Goal: Transaction & Acquisition: Obtain resource

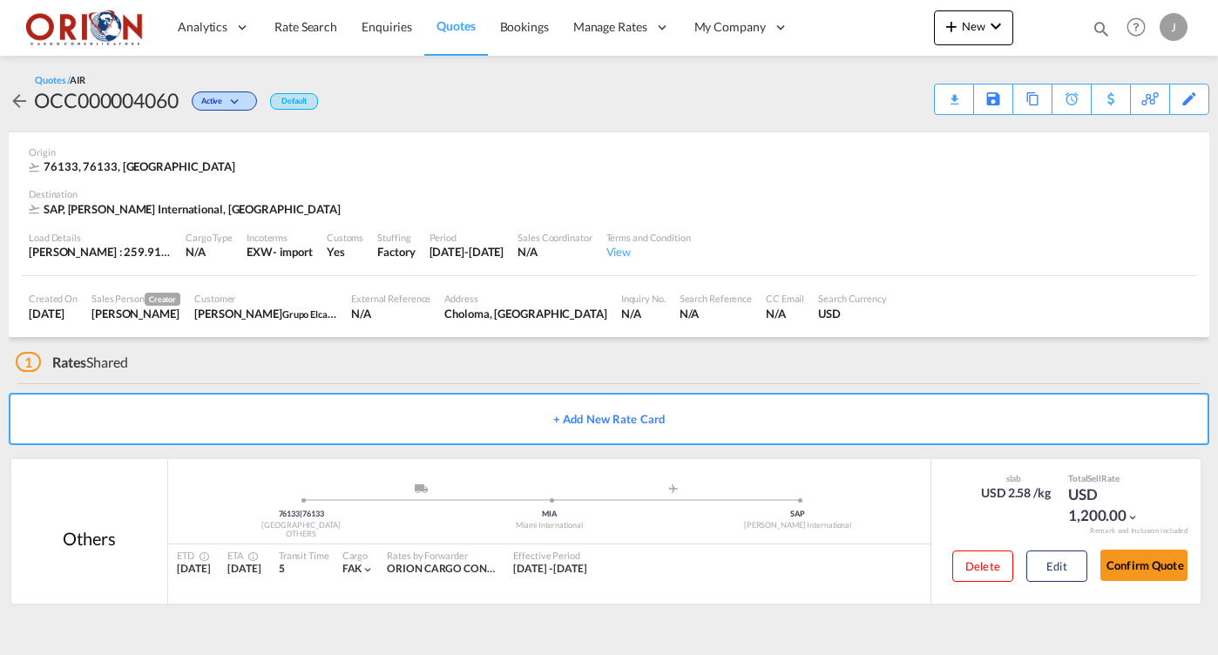
click at [461, 26] on span "Quotes" at bounding box center [456, 25] width 38 height 15
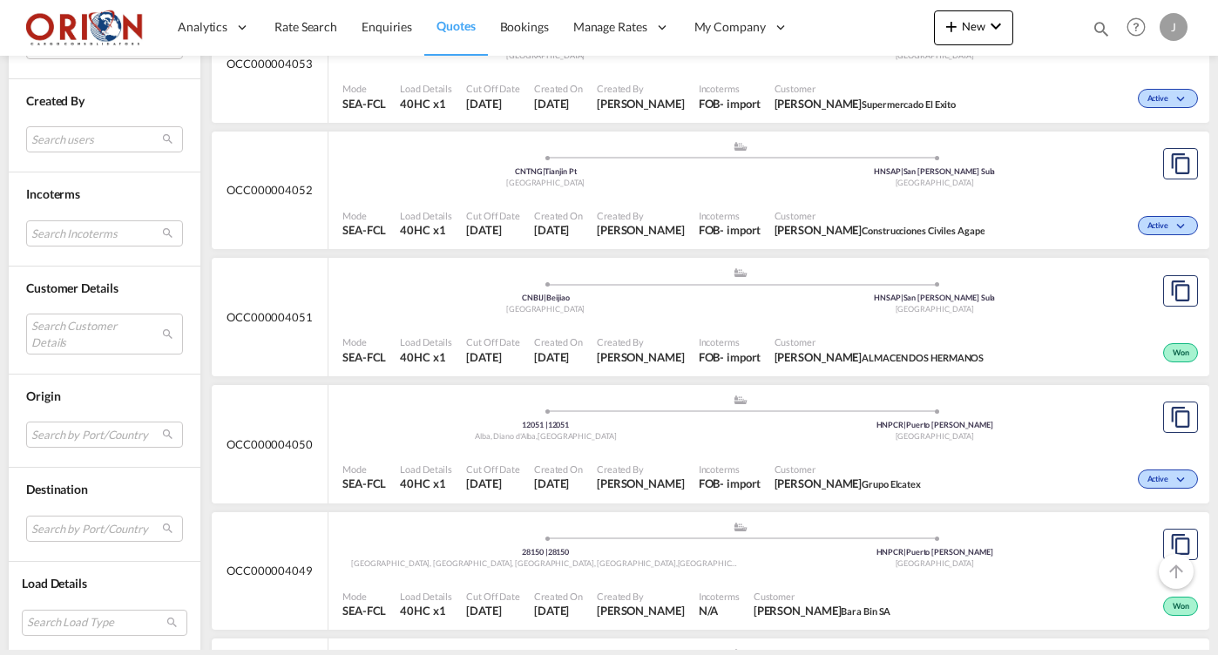
scroll to position [1189, 0]
click at [91, 326] on md-select "Search Customer Details user name user [PERSON_NAME] [EMAIL_ADDRESS][DOMAIN_NAM…" at bounding box center [104, 334] width 157 height 40
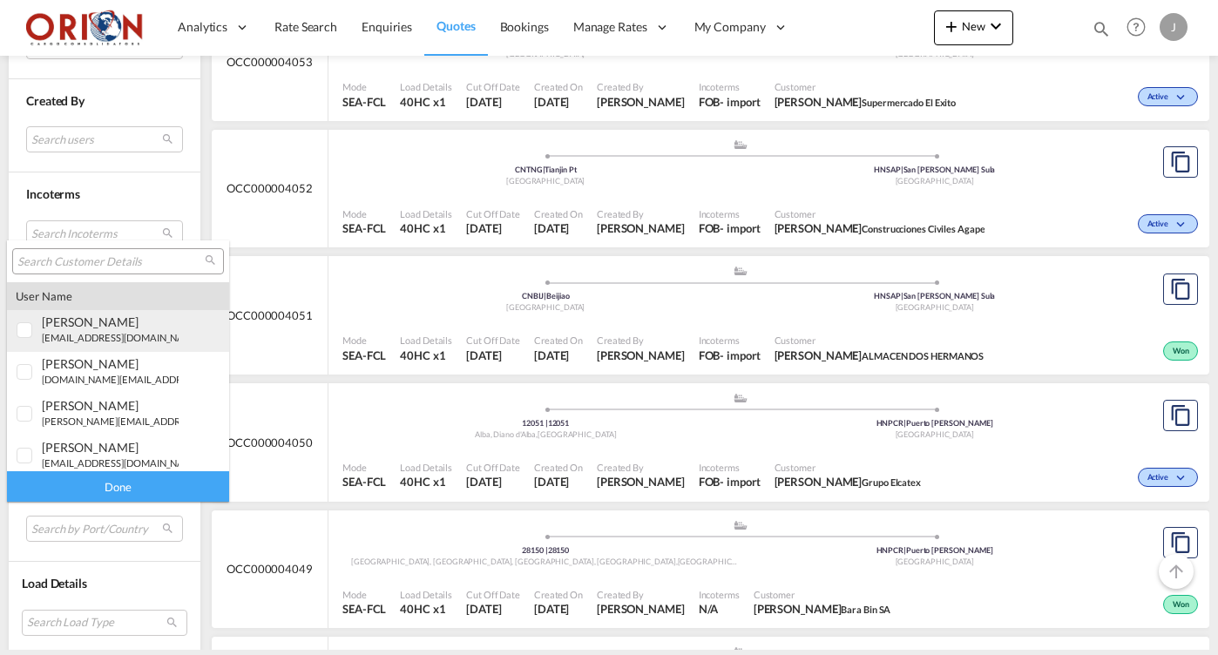
type md-option "[object Object]"
click at [34, 328] on div at bounding box center [25, 330] width 17 height 17
click at [38, 257] on input "search" at bounding box center [110, 262] width 187 height 16
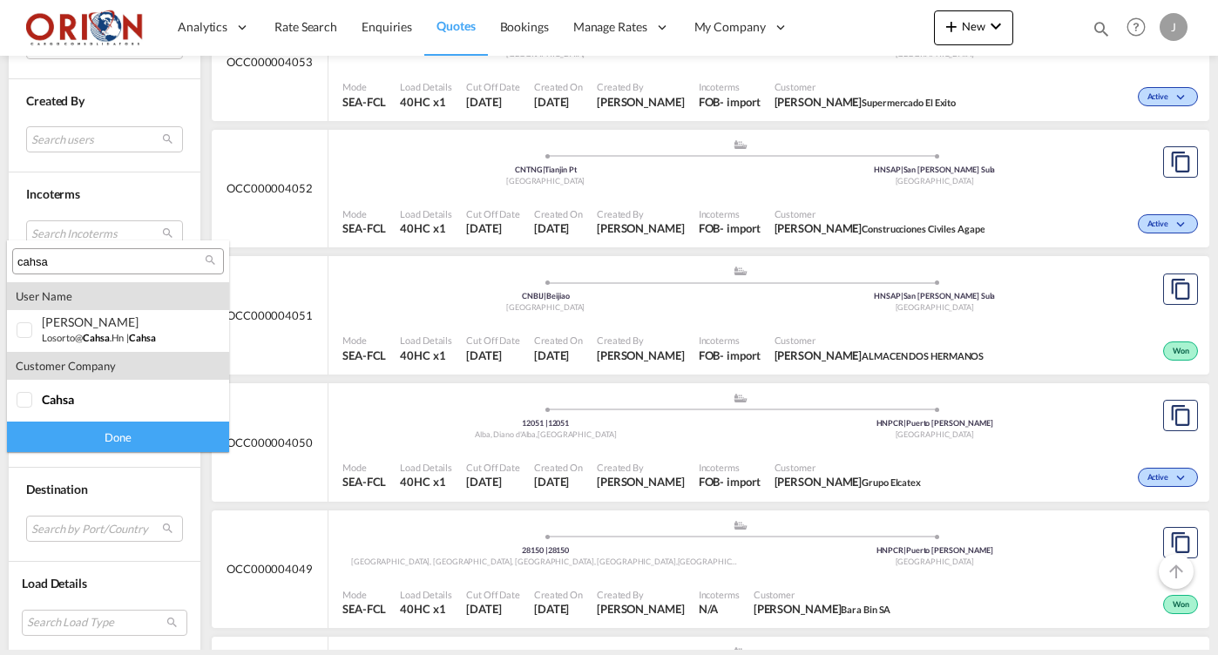
type input "cash"
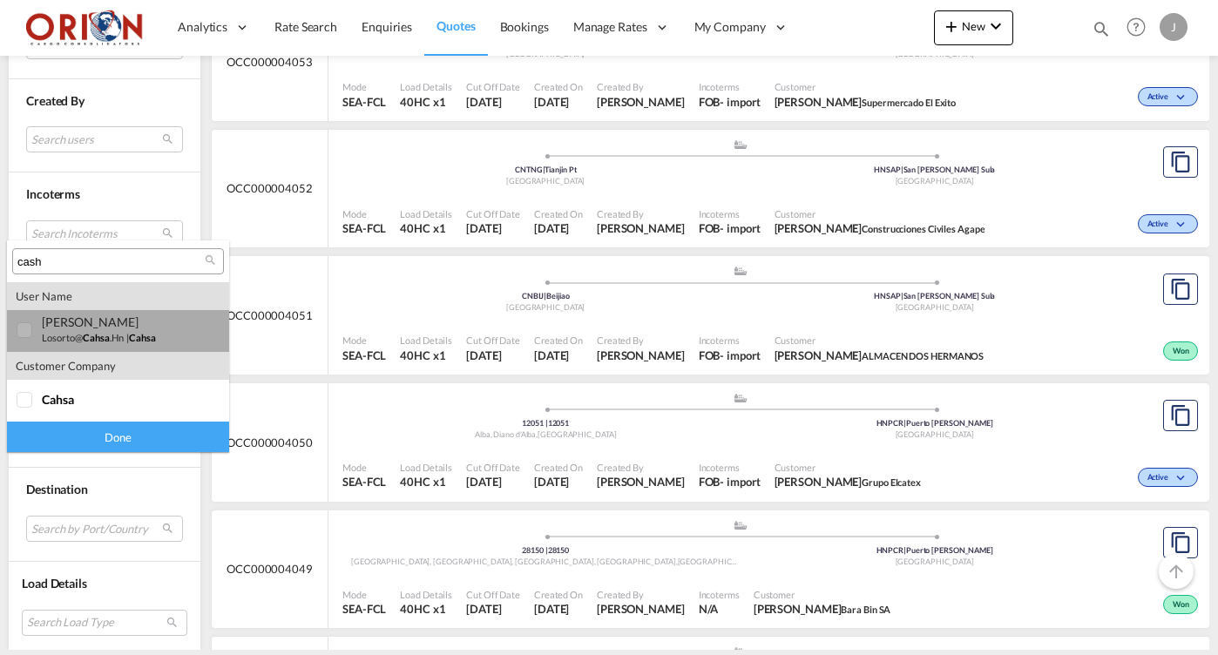
drag, startPoint x: 49, startPoint y: 290, endPoint x: 117, endPoint y: 424, distance: 150.4
click at [88, 328] on div "[PERSON_NAME]" at bounding box center [110, 322] width 137 height 15
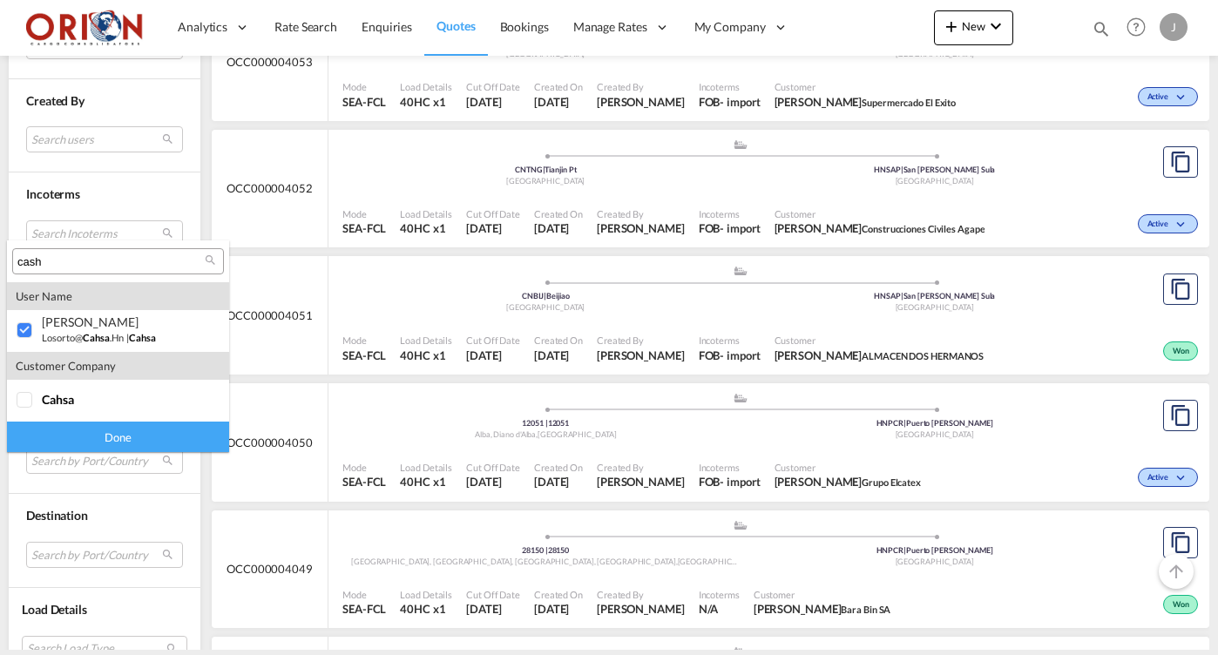
click at [119, 431] on div "Done" at bounding box center [118, 437] width 222 height 30
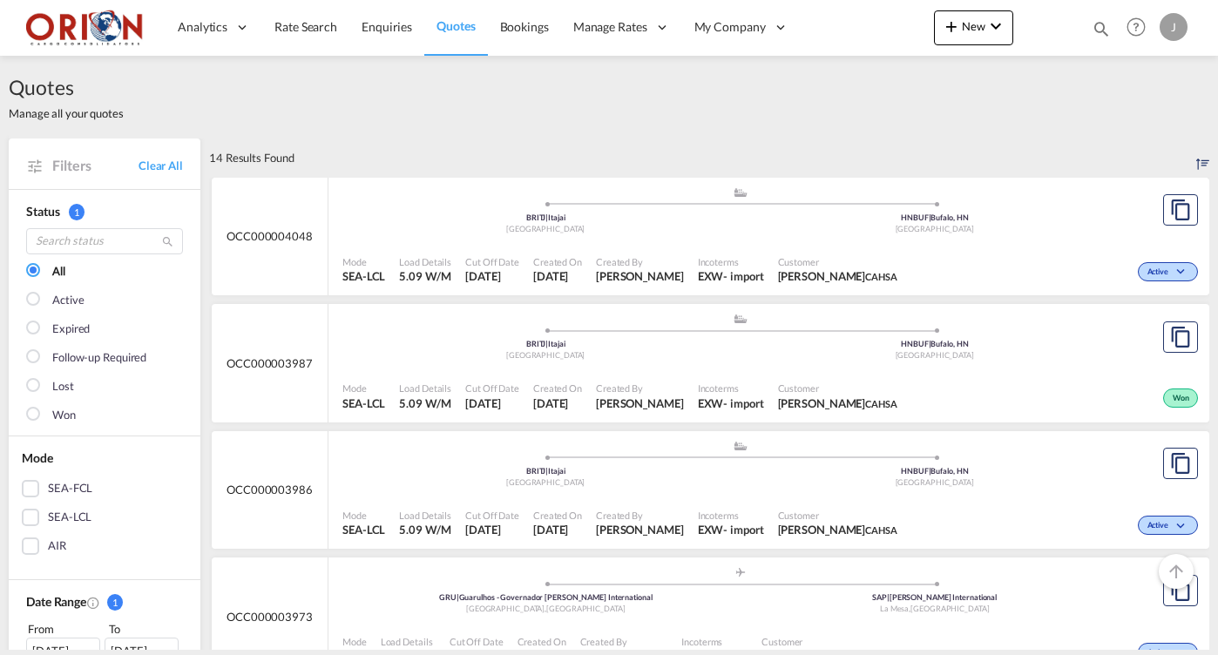
scroll to position [98, 0]
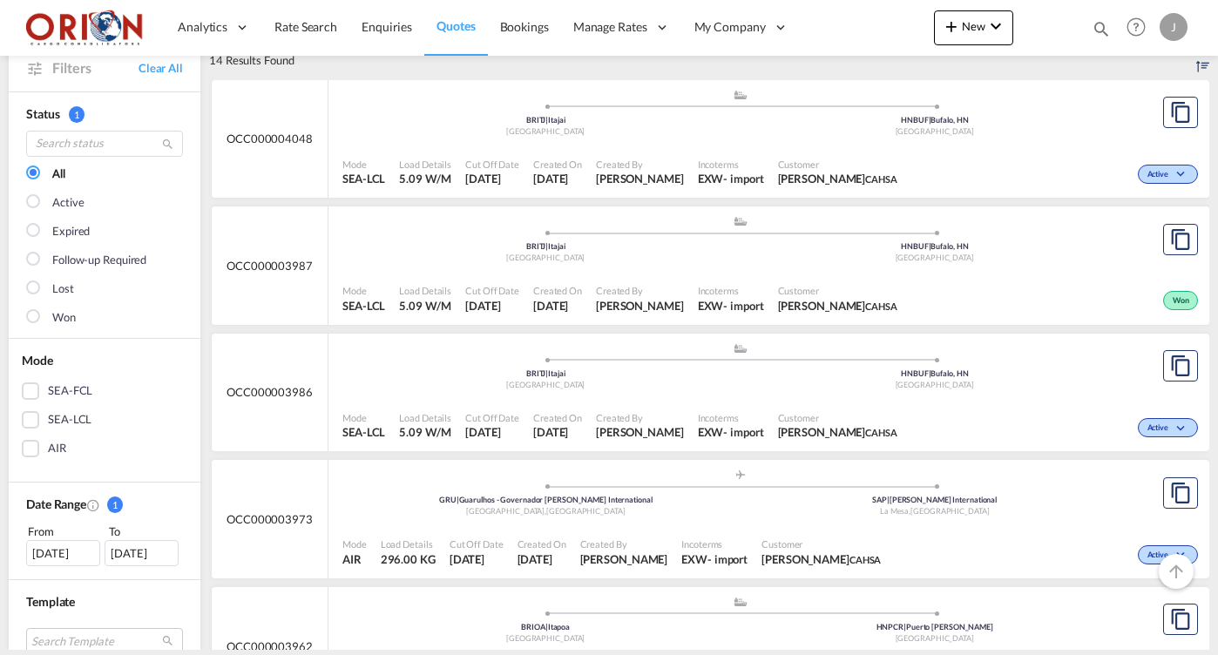
click at [539, 506] on span "[GEOGRAPHIC_DATA] ," at bounding box center [506, 511] width 80 height 10
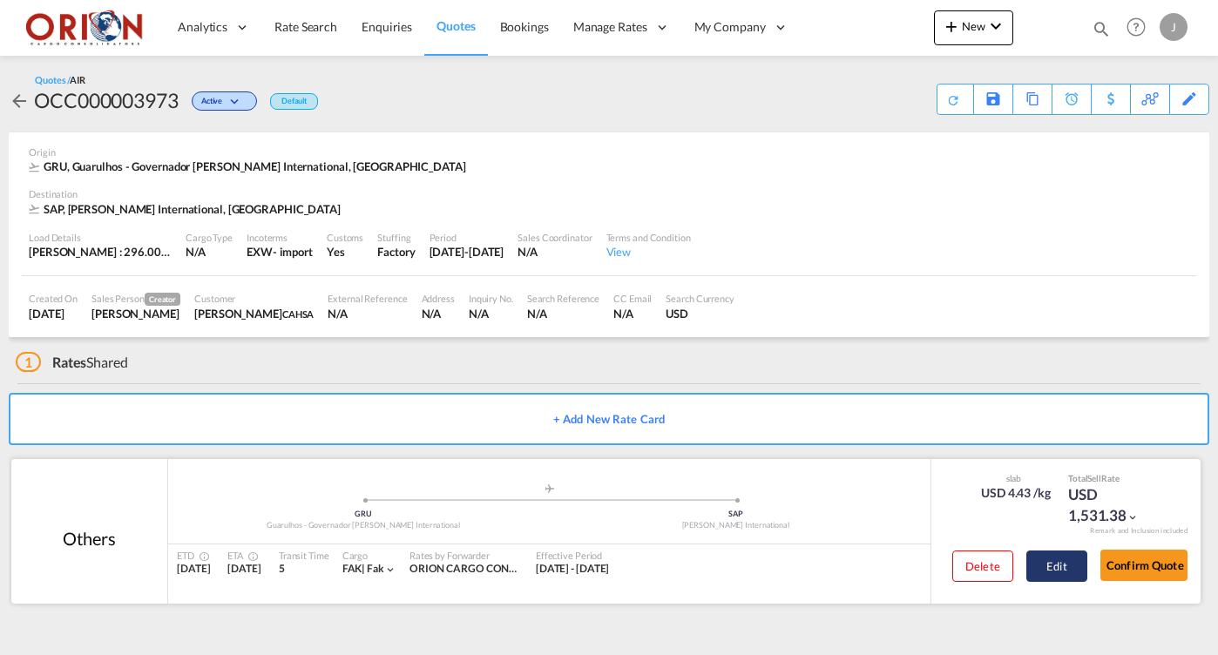
click at [1067, 552] on button "Edit" at bounding box center [1056, 566] width 61 height 31
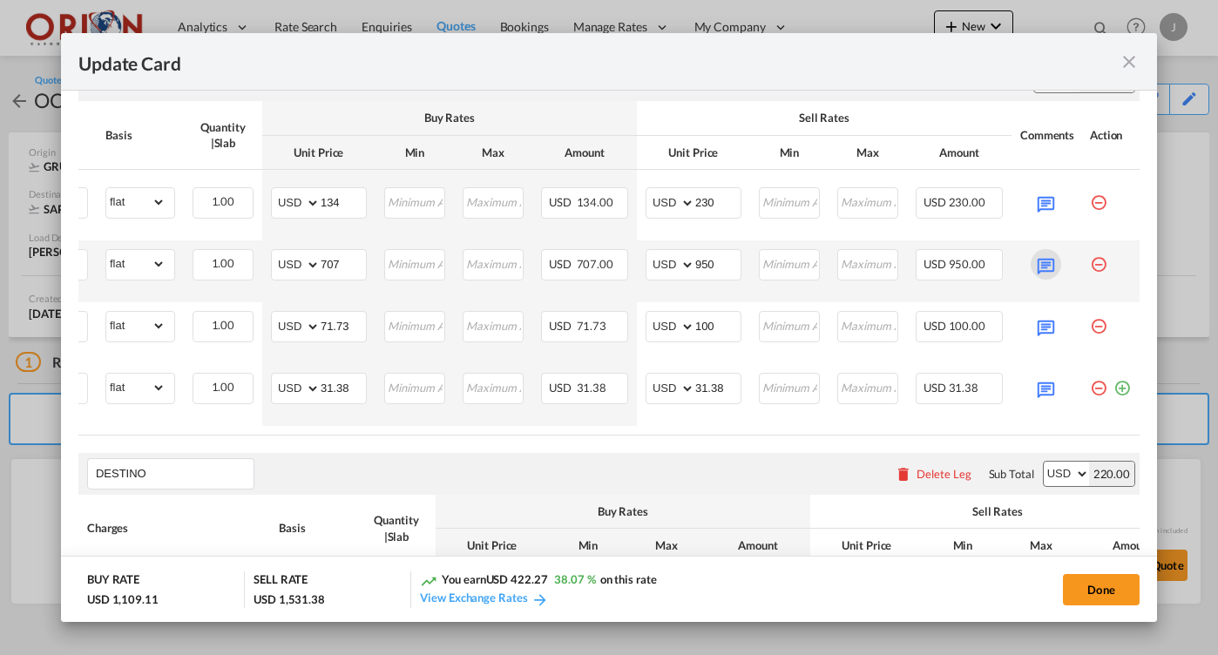
scroll to position [0, 173]
click at [1047, 261] on md-icon "Update Card Port ..." at bounding box center [1046, 264] width 30 height 30
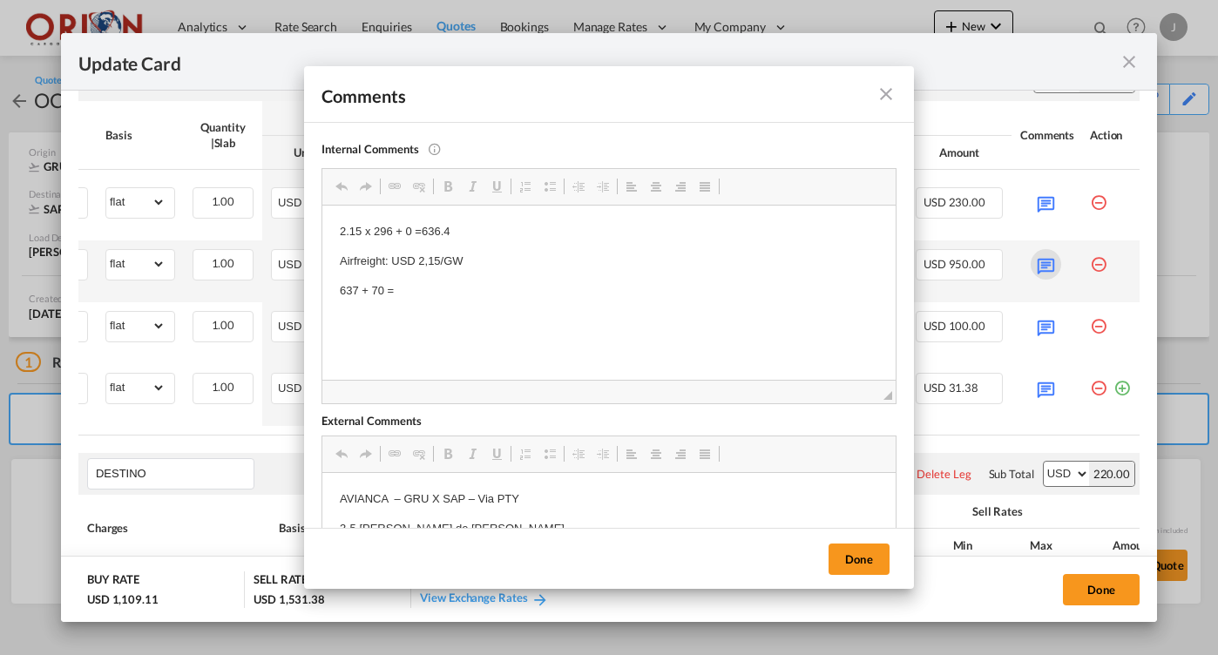
scroll to position [0, 0]
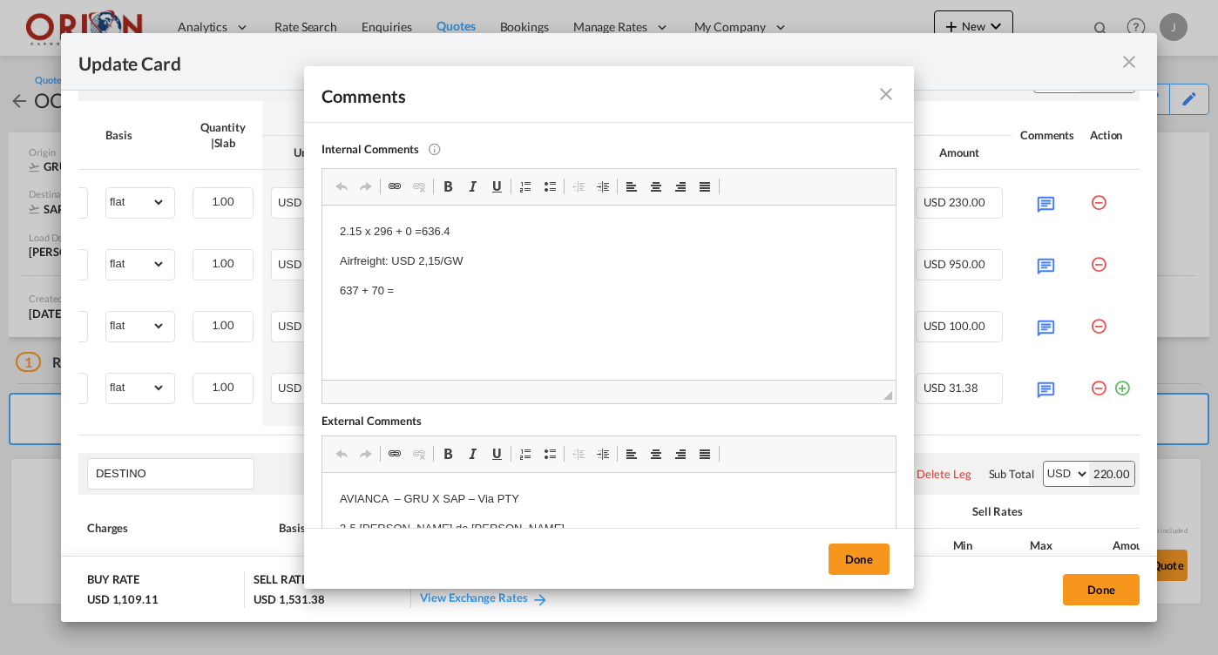
click at [880, 95] on md-icon "icon-close fg-AAA8AD m-0 pointer" at bounding box center [886, 94] width 21 height 21
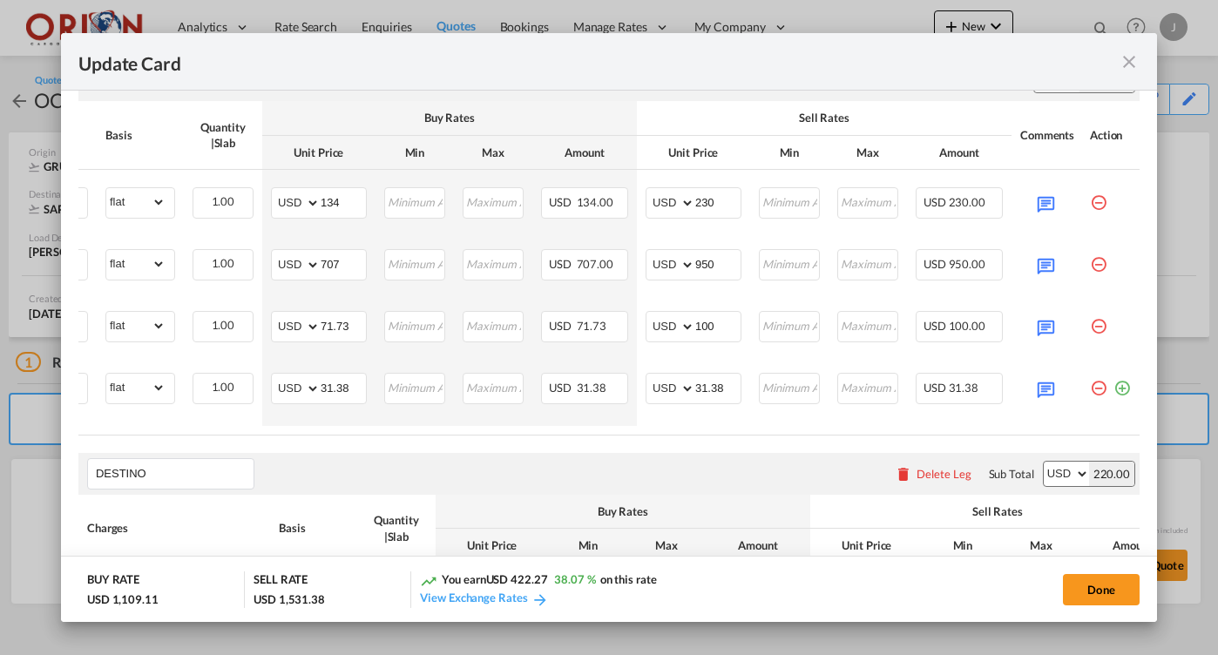
click at [1123, 63] on md-icon "icon-close fg-AAA8AD m-0 pointer" at bounding box center [1129, 61] width 21 height 21
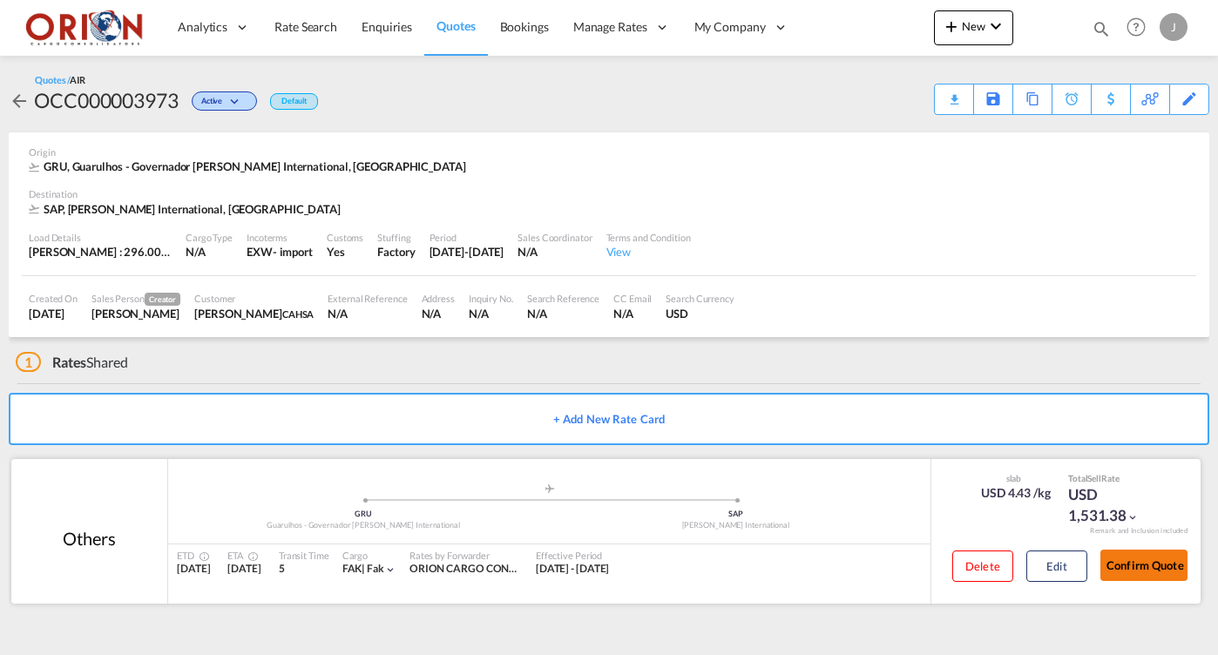
click at [1128, 568] on button "Confirm Quote" at bounding box center [1144, 565] width 87 height 31
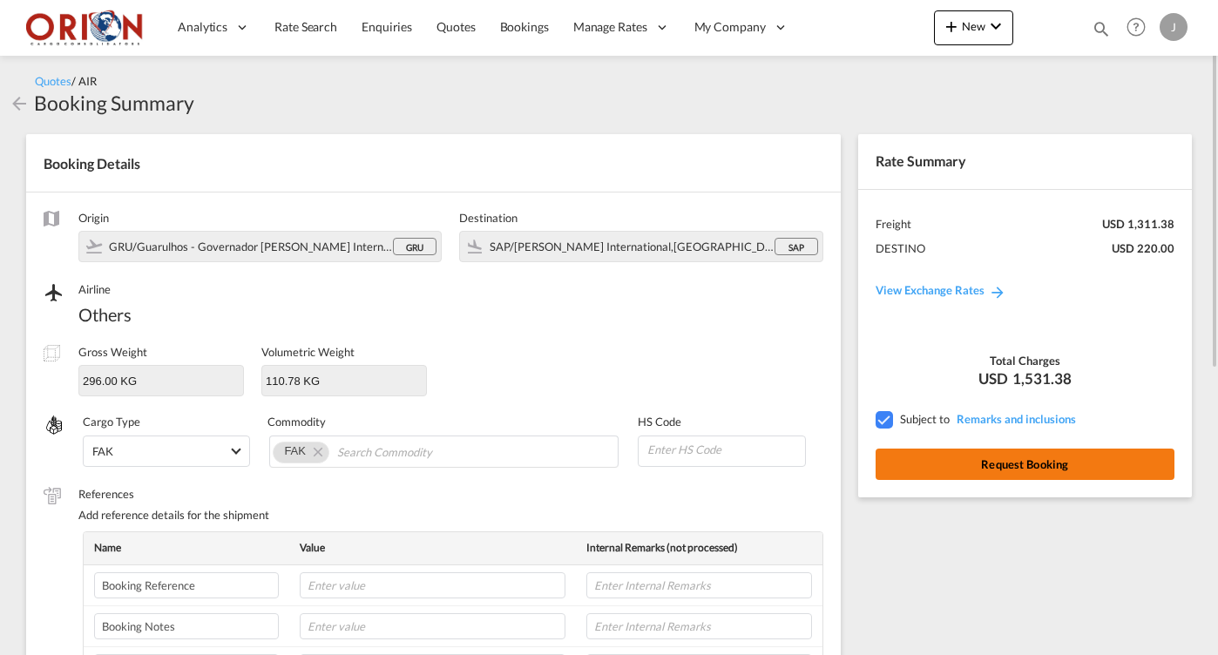
click at [953, 472] on button "Request Booking" at bounding box center [1025, 464] width 299 height 31
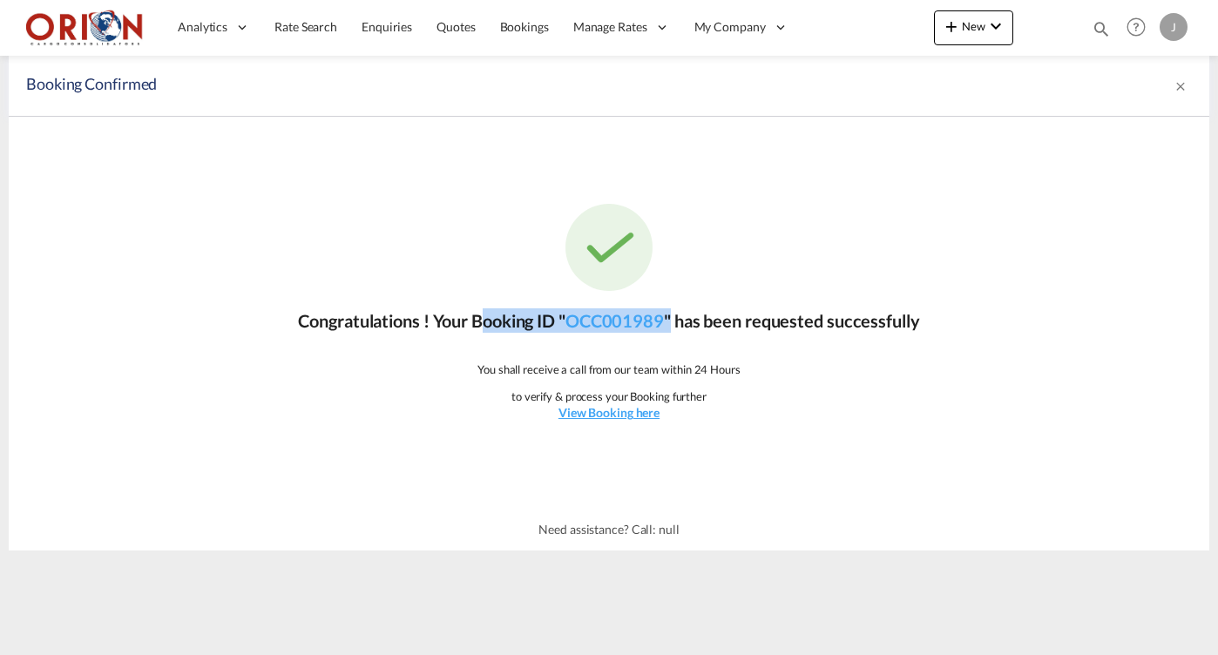
drag, startPoint x: 471, startPoint y: 321, endPoint x: 674, endPoint y: 317, distance: 203.1
click at [674, 317] on p "Congratulations ! Your Booking ID " OCC001989 " has been requested successfully" at bounding box center [608, 320] width 621 height 24
copy p "Booking ID " OCC001989 ""
click at [464, 32] on span "Quotes" at bounding box center [456, 26] width 38 height 15
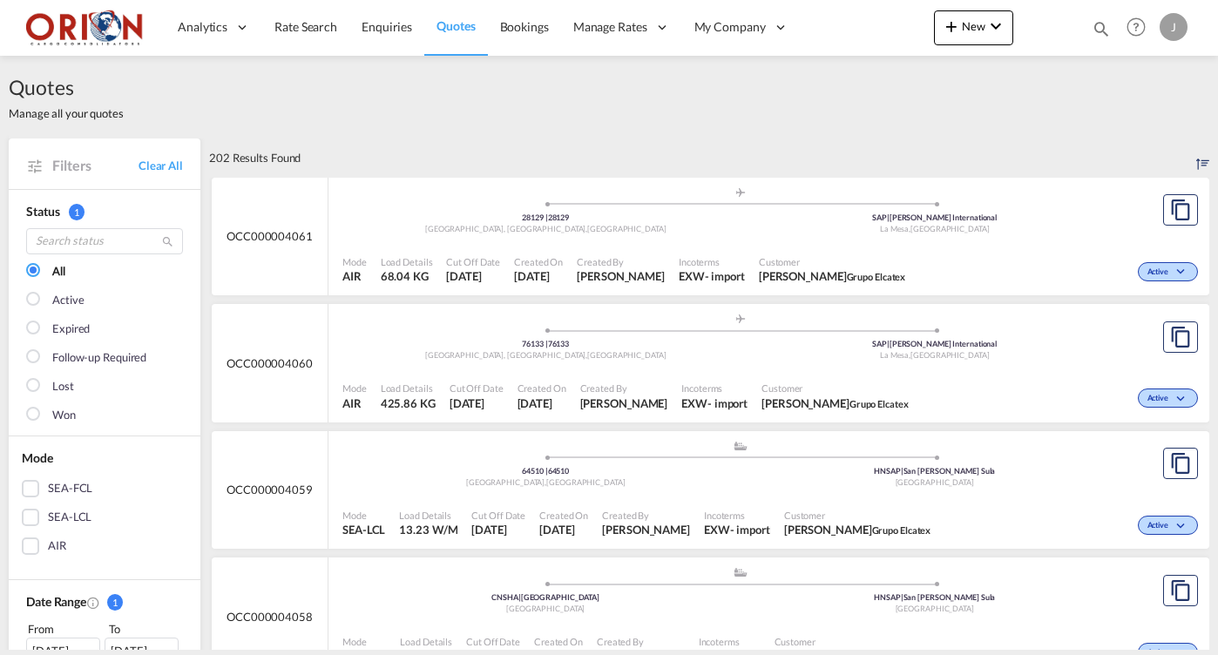
click at [886, 255] on span "Customer" at bounding box center [832, 261] width 146 height 13
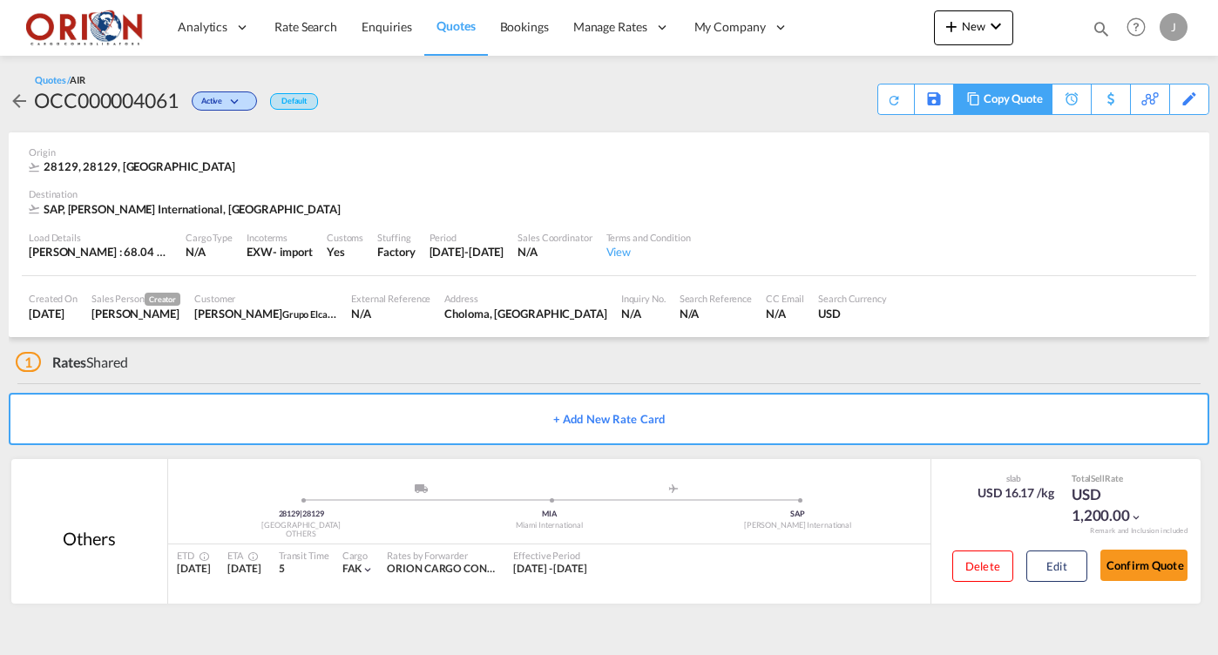
click at [1023, 105] on div "Copy Quote" at bounding box center [1013, 100] width 59 height 30
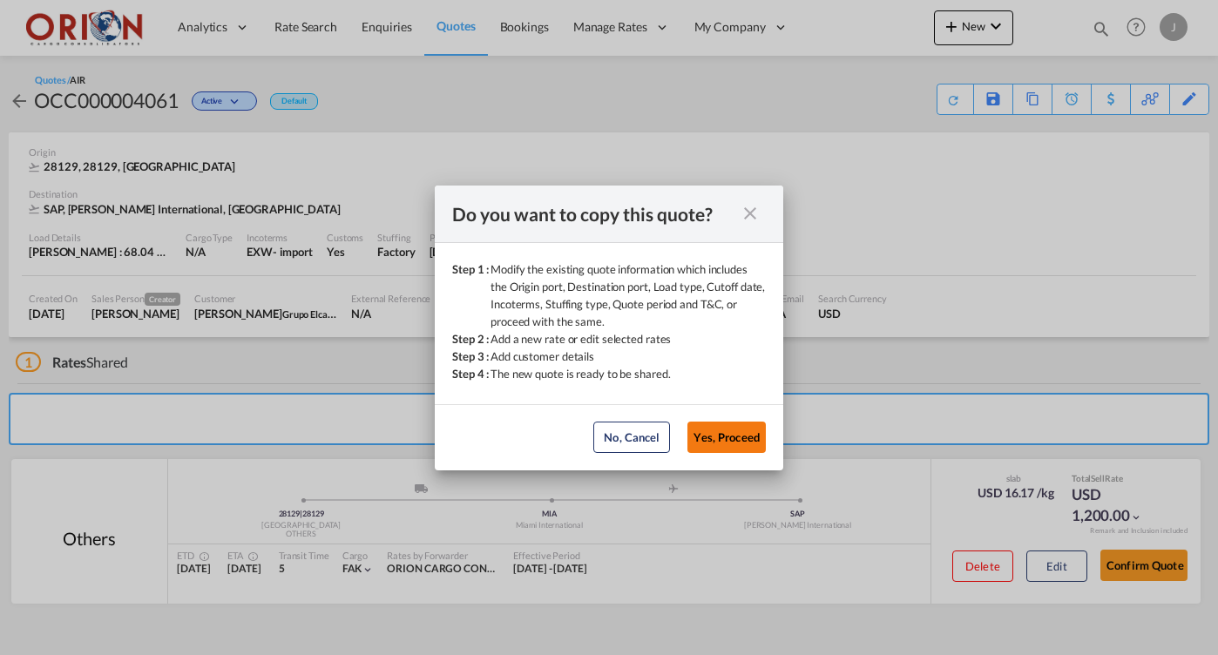
click at [739, 436] on button "Yes, Proceed" at bounding box center [727, 437] width 78 height 31
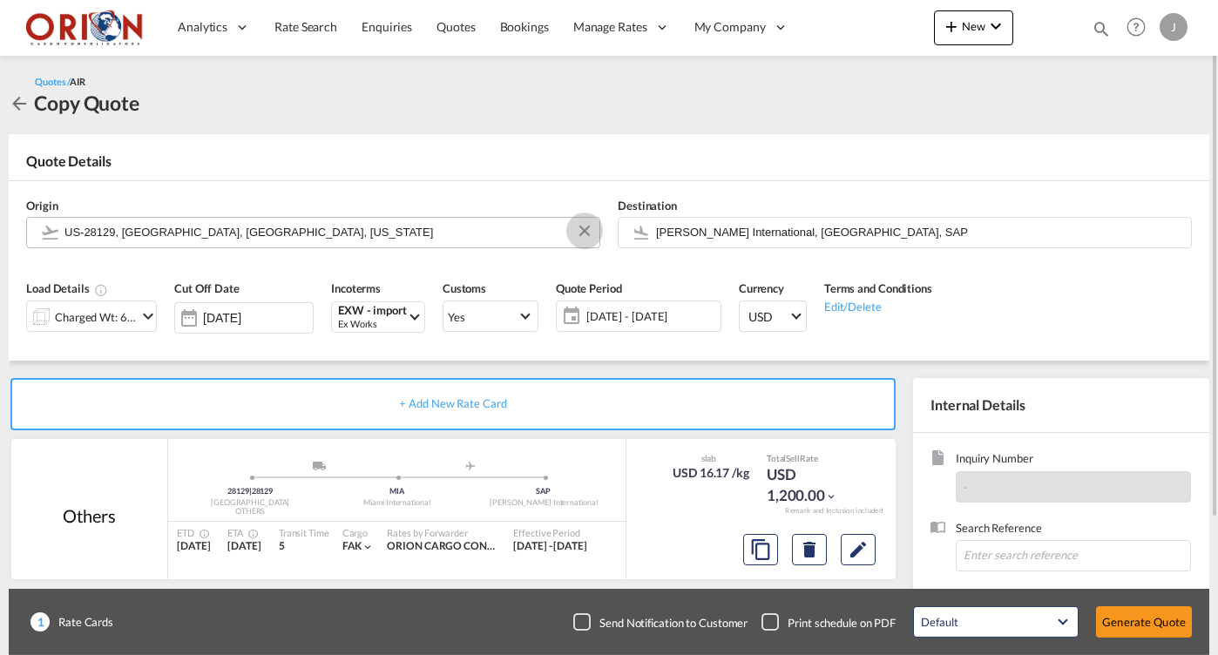
click at [580, 225] on button "Clear Input" at bounding box center [585, 231] width 26 height 26
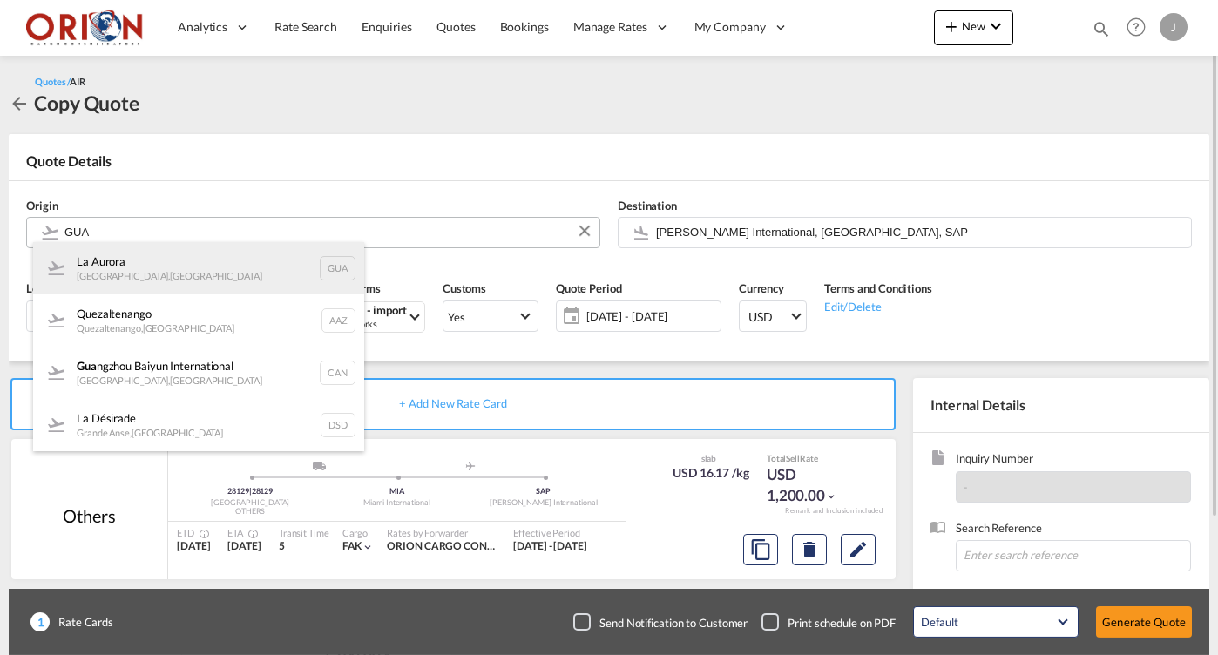
click at [152, 275] on div "[GEOGRAPHIC_DATA] , [GEOGRAPHIC_DATA] GUA" at bounding box center [198, 268] width 331 height 52
type input "[GEOGRAPHIC_DATA], [GEOGRAPHIC_DATA], [GEOGRAPHIC_DATA]"
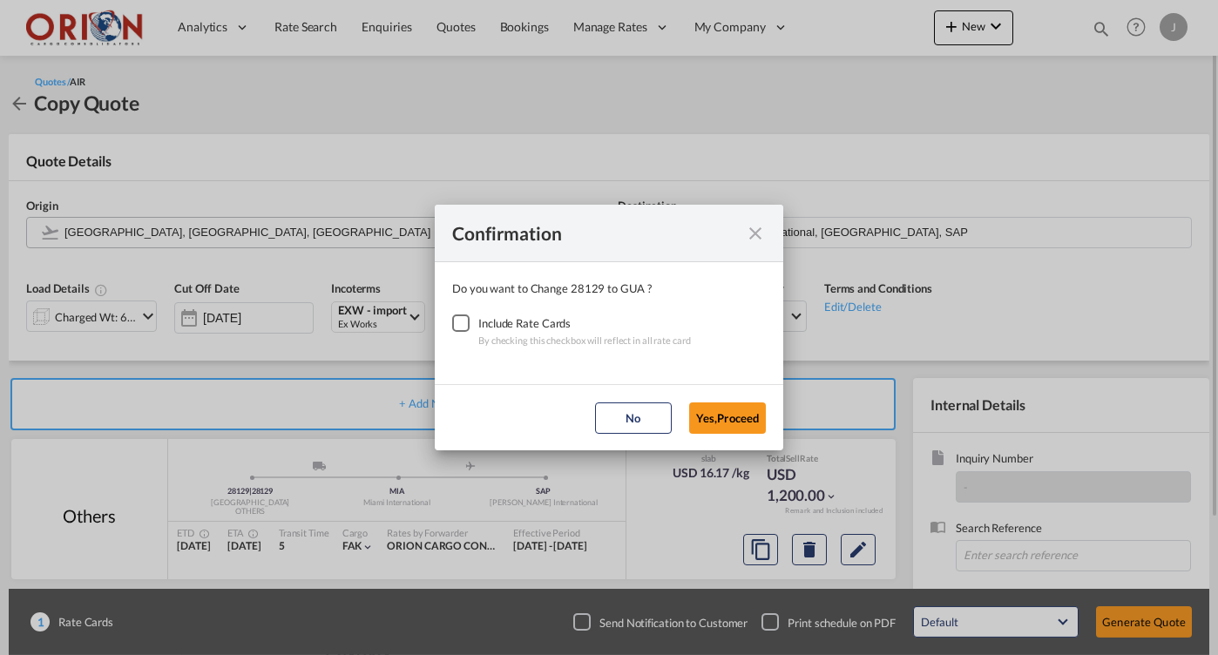
click at [470, 322] on div "Checkbox No Ink" at bounding box center [460, 323] width 17 height 17
click at [698, 406] on button "Yes,Proceed" at bounding box center [727, 418] width 77 height 31
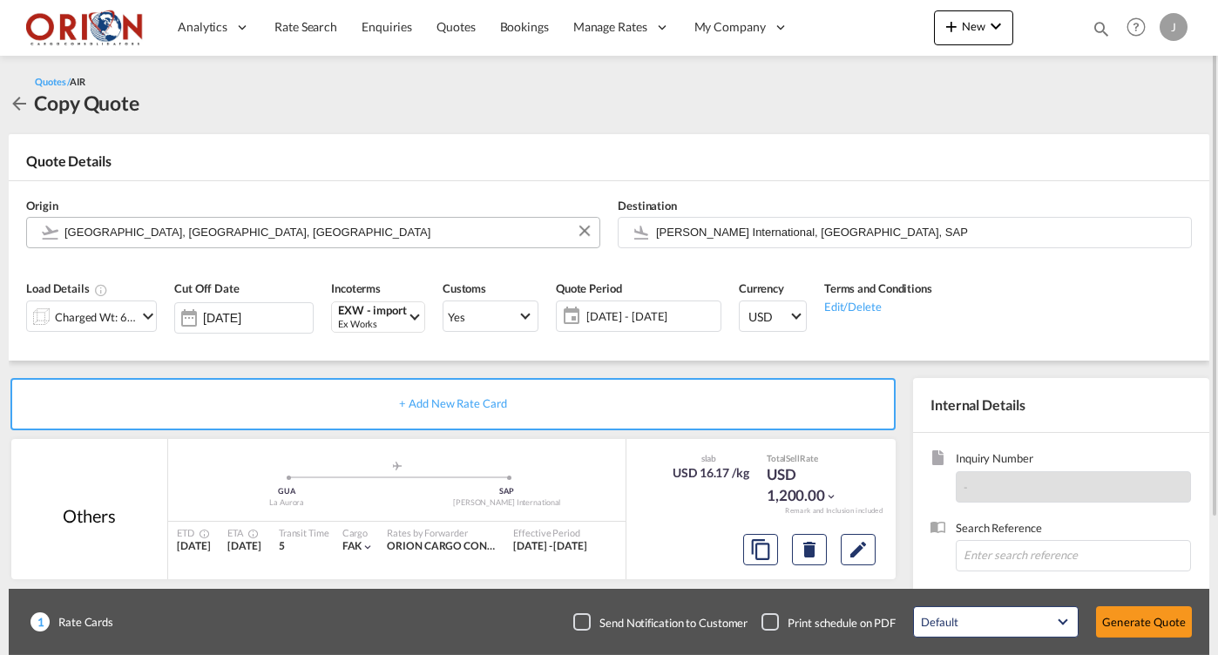
click at [669, 329] on div "[DATE] - [DATE] [DATE] - [DATE] September January February March April May June…" at bounding box center [639, 316] width 166 height 31
click at [655, 319] on span "[DATE] - [DATE]" at bounding box center [651, 316] width 130 height 16
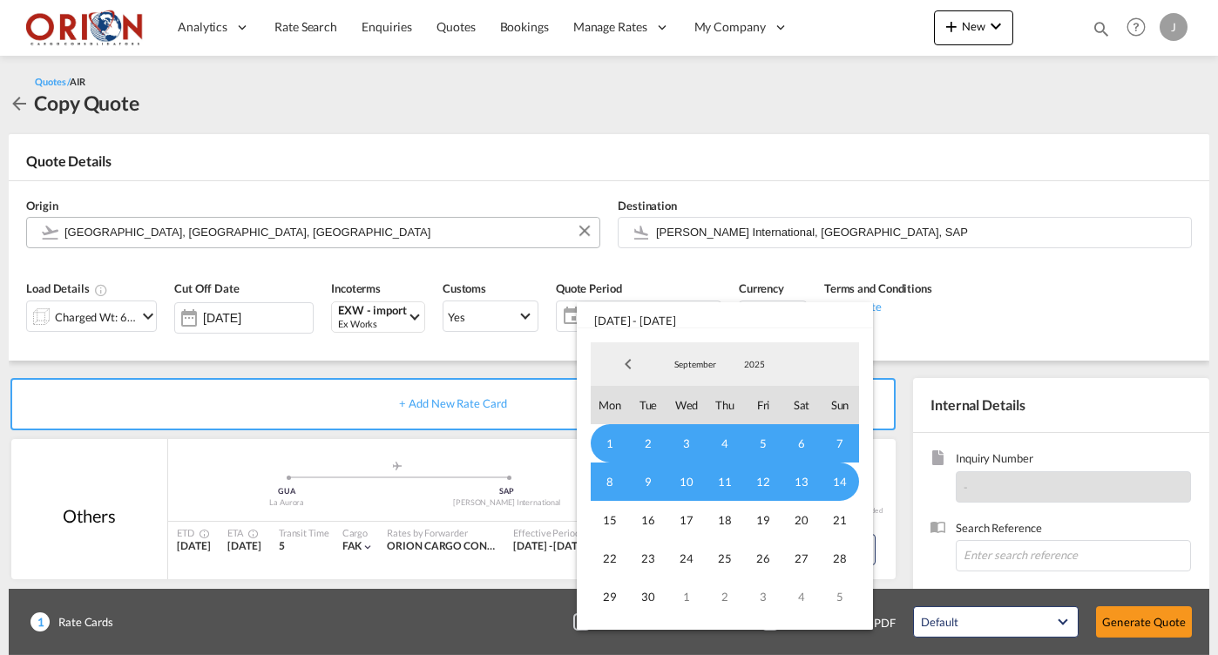
click at [609, 441] on span "1" at bounding box center [610, 443] width 38 height 38
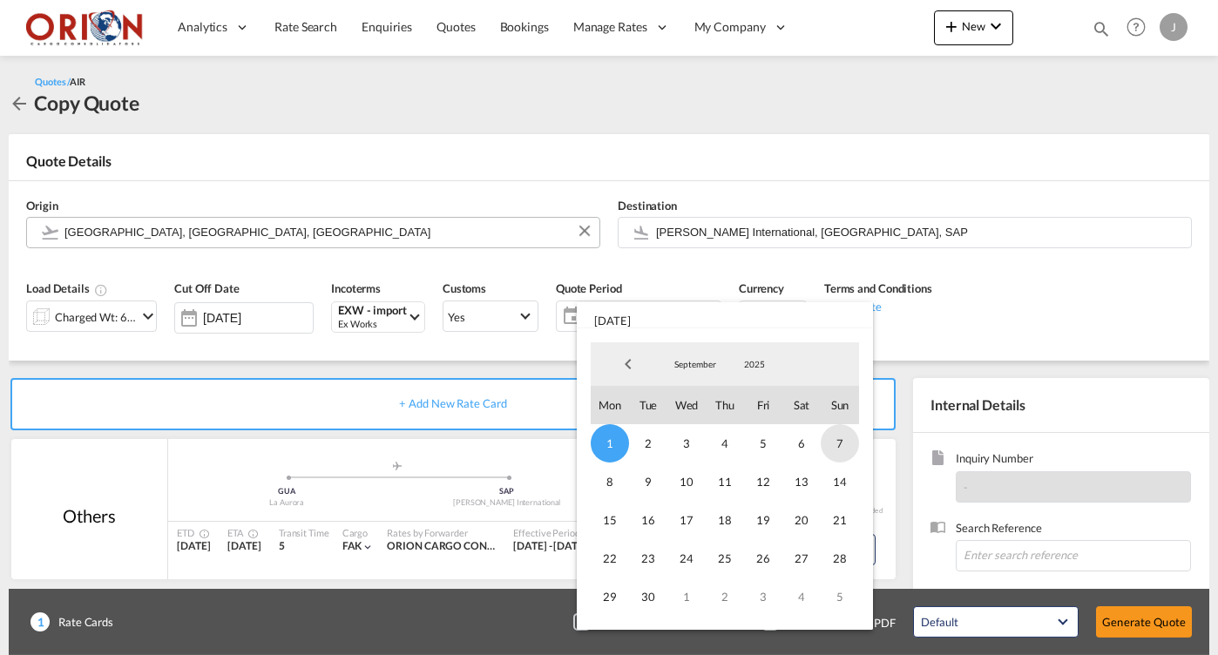
click at [841, 439] on span "7" at bounding box center [840, 443] width 38 height 38
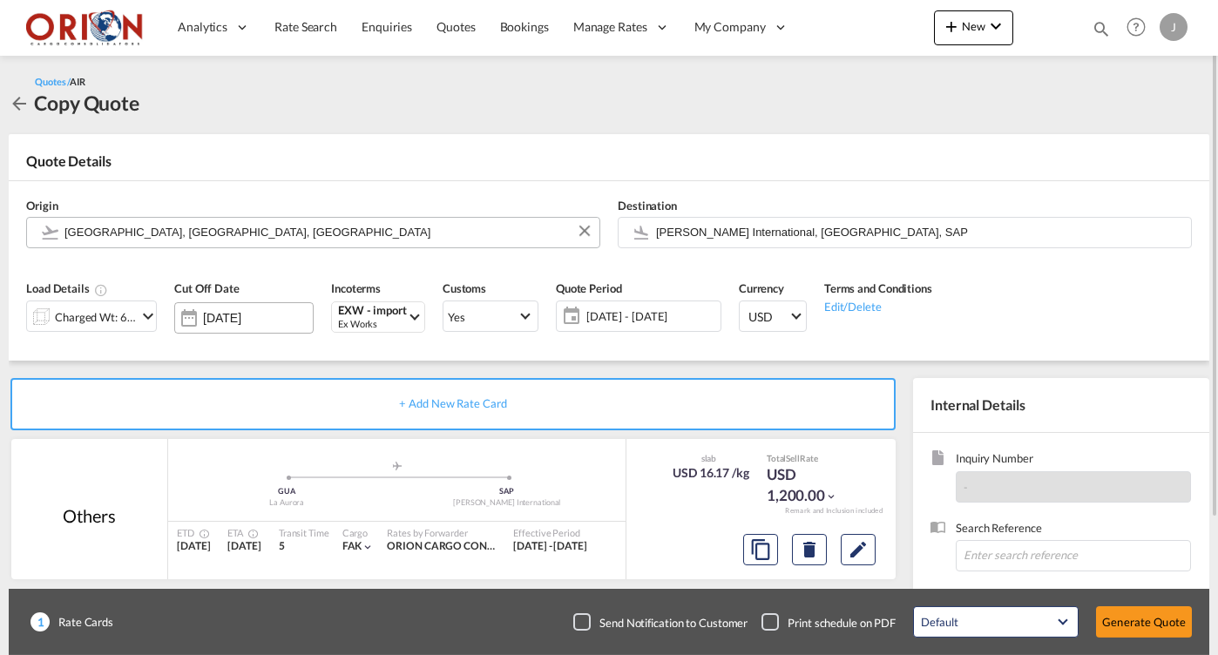
click at [232, 319] on input "[DATE]" at bounding box center [258, 318] width 110 height 14
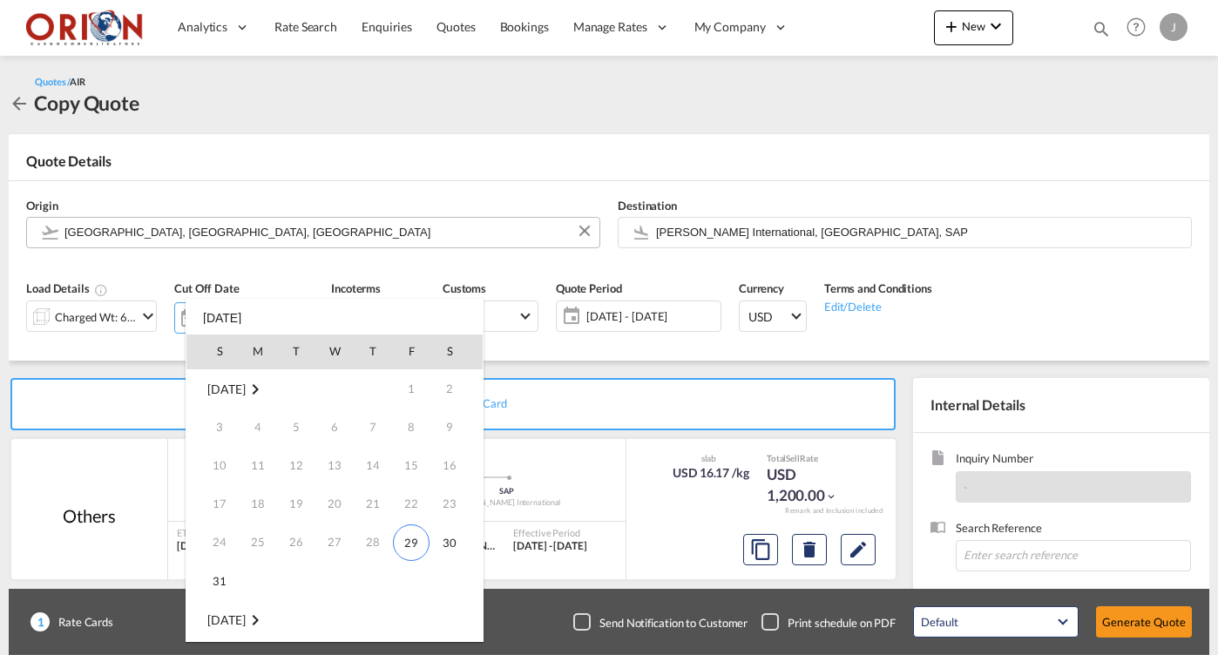
scroll to position [231, 0]
click at [214, 472] on span "7" at bounding box center [219, 466] width 35 height 35
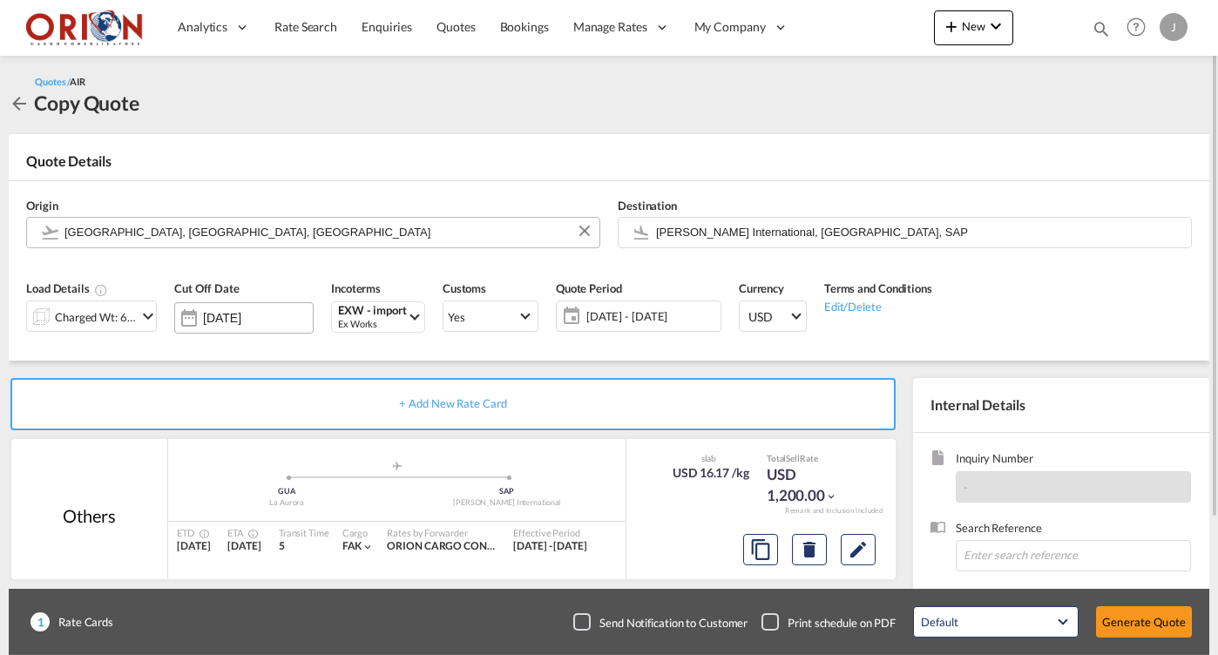
click at [236, 324] on div "[DATE]" at bounding box center [243, 317] width 139 height 31
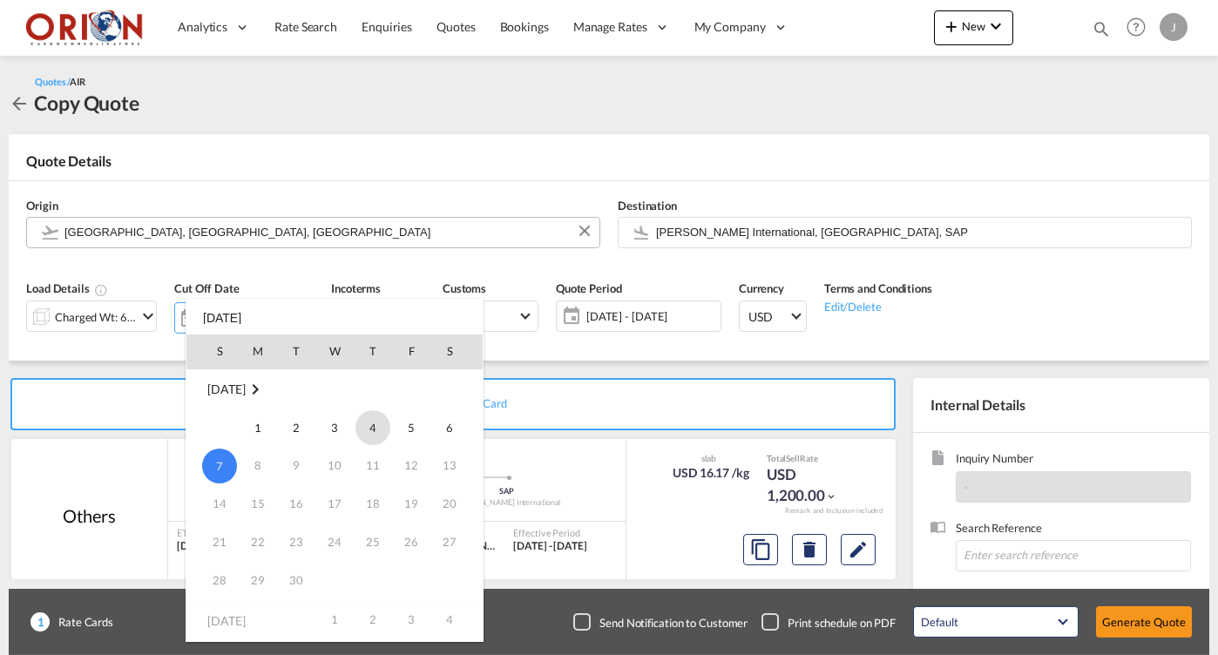
click at [374, 426] on span "4" at bounding box center [373, 427] width 35 height 35
type input "[DATE]"
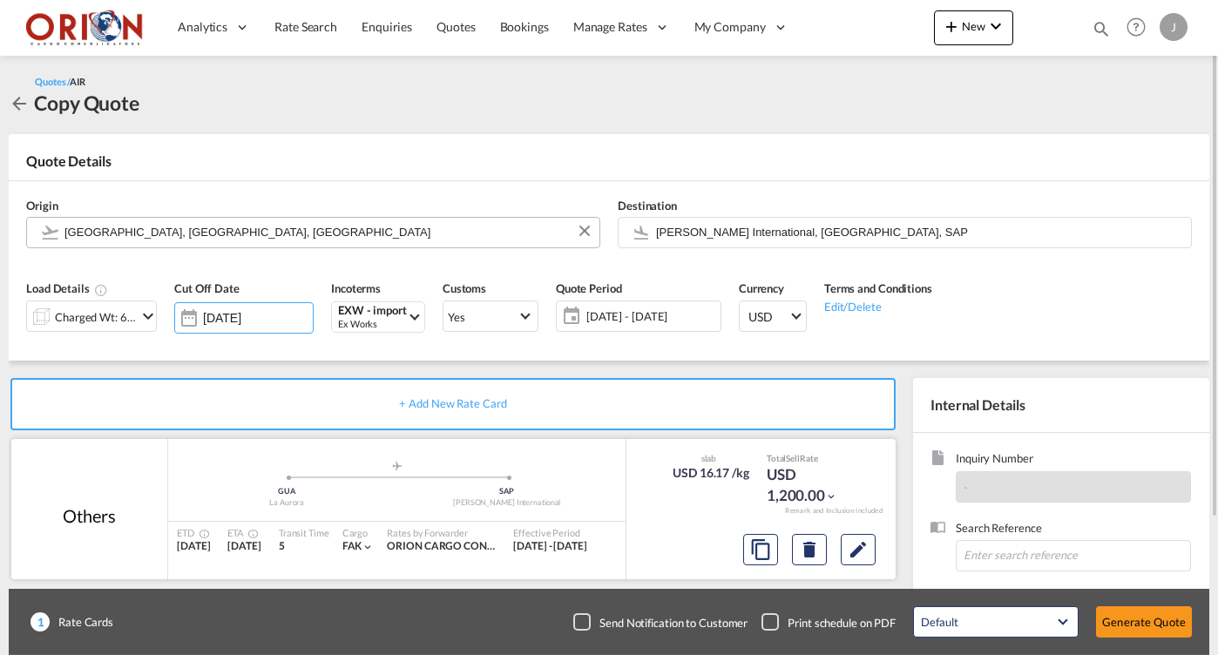
click at [664, 315] on span "[DATE] - [DATE]" at bounding box center [651, 316] width 130 height 16
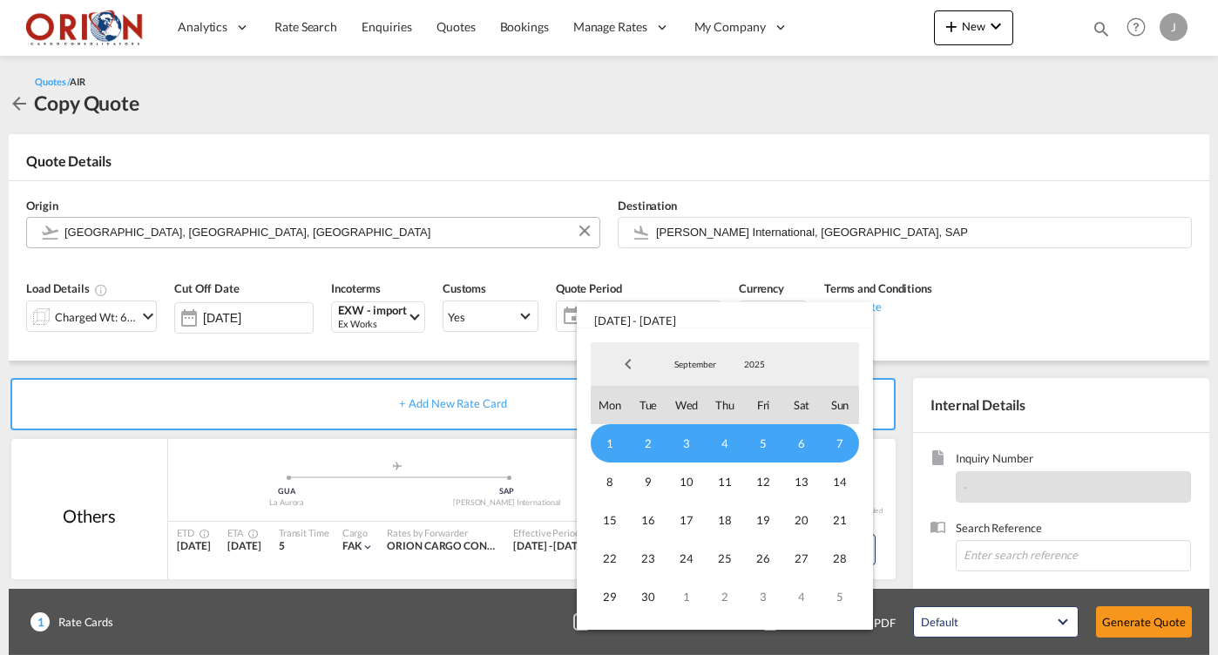
click at [725, 442] on span "4" at bounding box center [725, 443] width 38 height 38
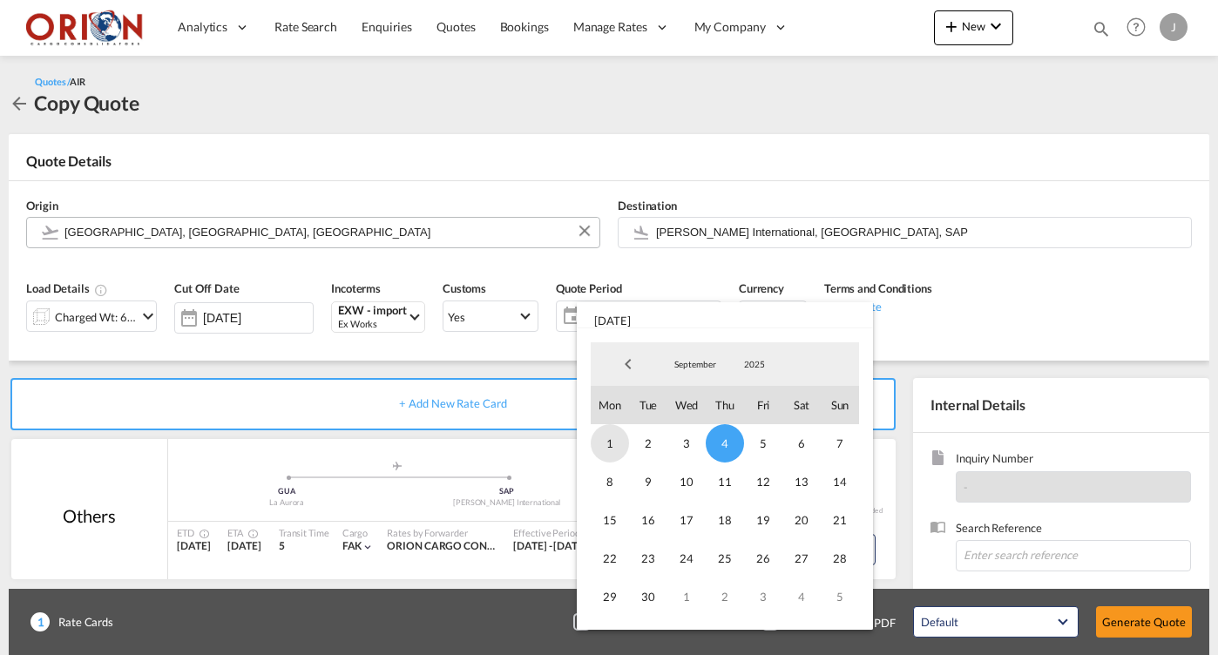
click at [613, 444] on span "1" at bounding box center [610, 443] width 38 height 38
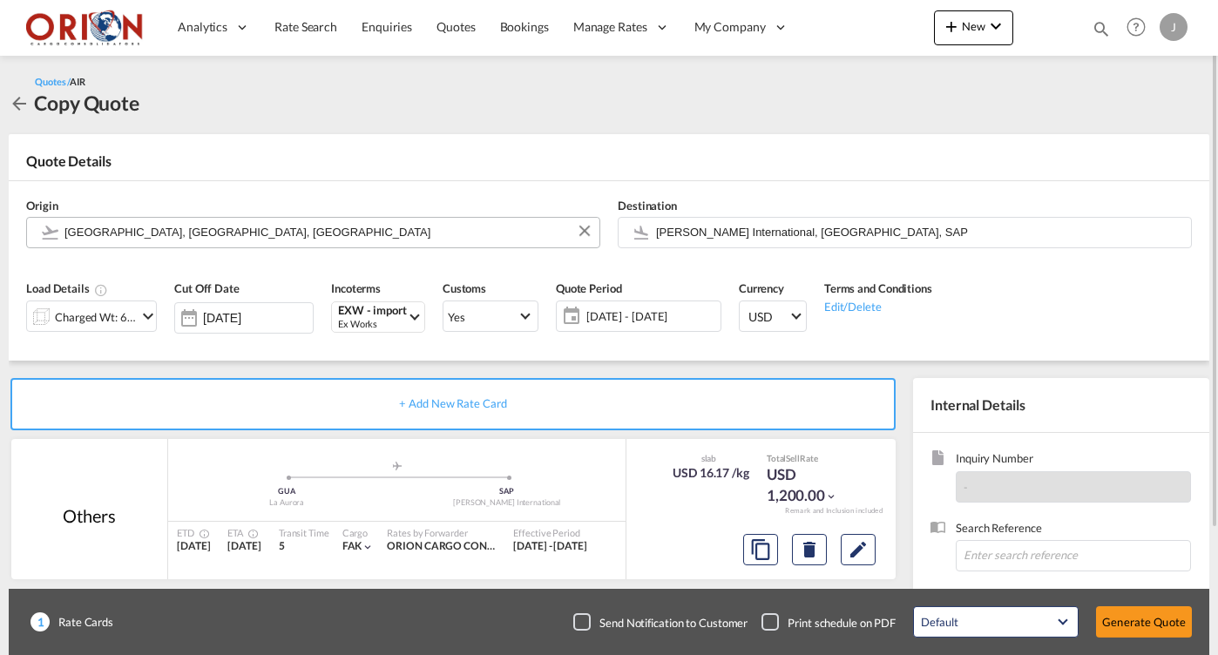
scroll to position [6, 0]
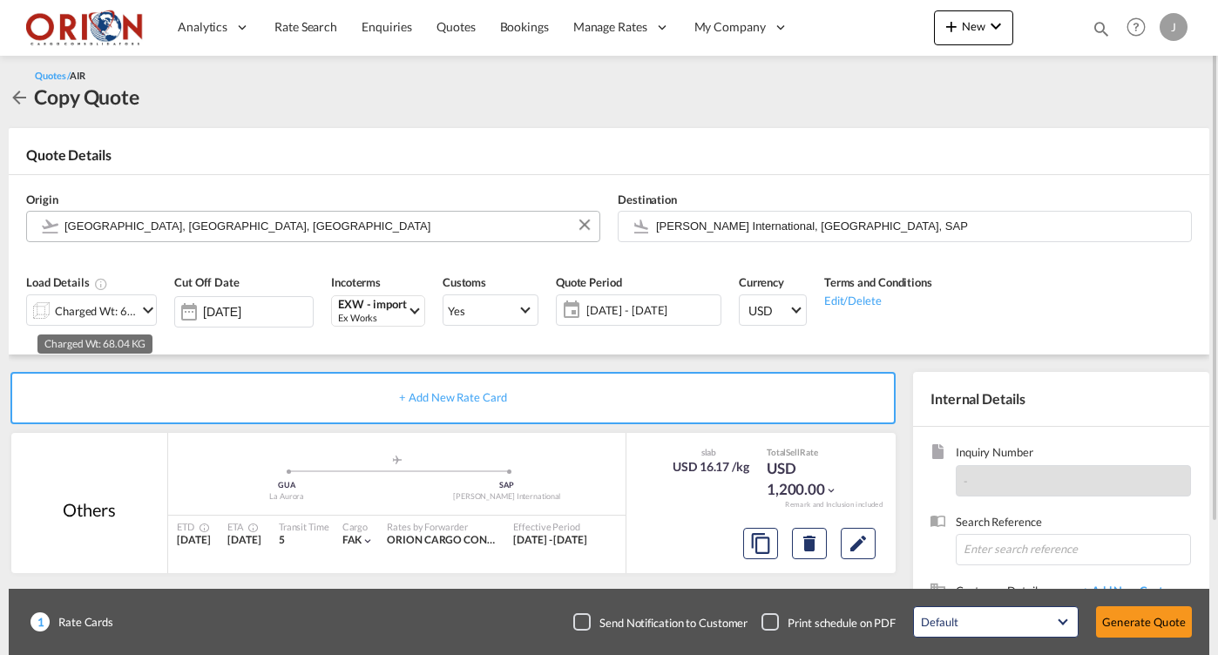
click at [116, 307] on div "Charged Wt: 68.04 KG" at bounding box center [96, 311] width 82 height 24
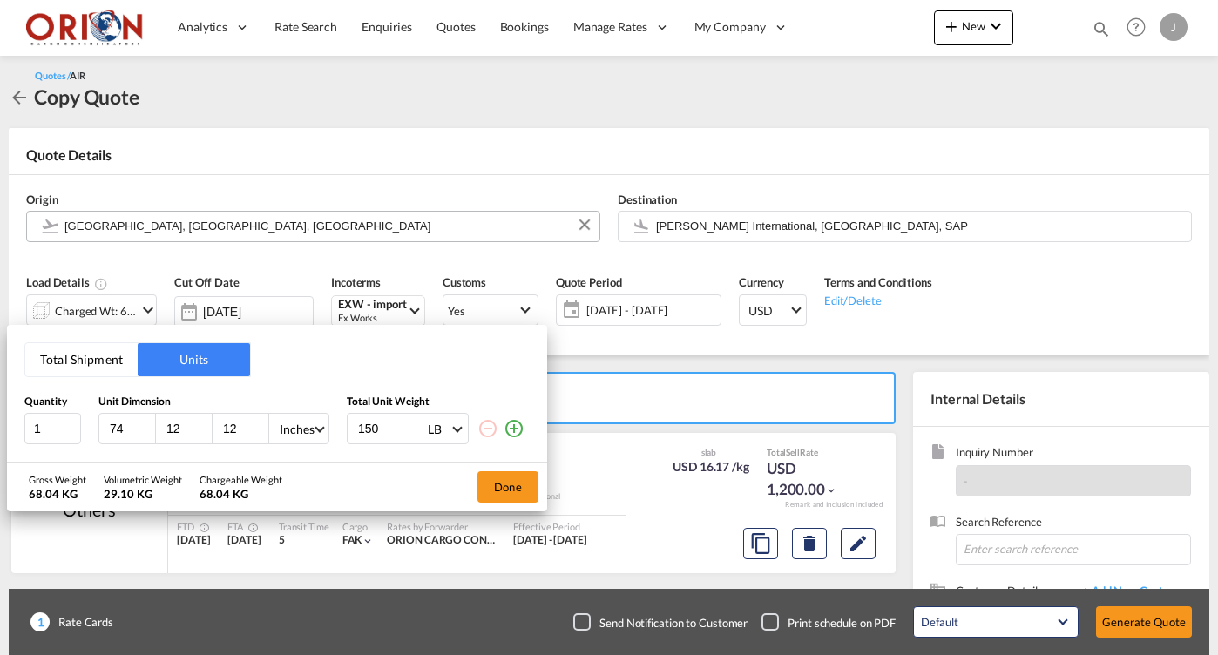
click at [122, 432] on input "74" at bounding box center [131, 429] width 47 height 16
type input "120"
click at [180, 428] on input "12" at bounding box center [188, 429] width 47 height 16
click at [180, 428] on input "1" at bounding box center [188, 429] width 47 height 16
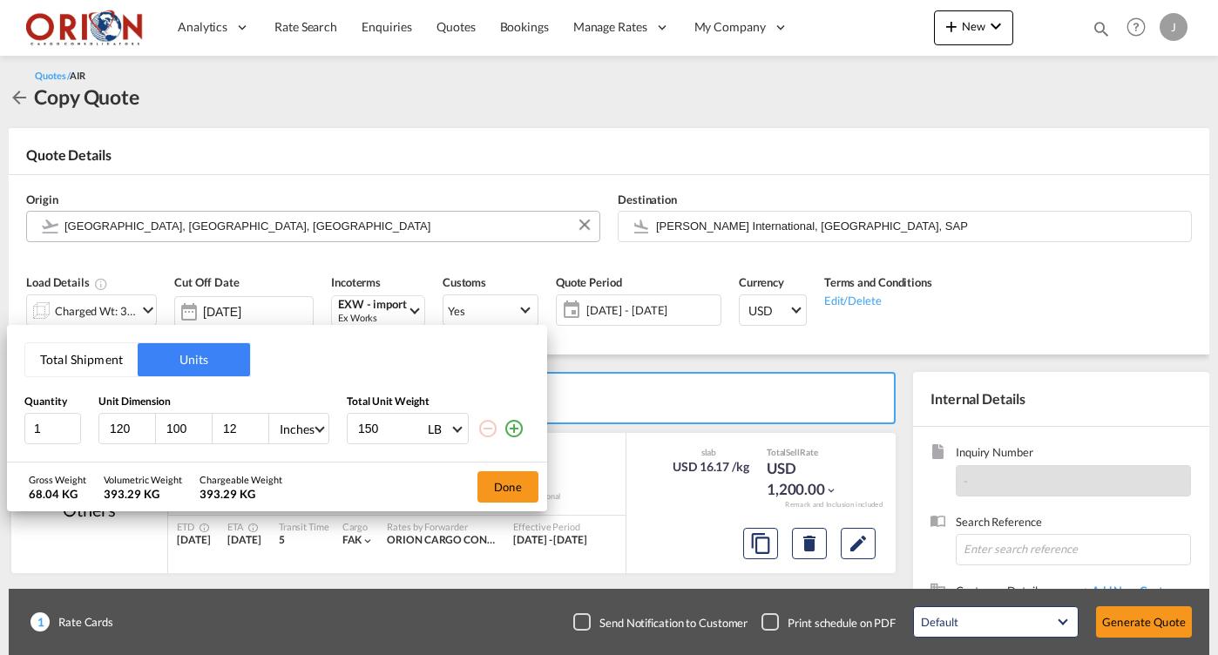
type input "100"
click at [227, 428] on input "12" at bounding box center [244, 429] width 47 height 16
type input "2"
click at [245, 430] on input "2" at bounding box center [244, 429] width 47 height 16
type input "80"
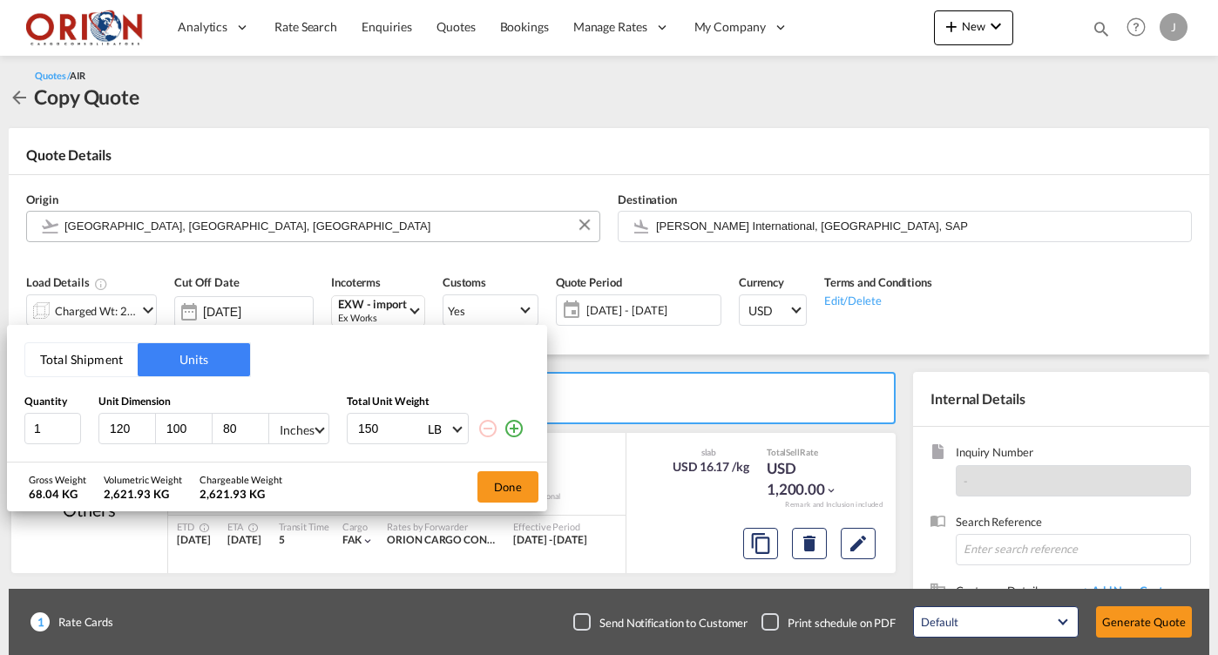
click at [307, 426] on div "Inches" at bounding box center [297, 430] width 35 height 15
click at [309, 379] on md-option "CMS" at bounding box center [325, 387] width 119 height 42
click at [363, 423] on input "150" at bounding box center [391, 429] width 70 height 30
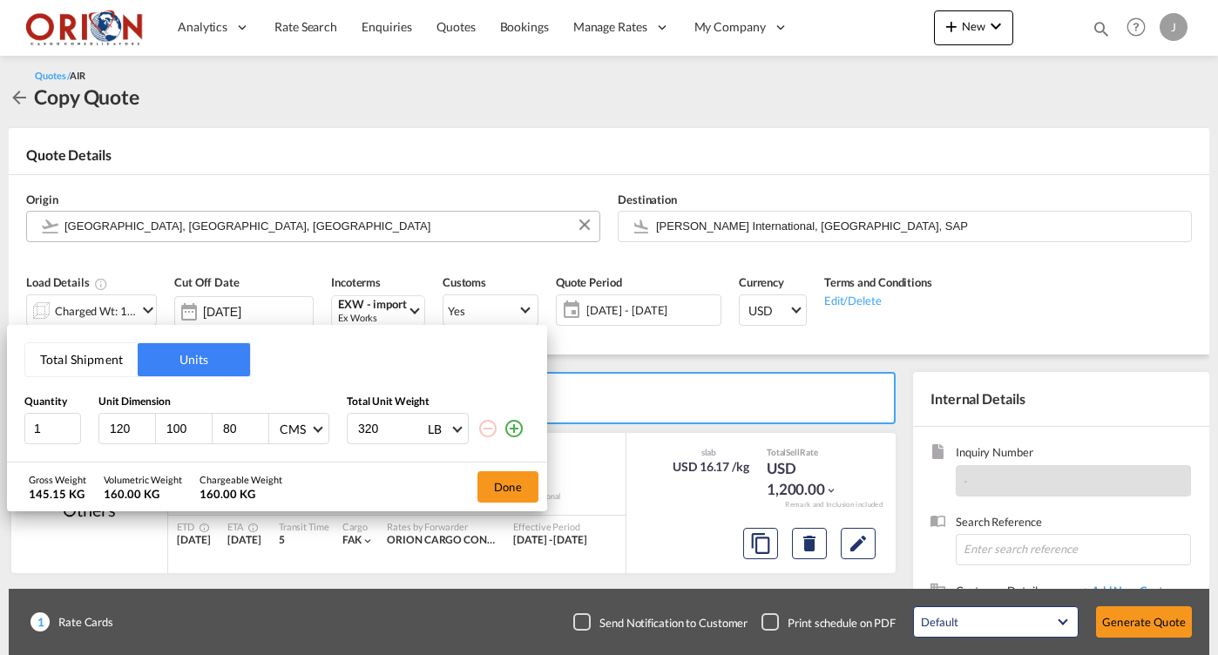
type input "320"
click at [457, 430] on span at bounding box center [457, 428] width 10 height 10
click at [442, 382] on div "KG" at bounding box center [436, 386] width 17 height 17
click at [514, 496] on button "Done" at bounding box center [508, 486] width 61 height 31
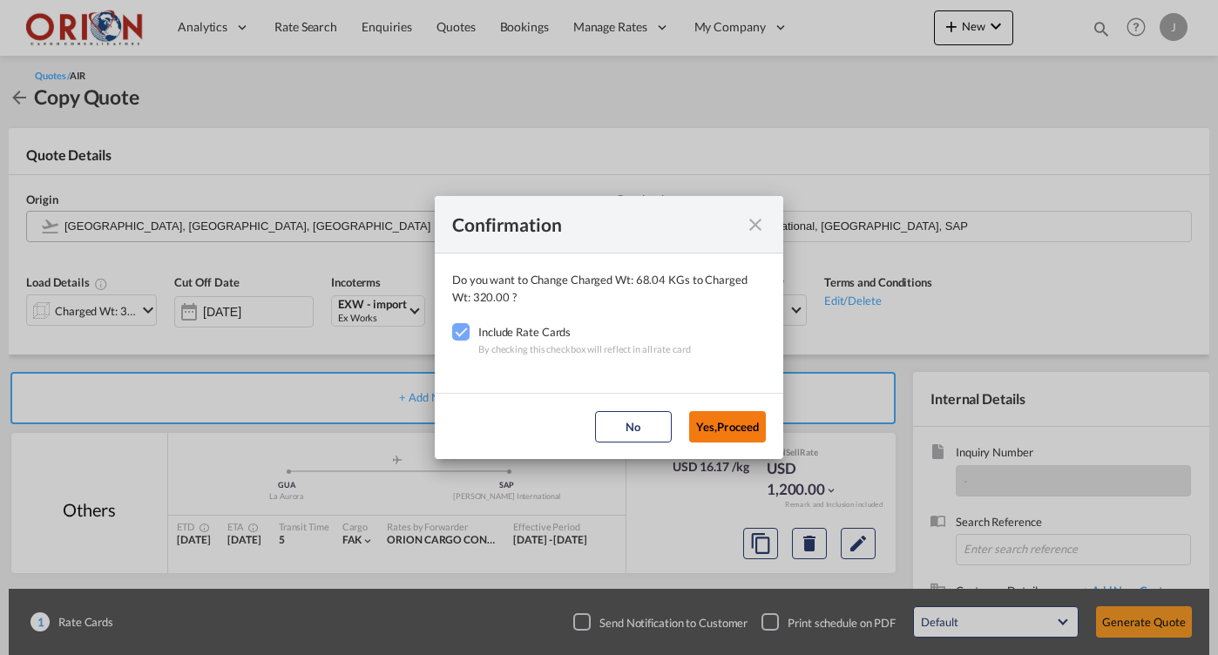
click at [714, 430] on button "Yes,Proceed" at bounding box center [727, 426] width 77 height 31
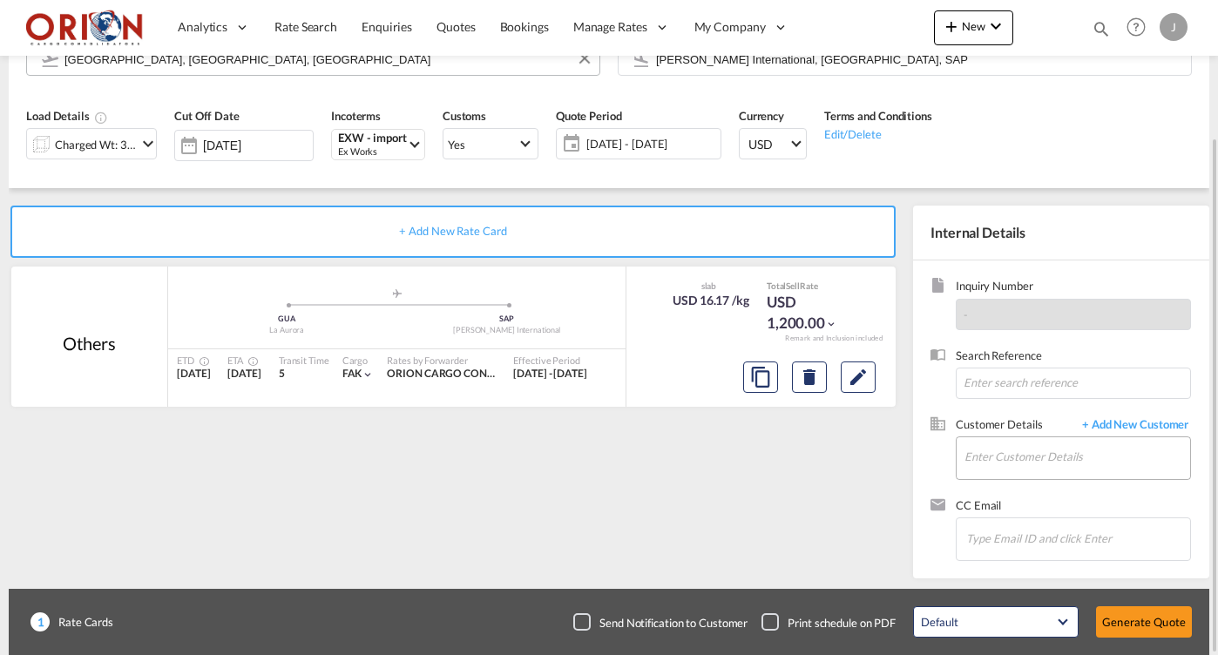
scroll to position [0, 0]
click at [1016, 461] on input "Enter Customer Details" at bounding box center [1078, 456] width 226 height 39
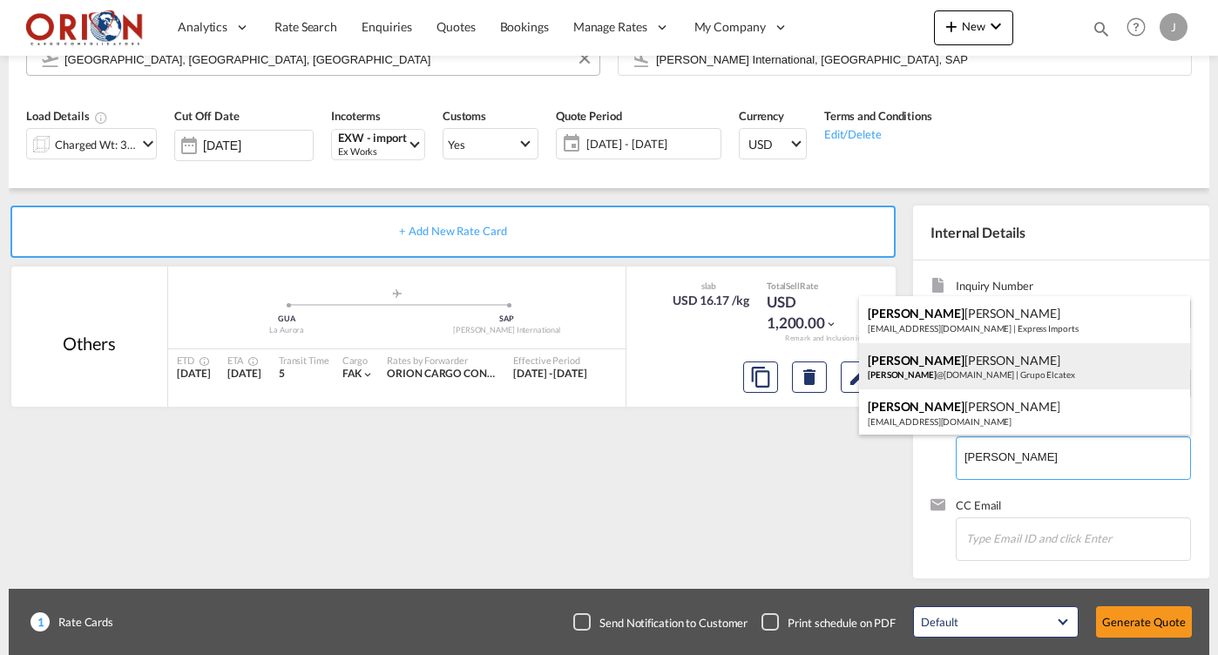
click at [939, 366] on div "[PERSON_NAME] [PERSON_NAME] @[DOMAIN_NAME] | Grupo Elcatex" at bounding box center [1024, 366] width 331 height 47
type input "Grupo Elcatex, [PERSON_NAME], [PERSON_NAME][EMAIL_ADDRESS][DOMAIN_NAME]"
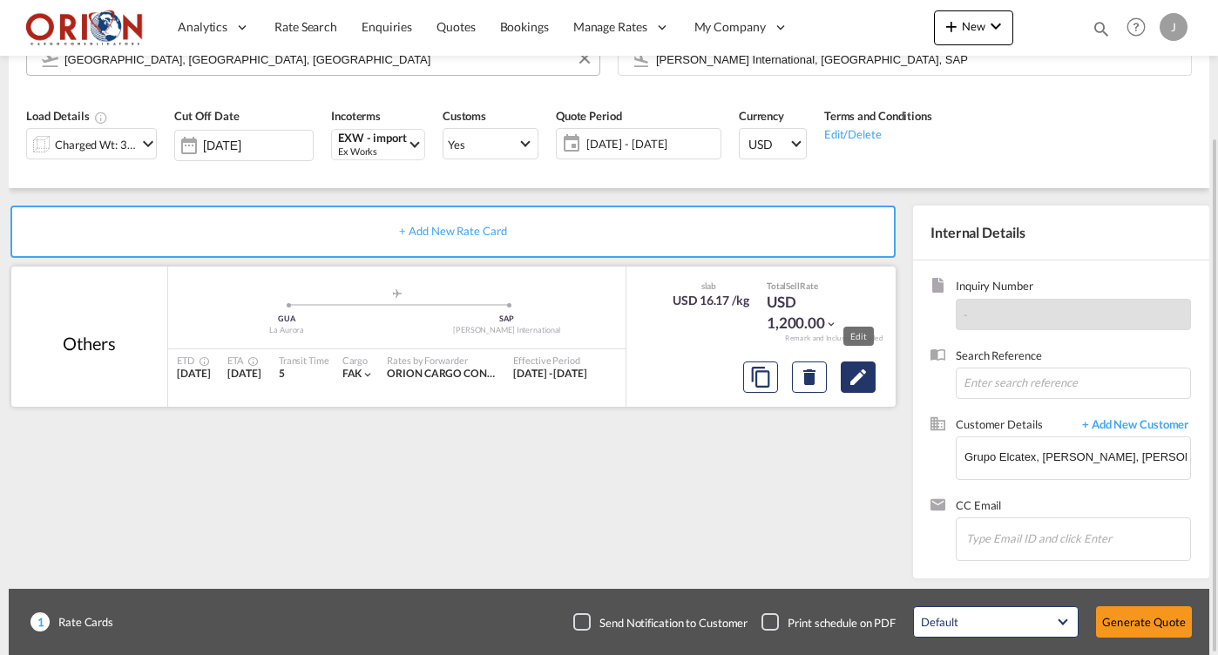
click at [864, 386] on button "Edit" at bounding box center [858, 377] width 35 height 31
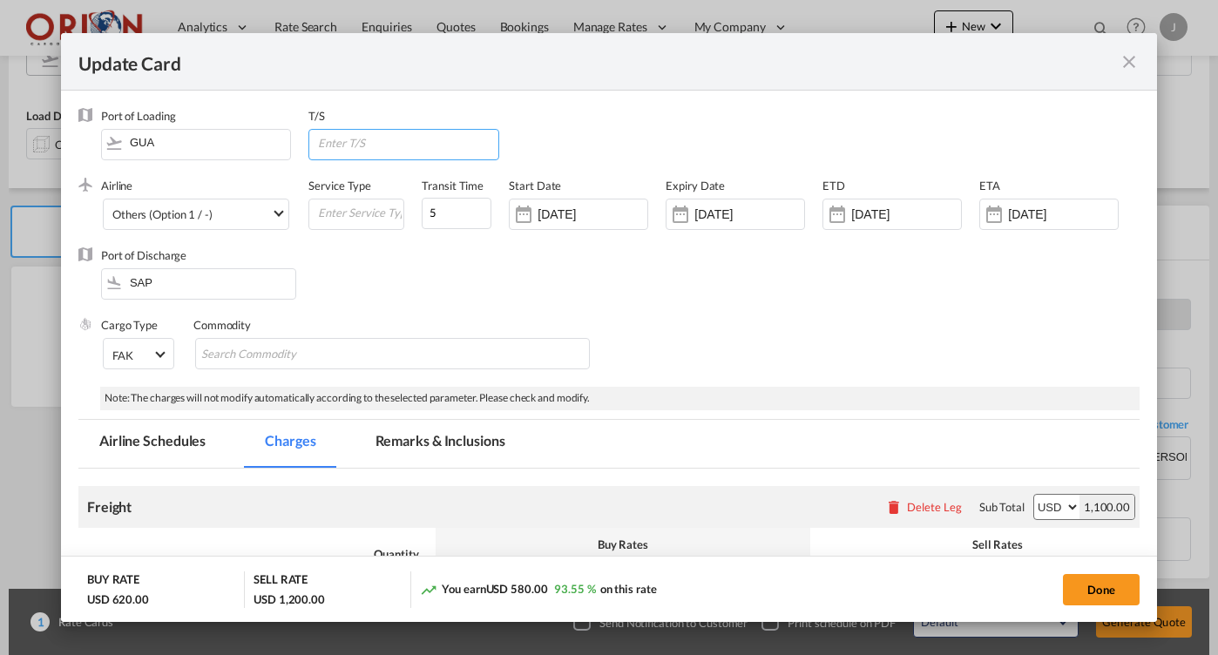
click at [448, 153] on input "Update Card Port ..." at bounding box center [406, 143] width 181 height 26
type input "T"
type input "PTY"
click at [465, 211] on input "5" at bounding box center [457, 213] width 70 height 31
type input "5"
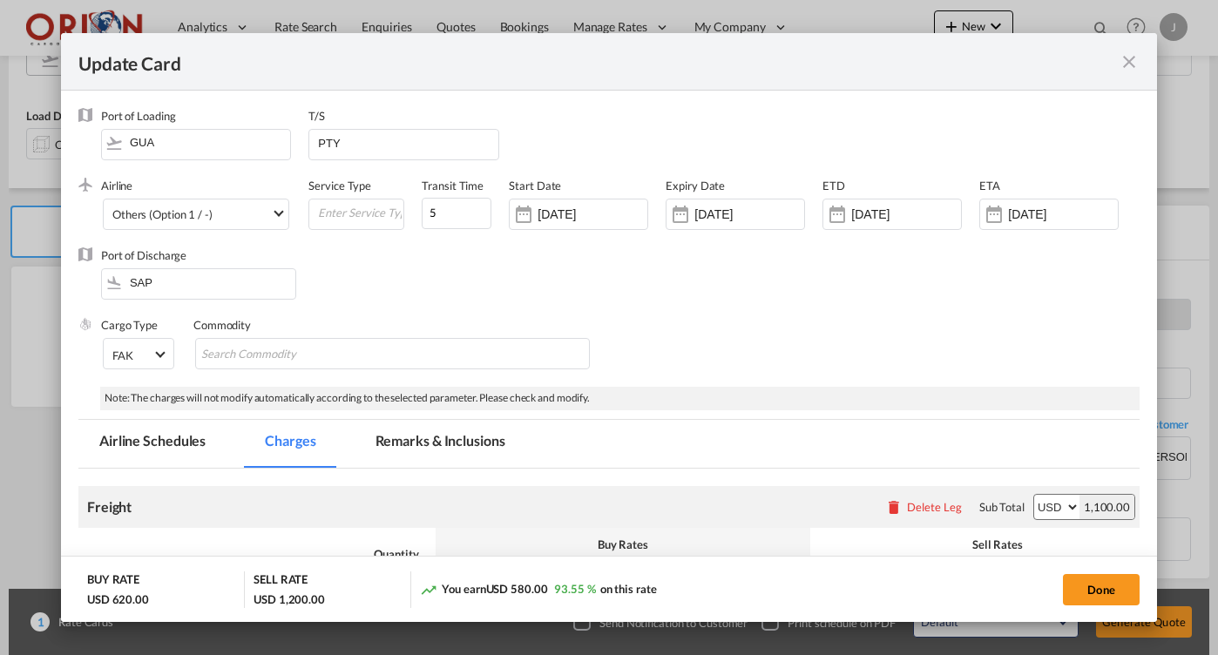
click at [604, 229] on div "[DATE]" at bounding box center [578, 214] width 139 height 31
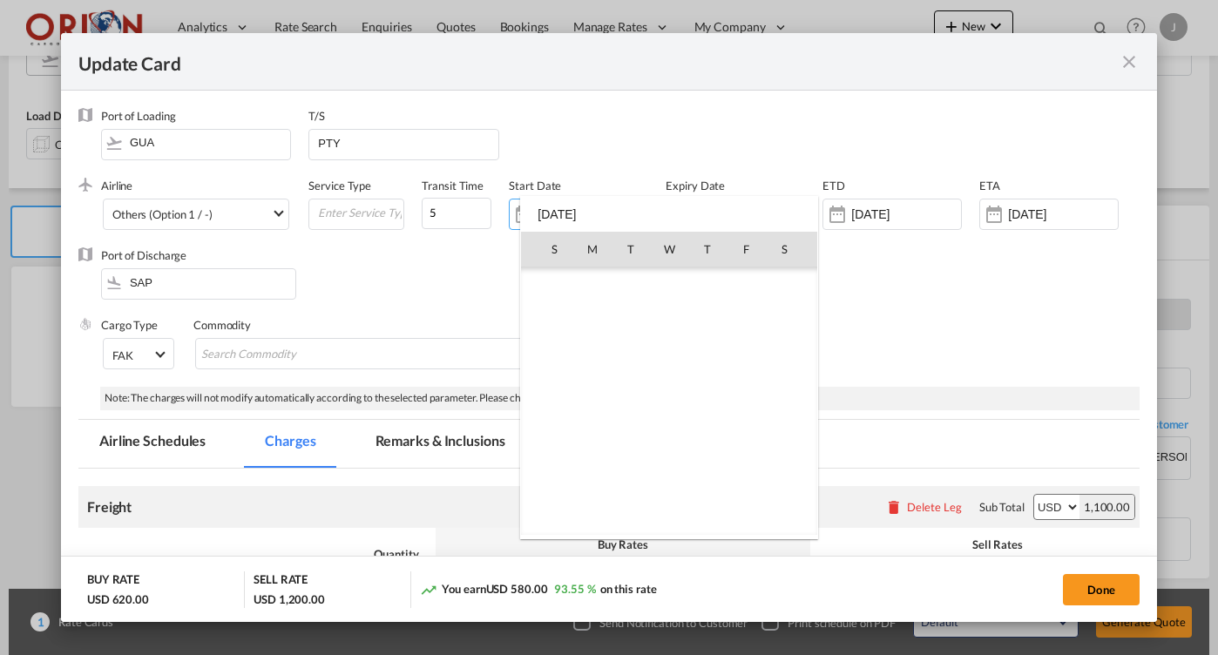
scroll to position [403400, 0]
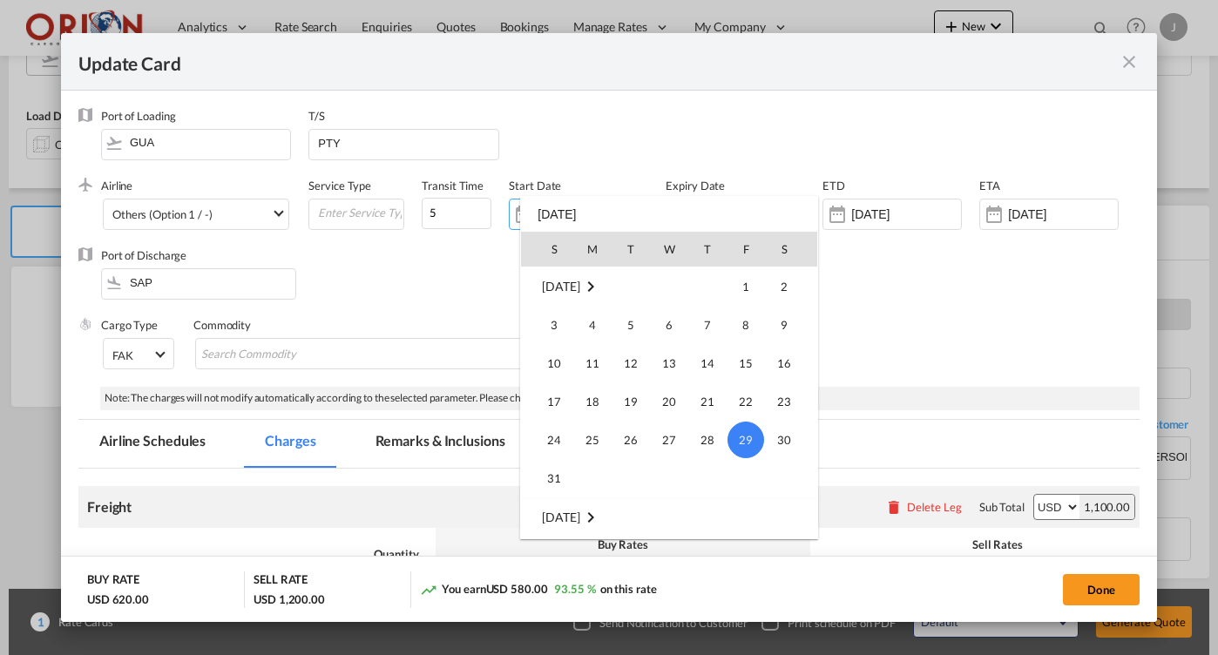
click at [919, 341] on div at bounding box center [609, 327] width 1218 height 655
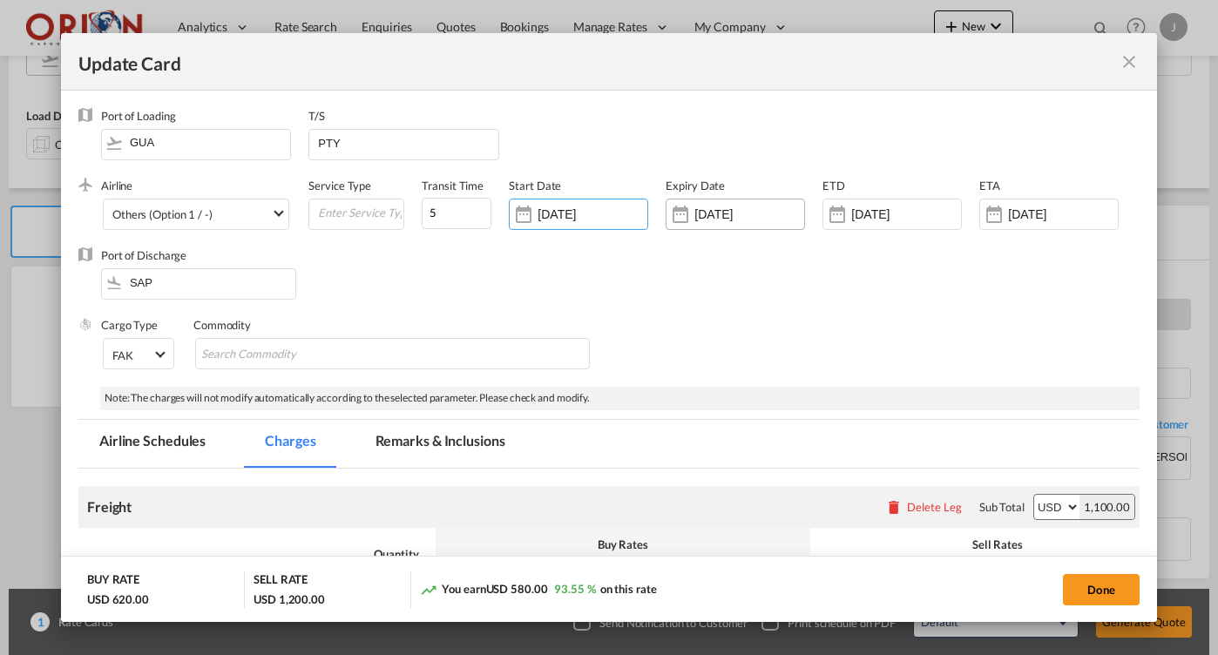
click at [734, 229] on div "[DATE]" at bounding box center [735, 214] width 139 height 31
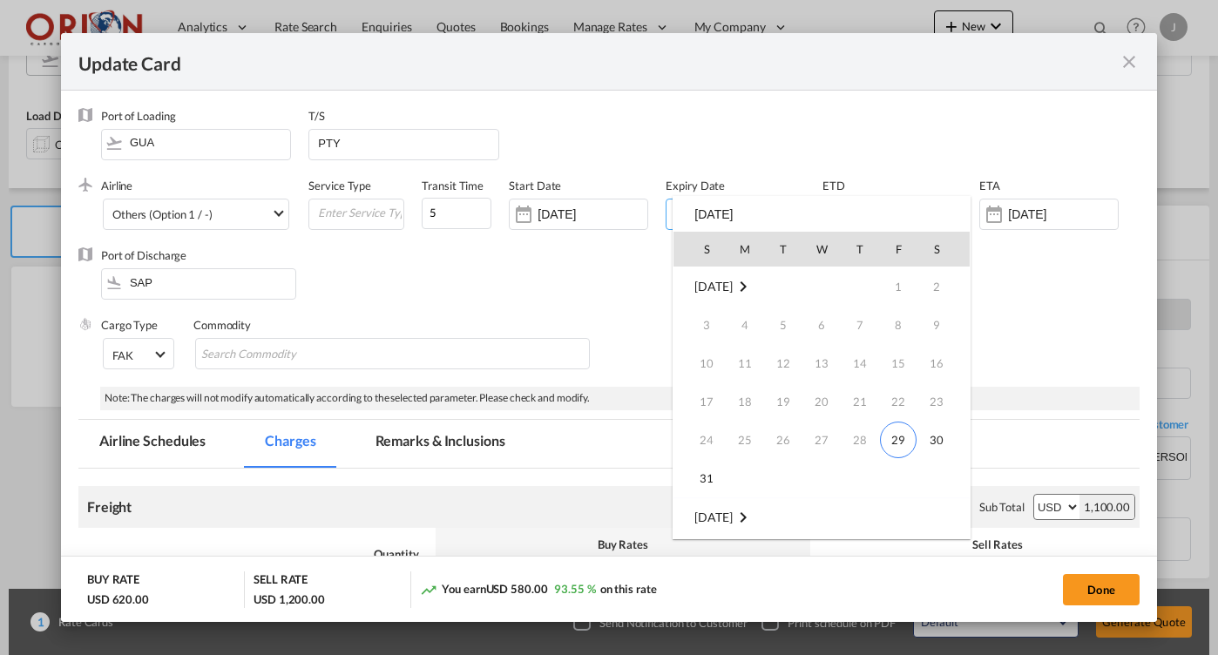
scroll to position [231, 0]
click at [863, 325] on span "4" at bounding box center [860, 325] width 35 height 35
type input "[DATE]"
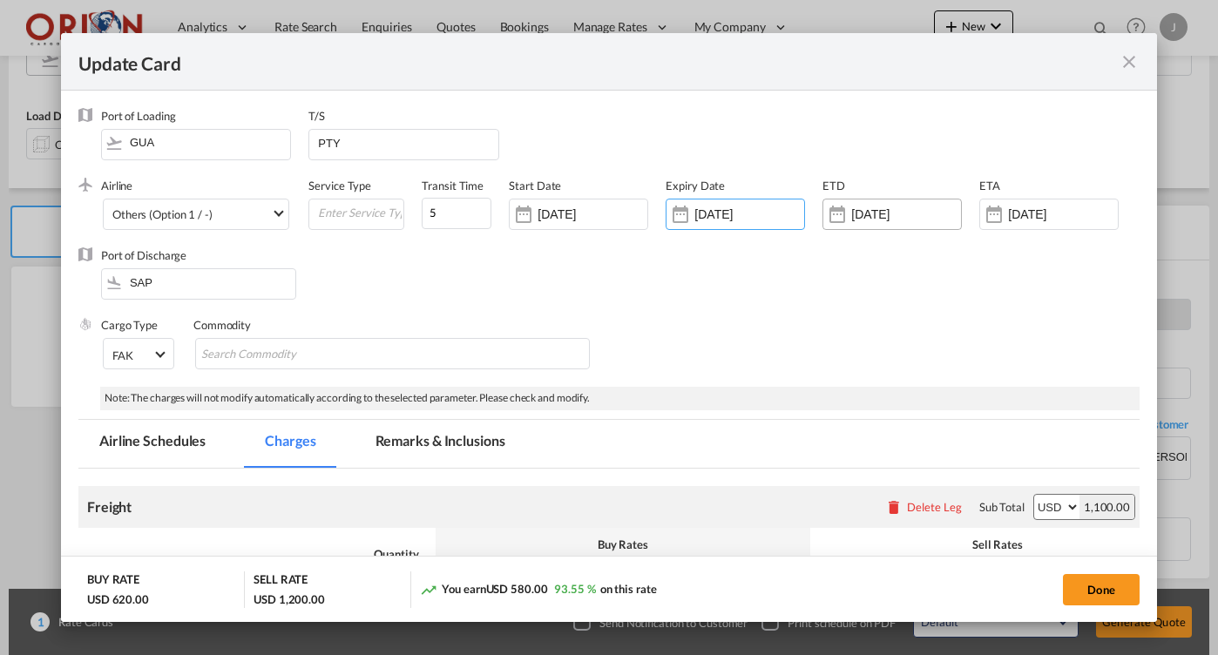
click at [864, 213] on input "[DATE]" at bounding box center [906, 214] width 110 height 14
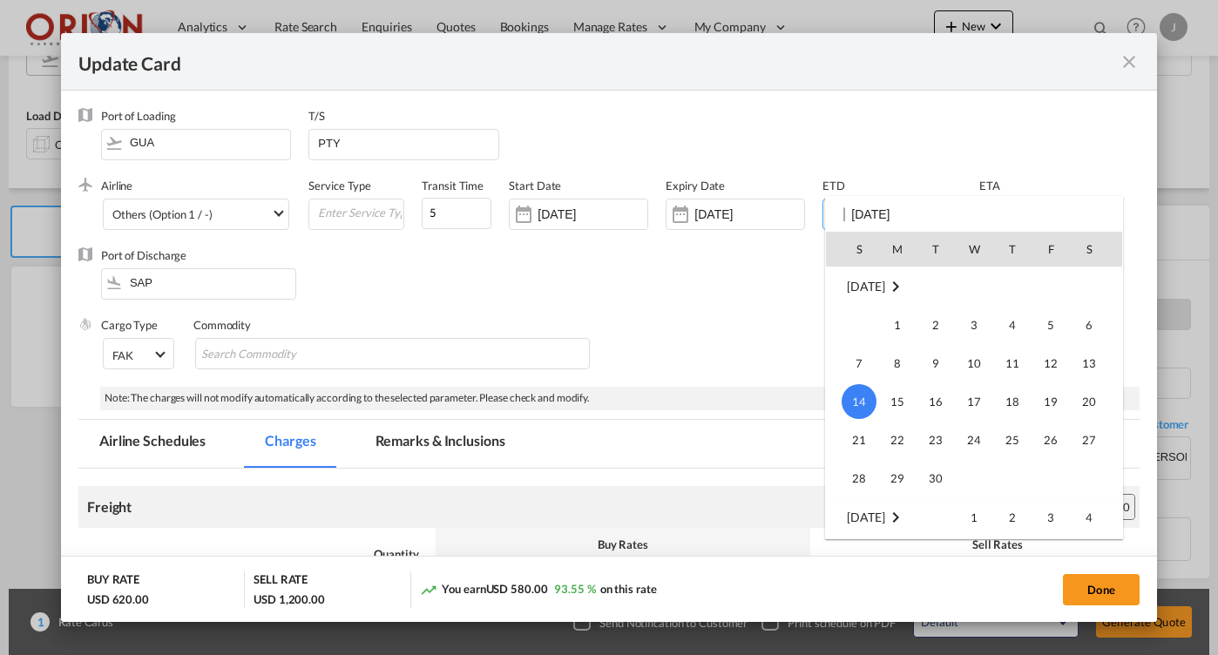
scroll to position [403622, 0]
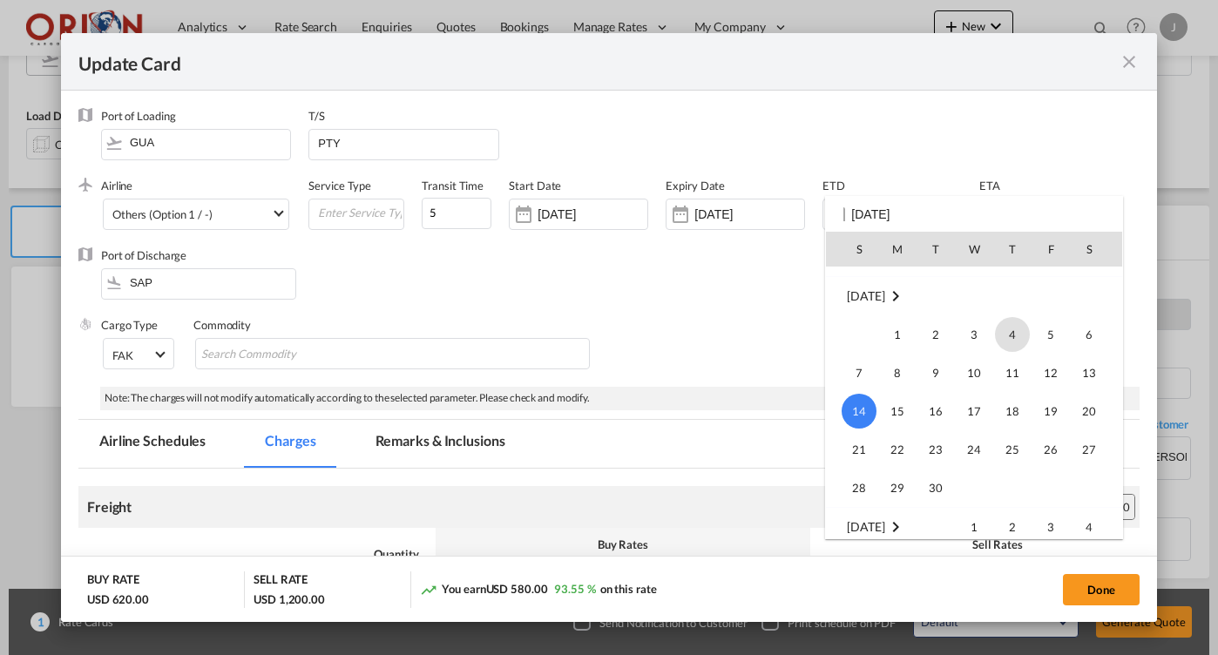
click at [1012, 336] on span "4" at bounding box center [1012, 334] width 35 height 35
type input "[DATE]"
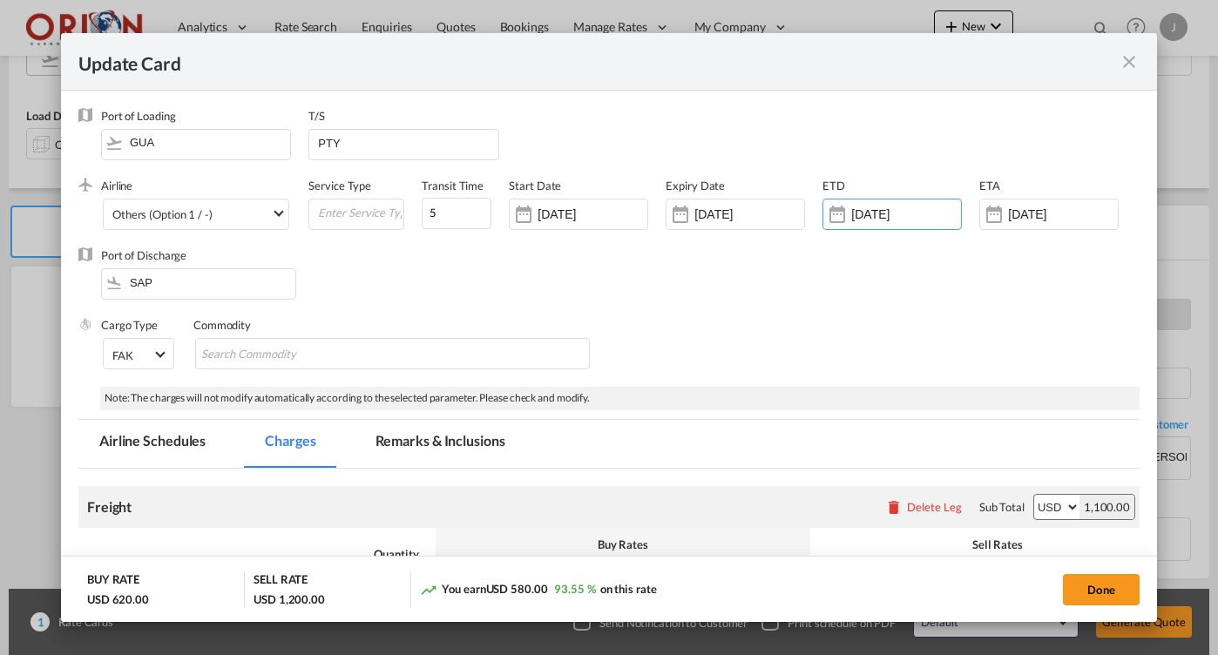
click at [1026, 223] on div "[DATE]" at bounding box center [1048, 214] width 139 height 31
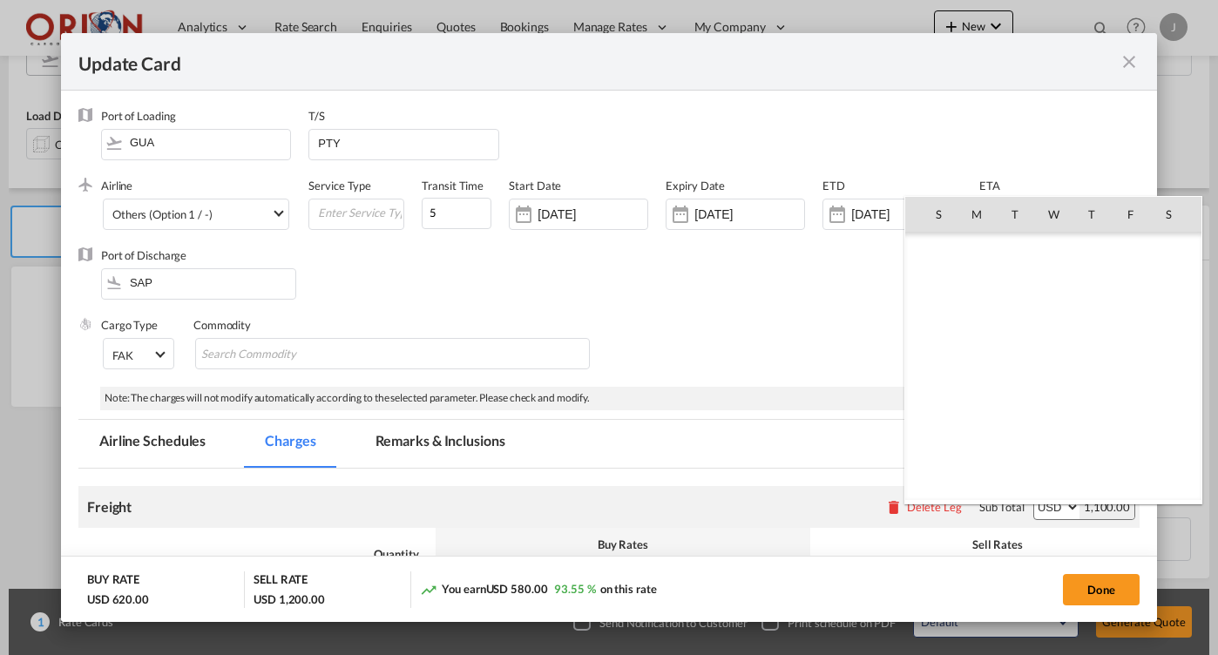
scroll to position [403631, 0]
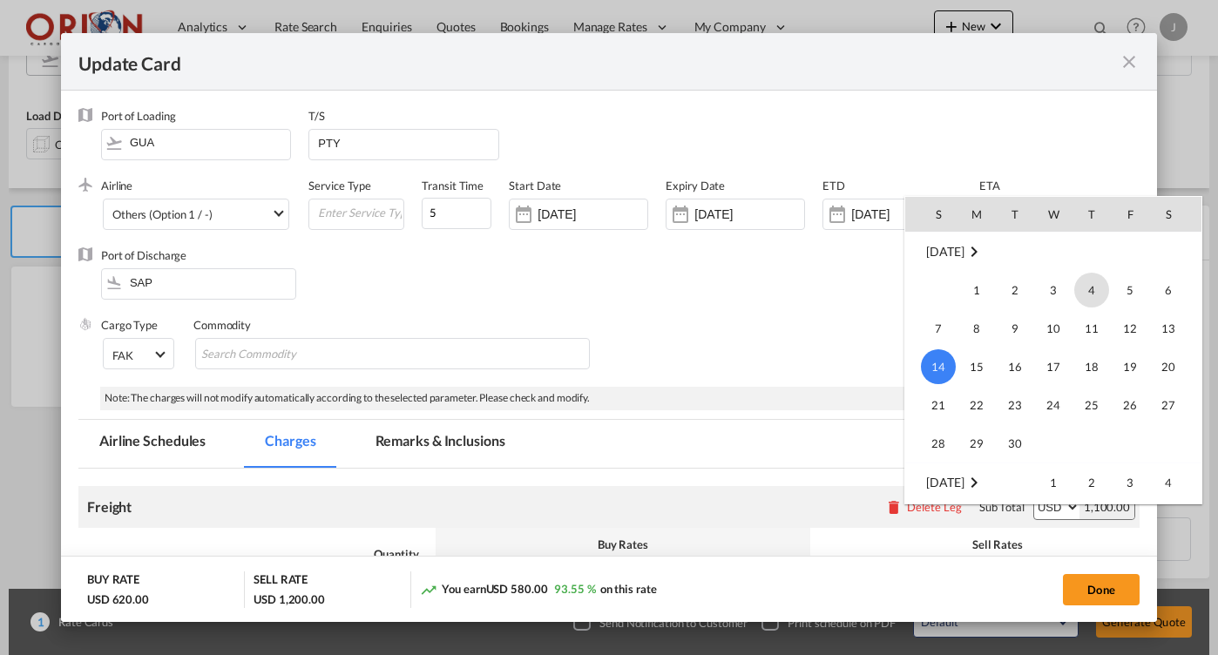
click at [1081, 294] on span "4" at bounding box center [1091, 290] width 35 height 35
type input "[DATE]"
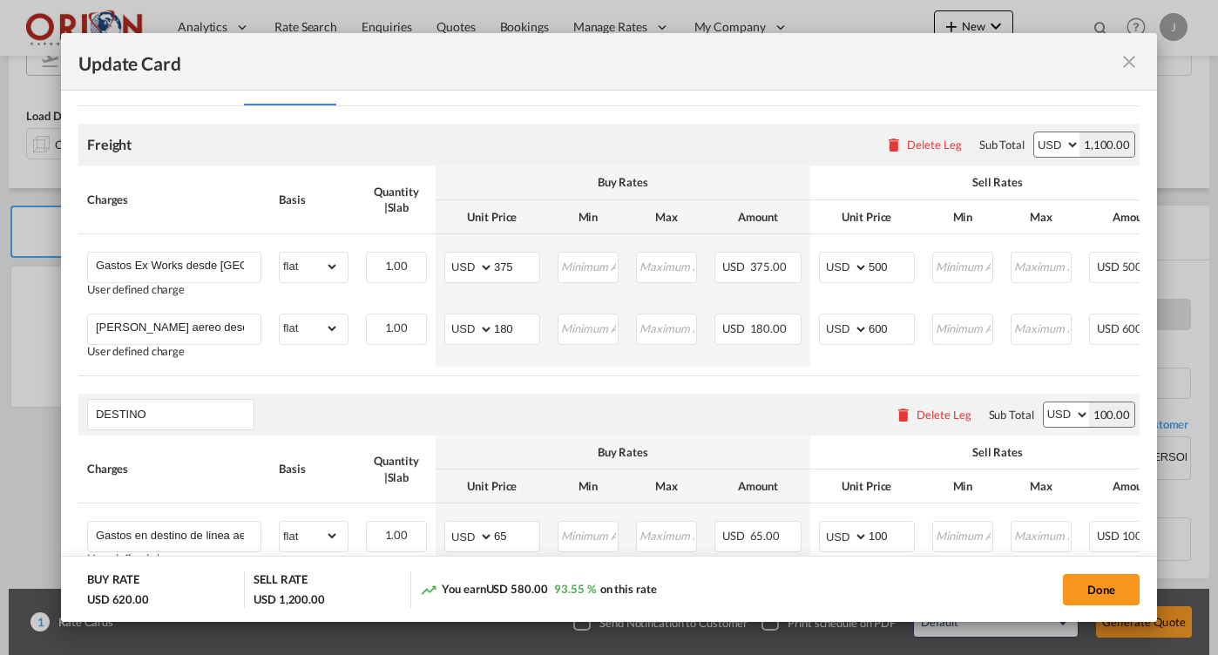
scroll to position [383, 0]
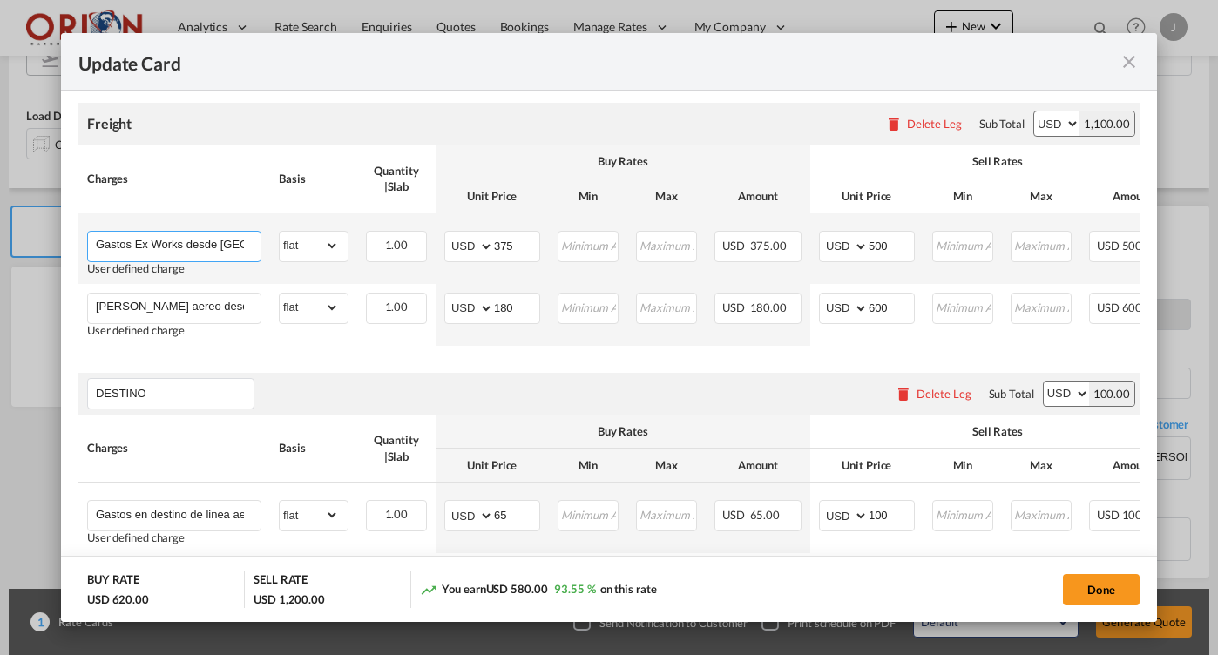
click at [215, 232] on input "Gastos Ex Works desde [GEOGRAPHIC_DATA] 28129 hasta [GEOGRAPHIC_DATA]" at bounding box center [178, 245] width 165 height 26
click at [204, 244] on input "Gastos Ex Works desde [GEOGRAPHIC_DATA] 28129 hasta [GEOGRAPHIC_DATA]" at bounding box center [178, 245] width 165 height 26
drag, startPoint x: 241, startPoint y: 244, endPoint x: 168, endPoint y: 246, distance: 73.2
click at [168, 246] on input "Gastos Ex Works desde [GEOGRAPHIC_DATA] 28129 hasta [GEOGRAPHIC_DATA]" at bounding box center [178, 245] width 165 height 26
click at [211, 240] on input "Gastos Ex Works desde hasta [GEOGRAPHIC_DATA]" at bounding box center [178, 245] width 165 height 26
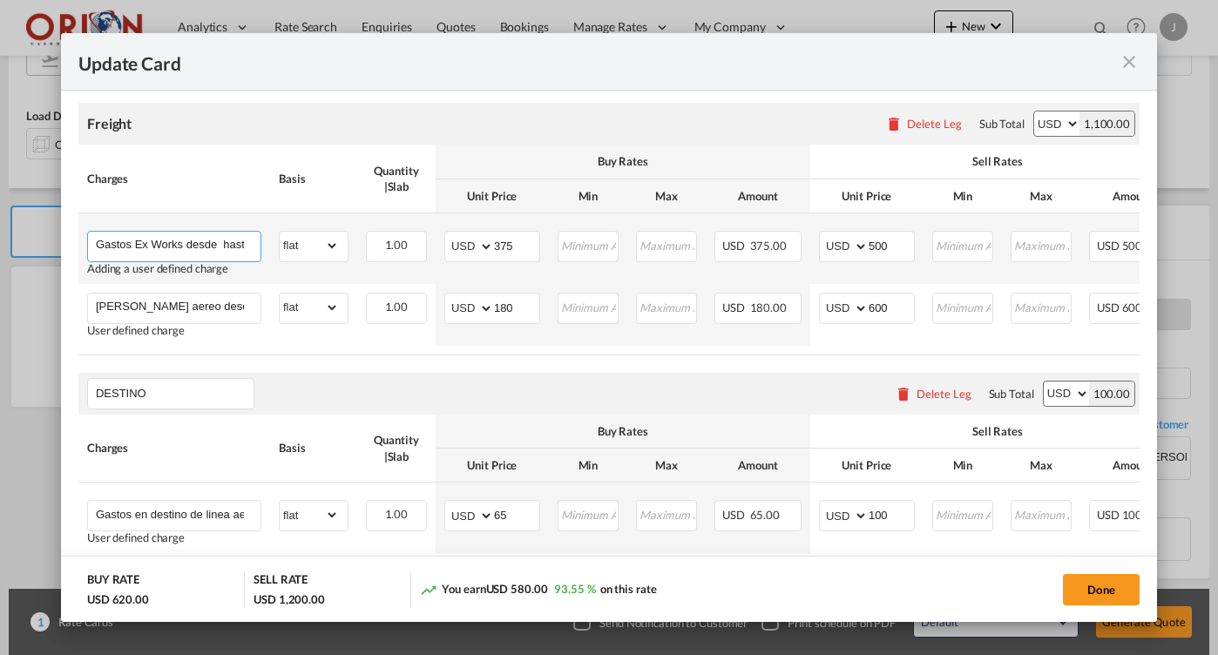
click at [119, 240] on input "Gastos Ex Works desde hasta [GEOGRAPHIC_DATA]" at bounding box center [178, 245] width 165 height 26
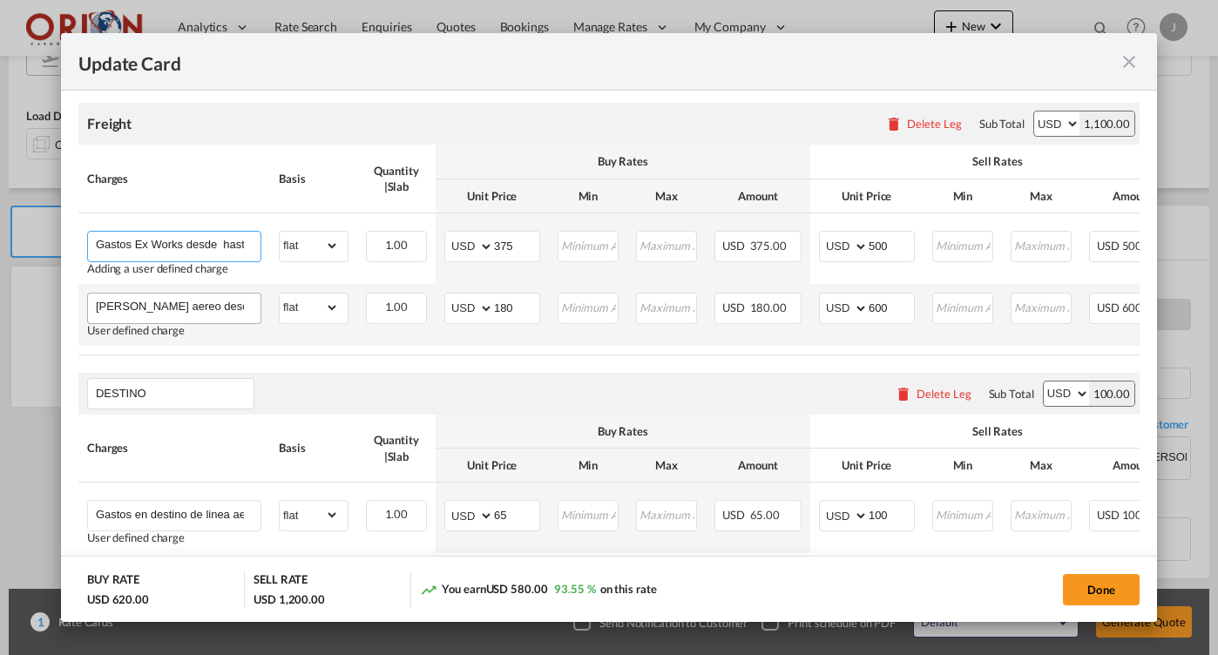
paste input "Zona 12 Bodega C807"
type input "Gastos Ex Works desde [GEOGRAPHIC_DATA] hasta [GEOGRAPHIC_DATA]"
click at [209, 301] on input "[PERSON_NAME] aereo desde [GEOGRAPHIC_DATA] hasta [GEOGRAPHIC_DATA]" at bounding box center [178, 307] width 165 height 26
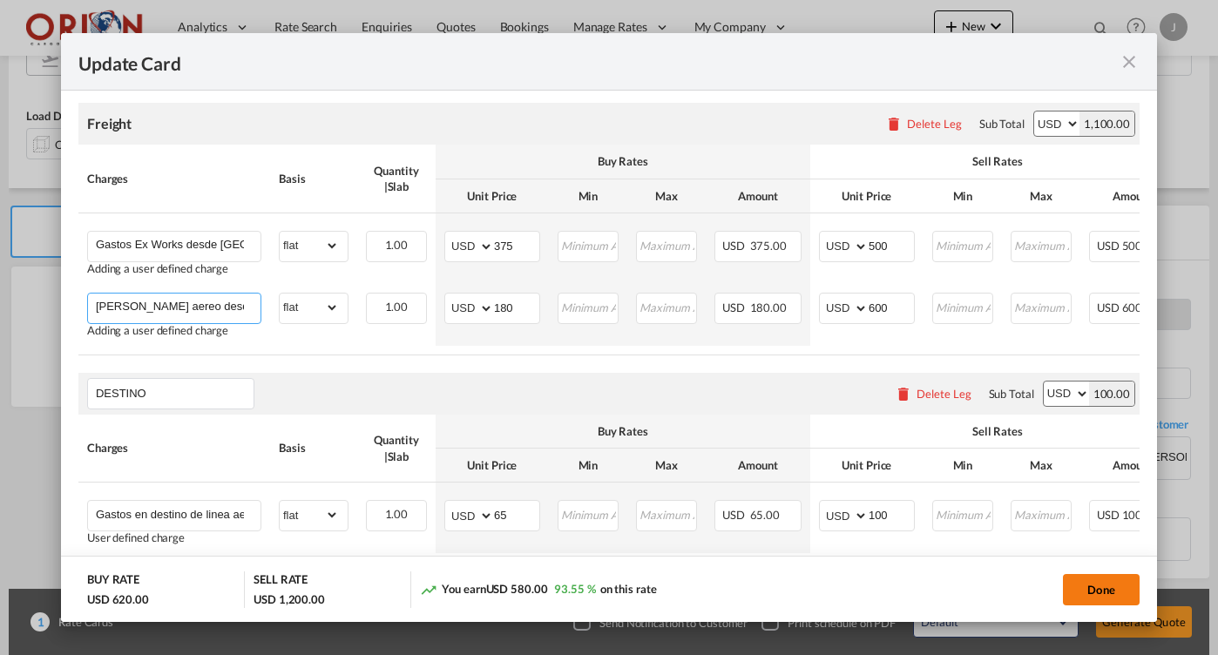
type input "[PERSON_NAME] aereo desde [GEOGRAPHIC_DATA] hasta aeropuerto CCS"
click at [1091, 589] on button "Done" at bounding box center [1101, 589] width 77 height 31
type input "[DATE]"
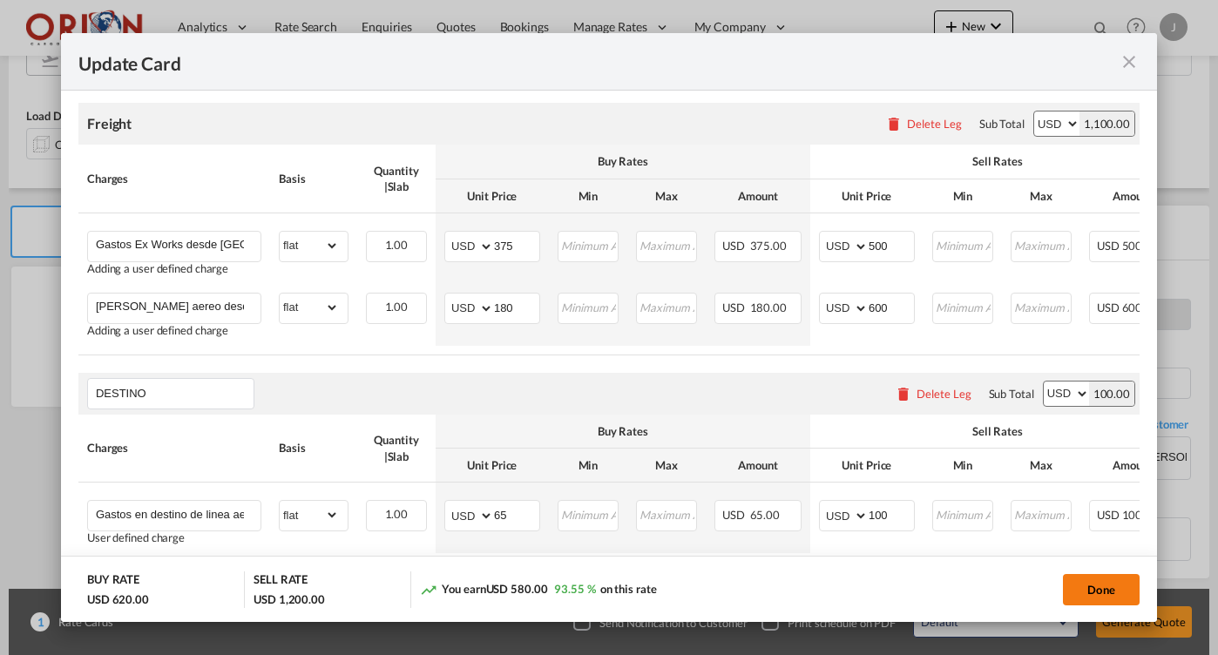
type input "[DATE]"
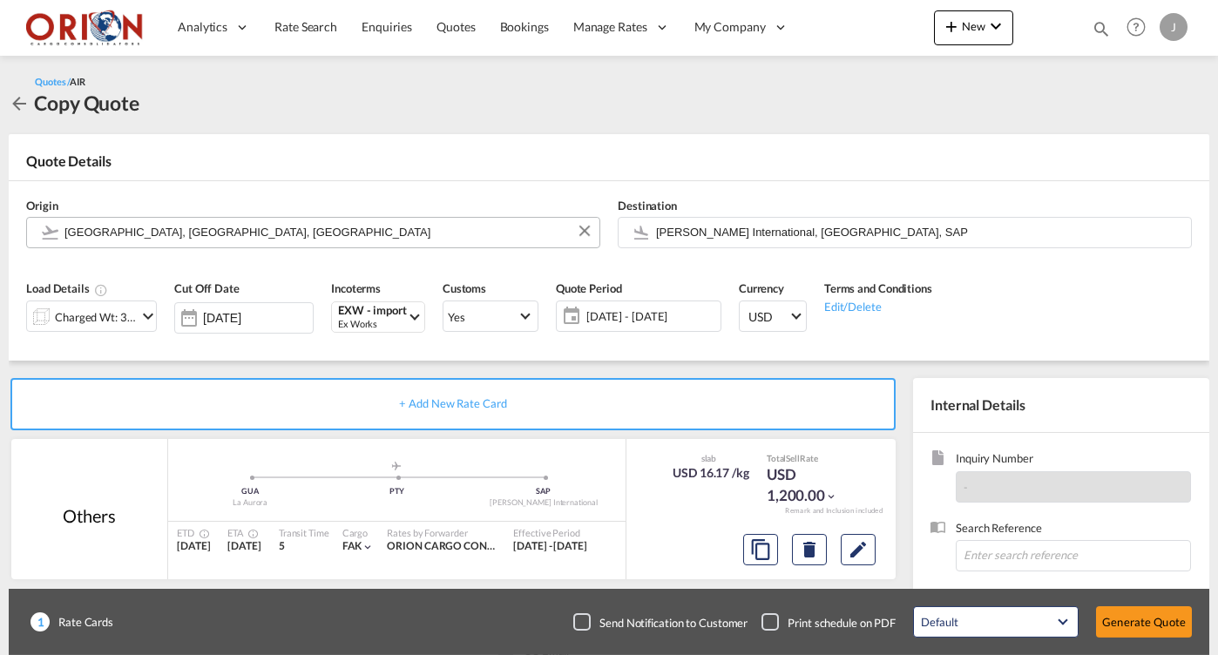
scroll to position [0, 0]
click at [1181, 233] on button "Clear Input" at bounding box center [1176, 231] width 26 height 26
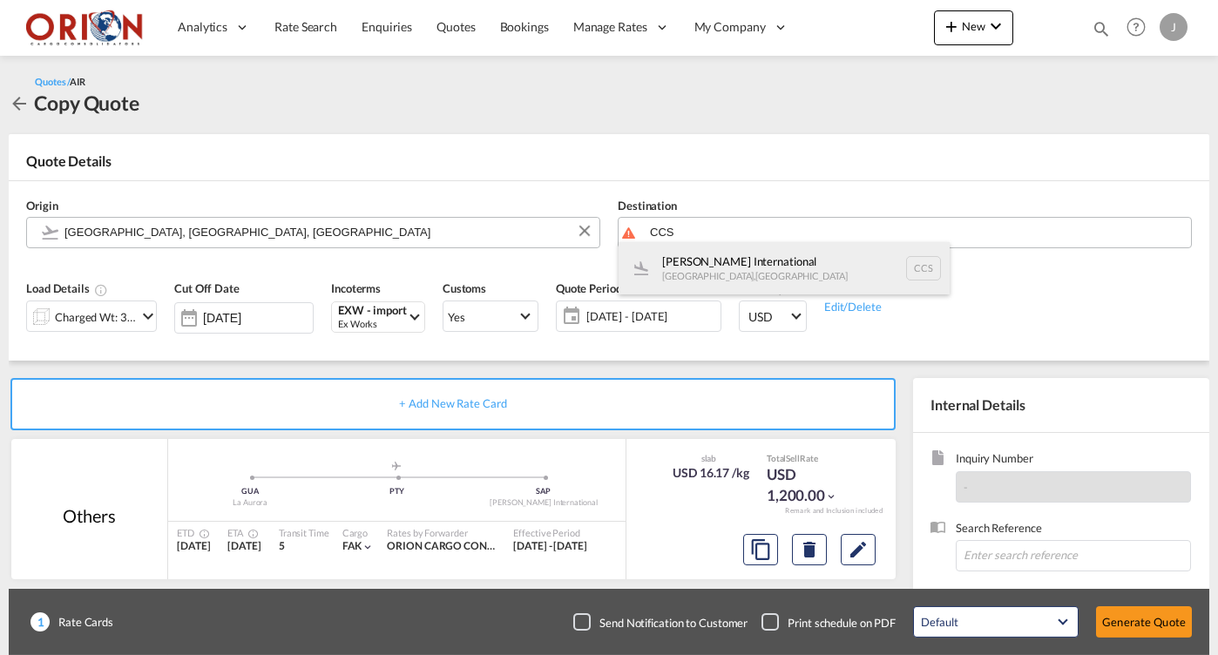
click at [716, 280] on div "[PERSON_NAME] International [GEOGRAPHIC_DATA] , [GEOGRAPHIC_DATA] CCS" at bounding box center [784, 268] width 331 height 52
type input "[PERSON_NAME] International, [GEOGRAPHIC_DATA], CCS"
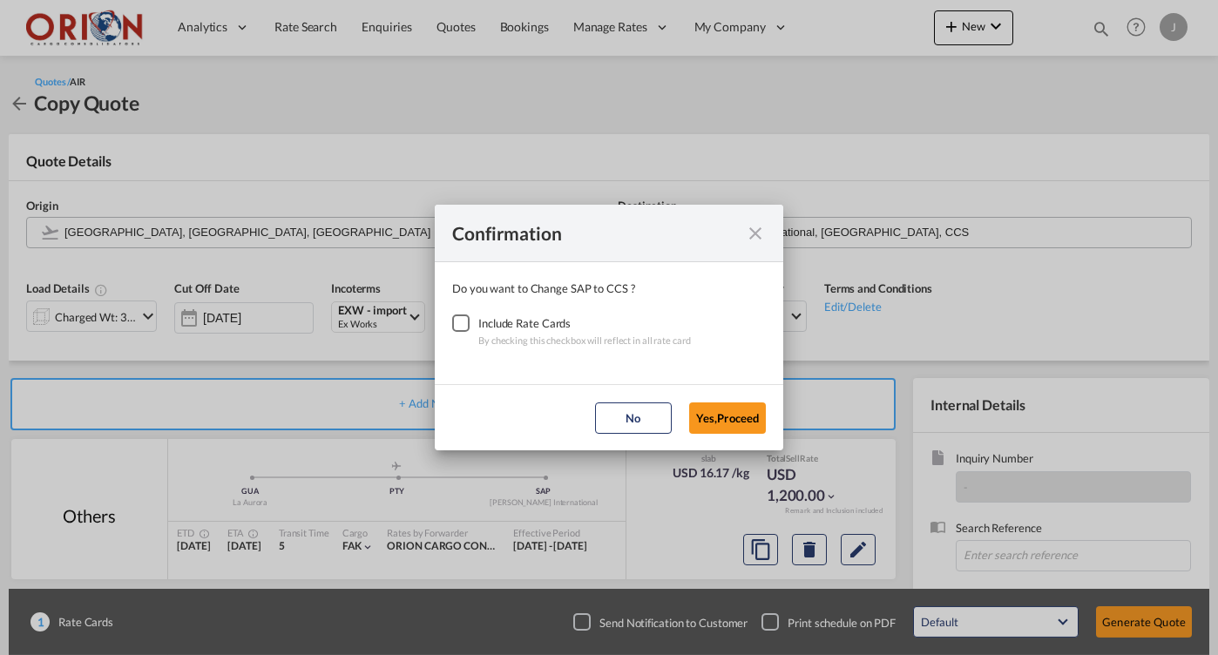
click at [458, 318] on div "Checkbox No Ink" at bounding box center [460, 323] width 17 height 17
click at [716, 413] on button "Yes,Proceed" at bounding box center [727, 418] width 77 height 31
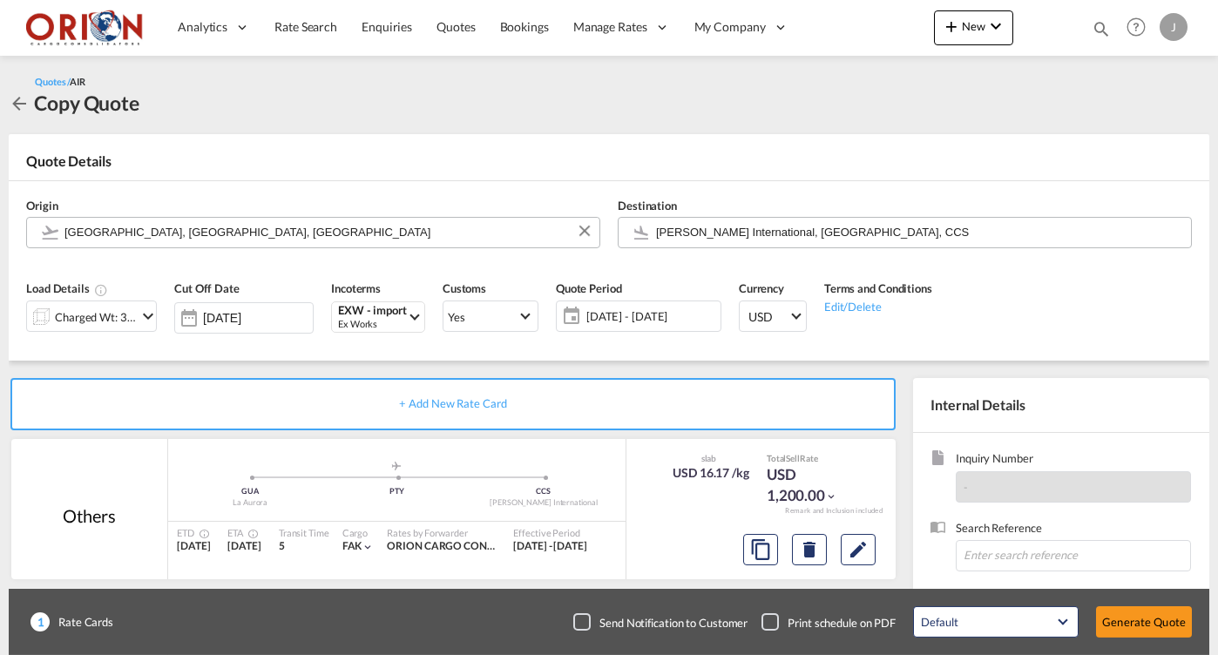
scroll to position [3, 0]
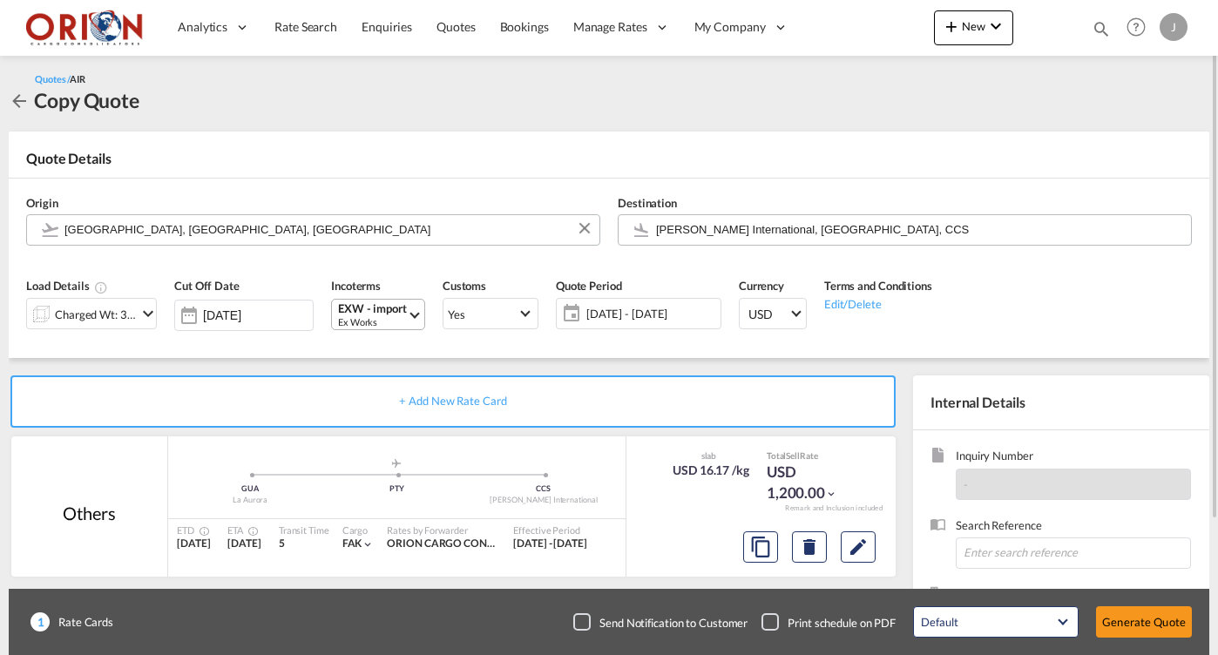
click at [383, 316] on div "Ex Works" at bounding box center [372, 321] width 69 height 13
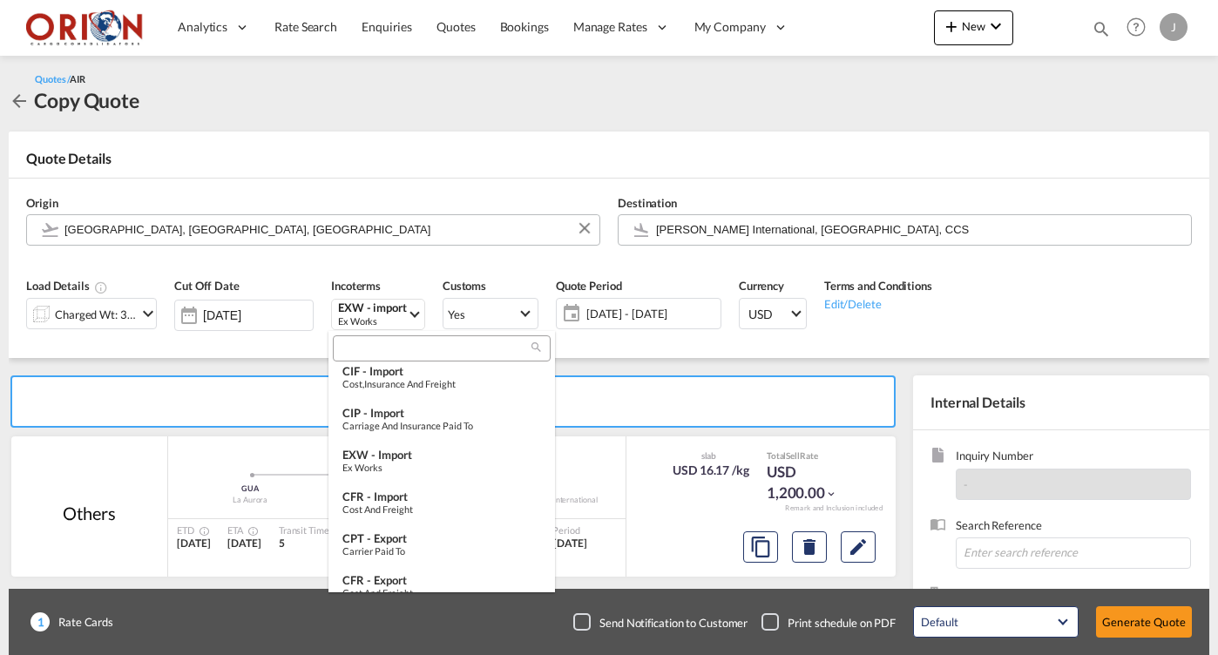
type md-option "[object Object]"
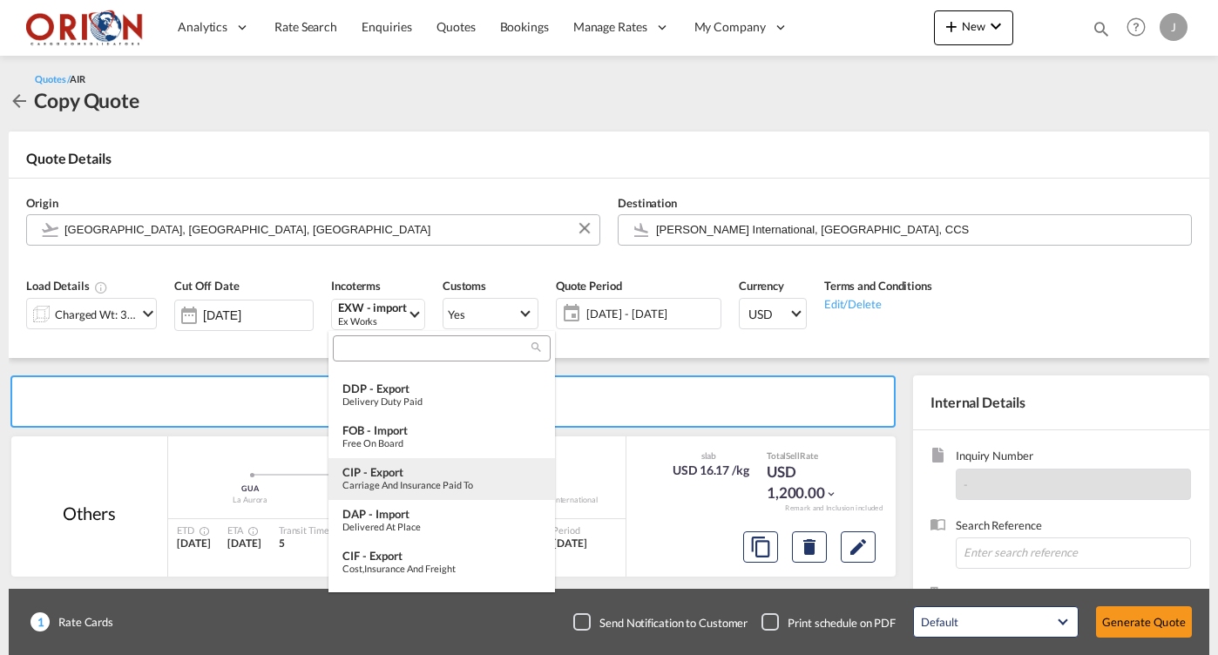
scroll to position [461, 0]
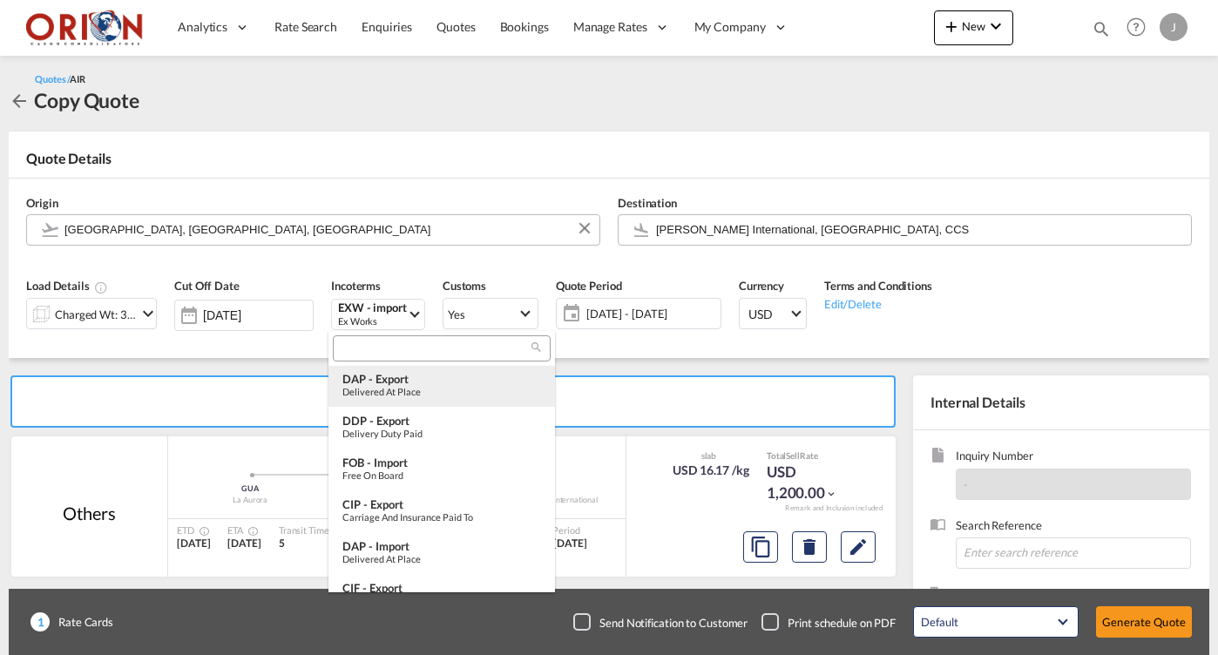
click at [376, 386] on div "Delivered at Place" at bounding box center [441, 391] width 199 height 11
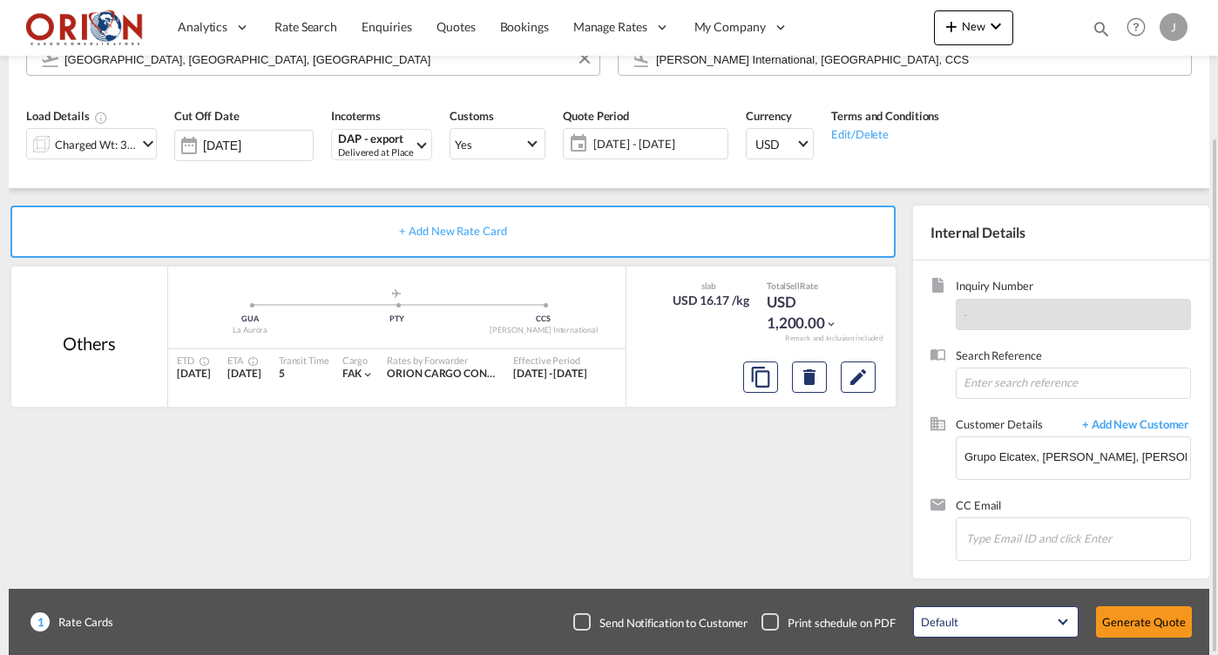
scroll to position [0, 0]
click at [854, 372] on md-icon "Edit" at bounding box center [858, 377] width 21 height 21
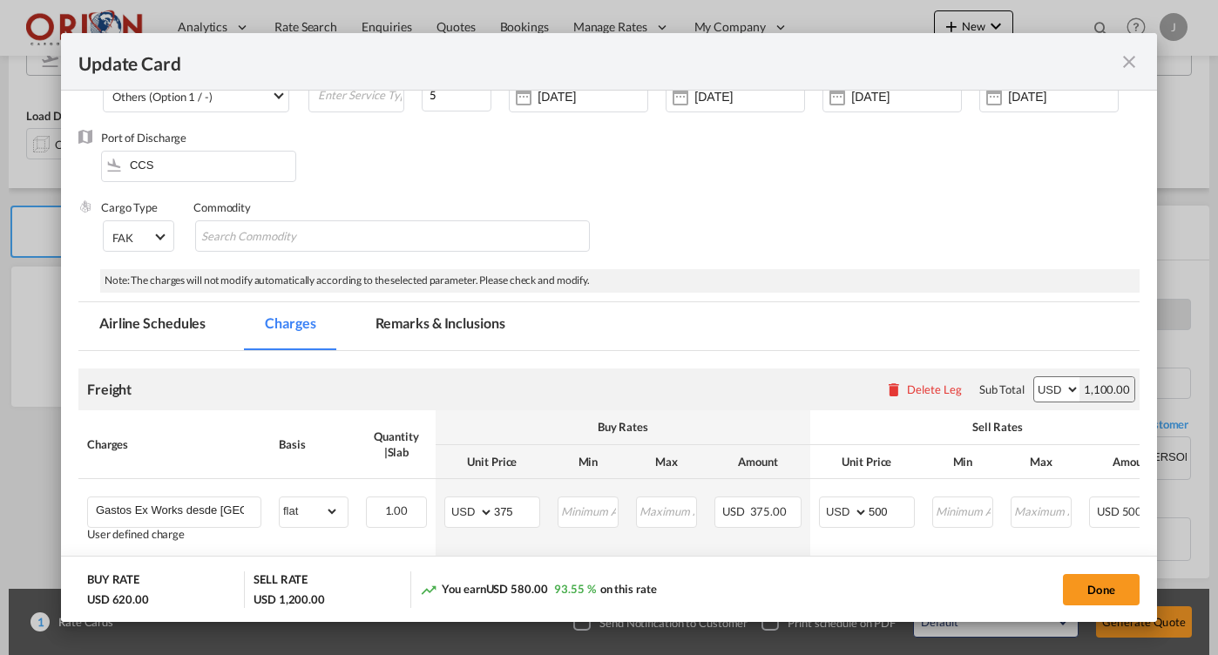
scroll to position [225, 0]
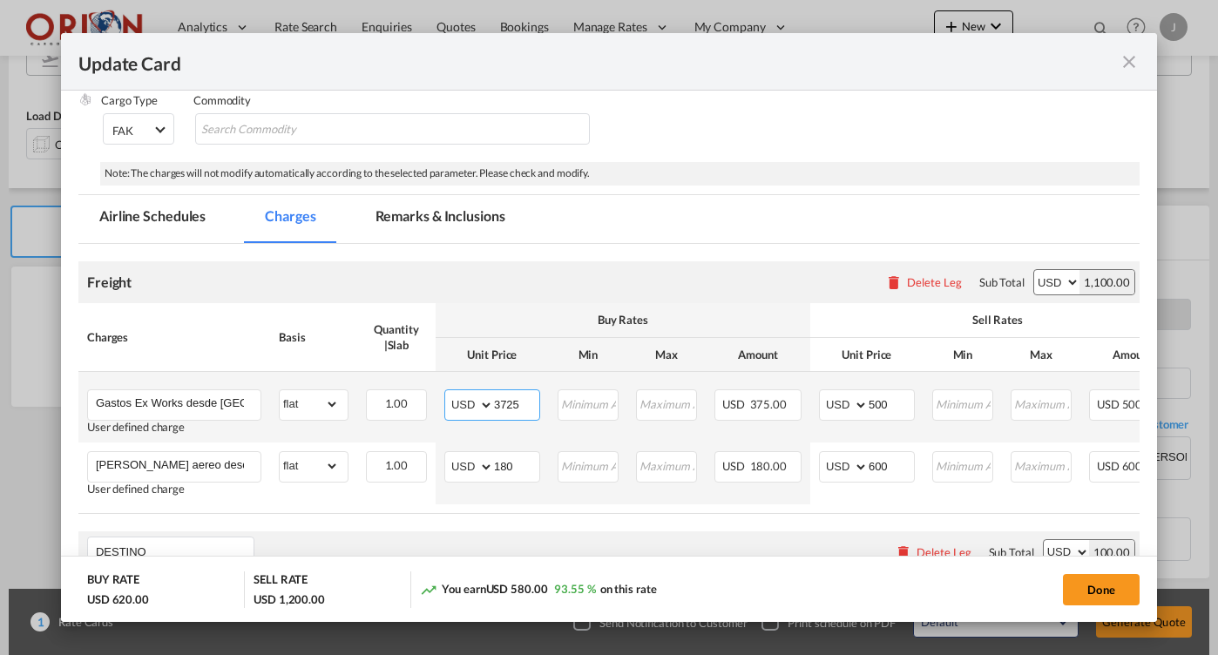
click at [517, 397] on input "3725" at bounding box center [516, 403] width 45 height 26
type input "5"
click at [517, 397] on input "5" at bounding box center [516, 403] width 45 height 26
type input "225"
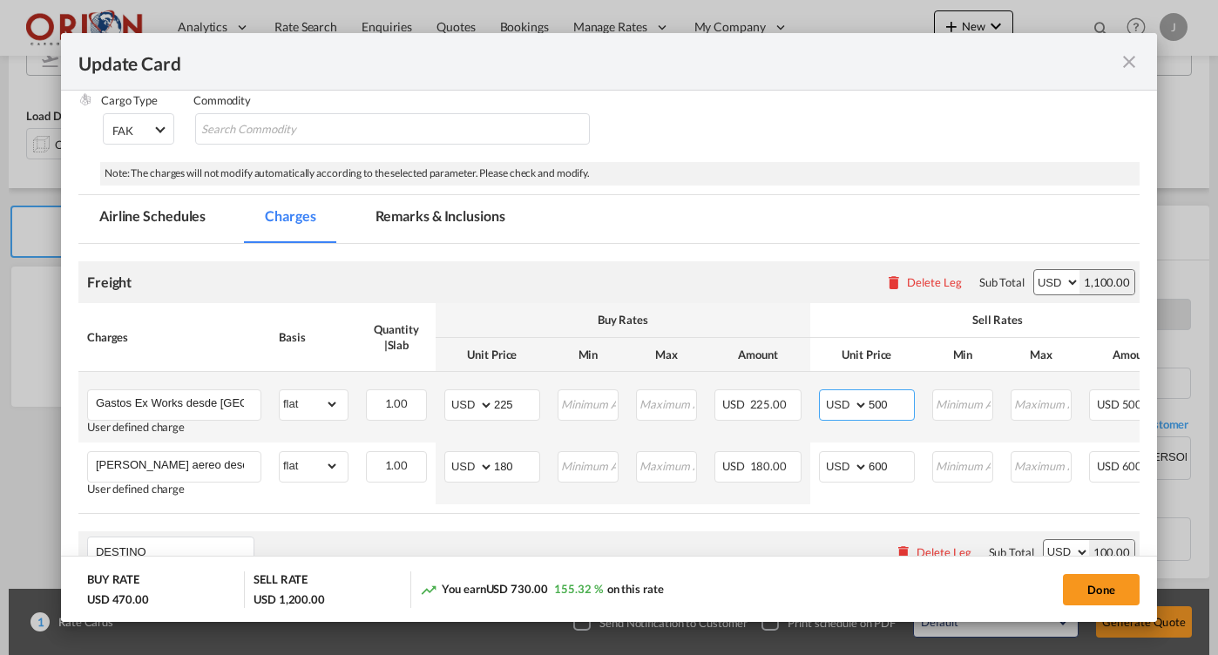
click at [891, 408] on input "500" at bounding box center [891, 403] width 45 height 26
type input "0"
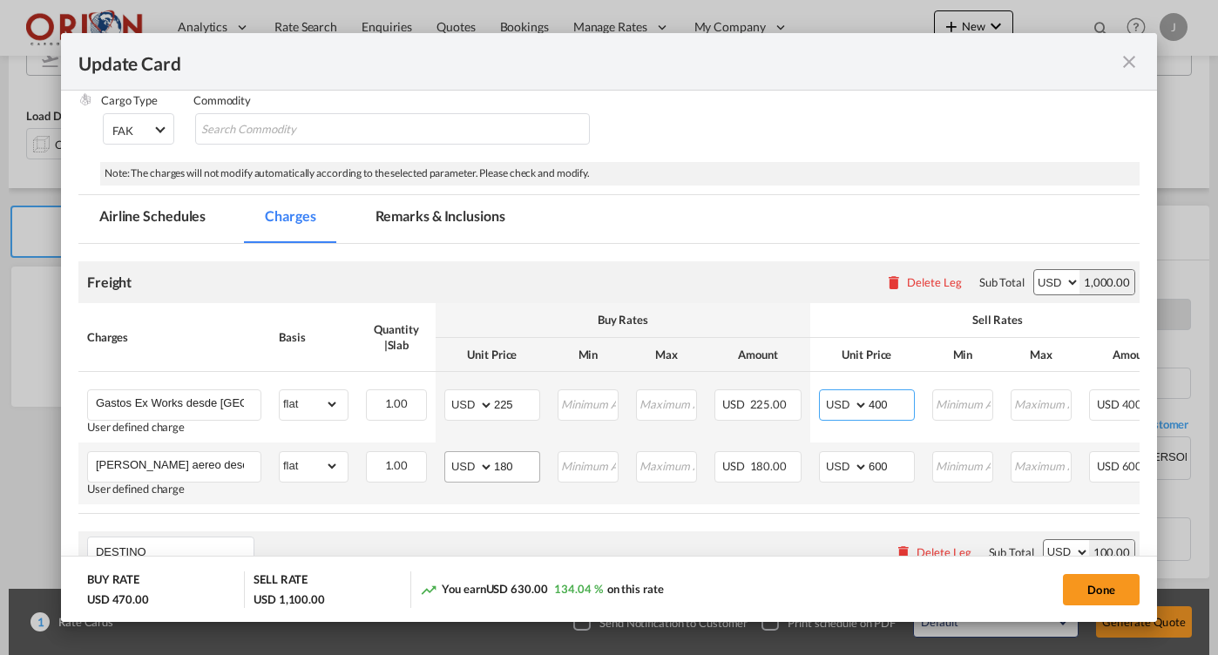
type input "400"
click at [520, 462] on input "180" at bounding box center [516, 465] width 45 height 26
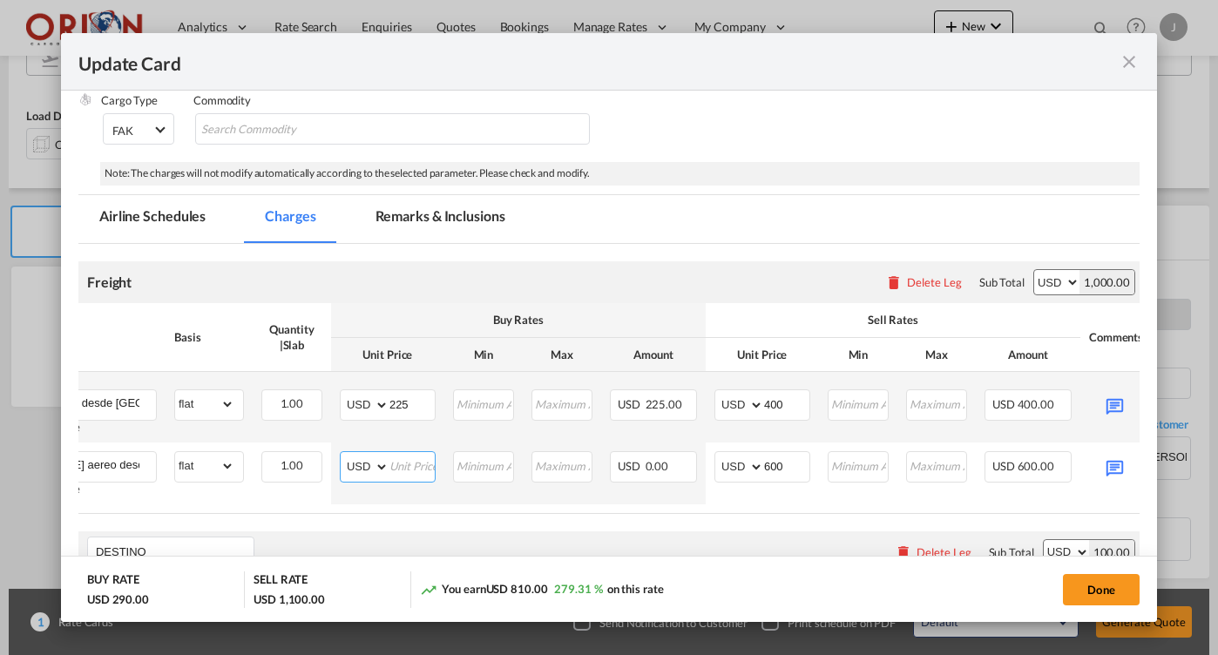
scroll to position [0, 173]
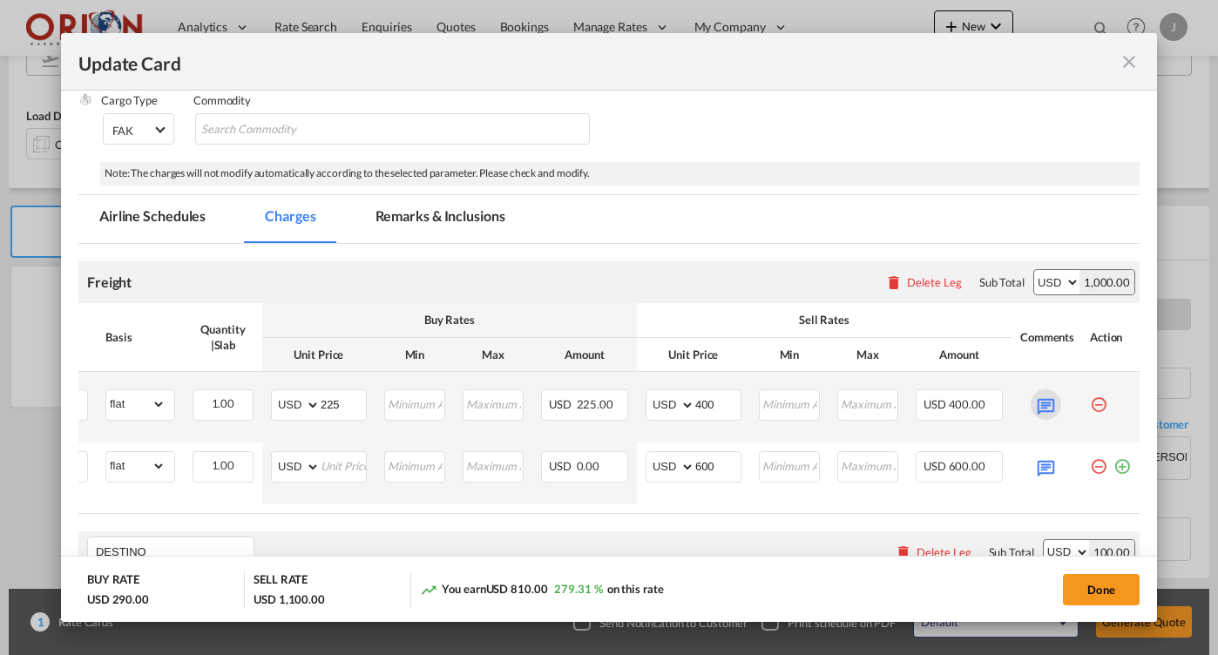
click at [1057, 405] on md-icon "Update Card Port ..." at bounding box center [1046, 404] width 30 height 30
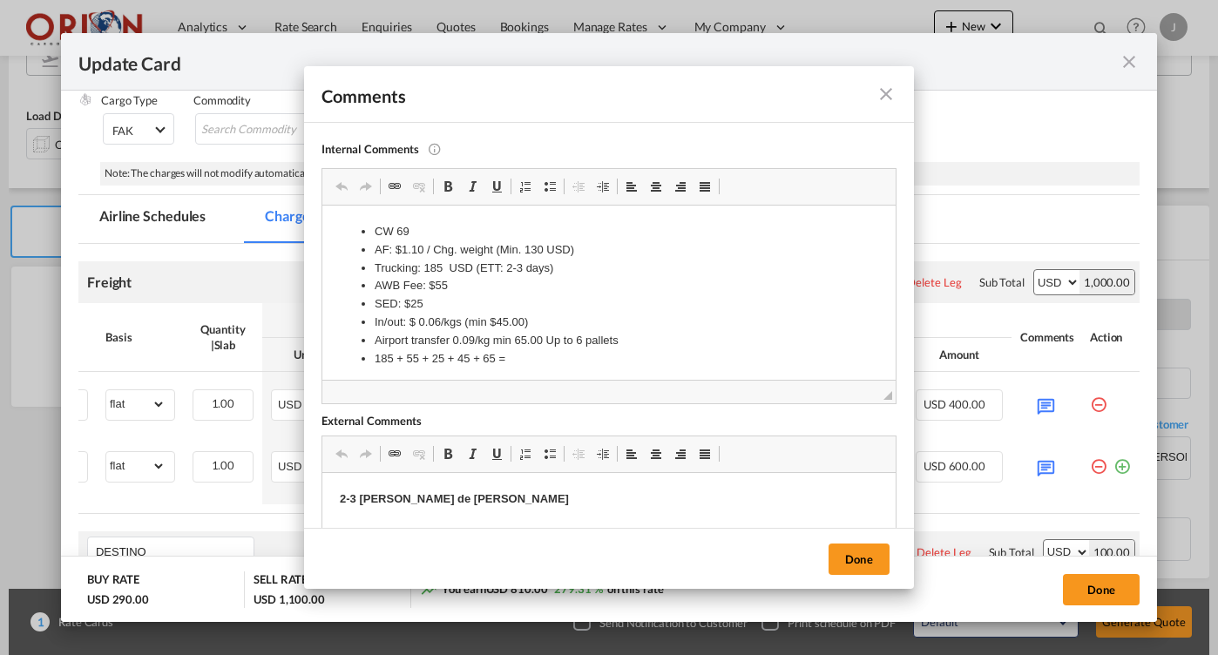
scroll to position [0, 0]
click at [526, 361] on li "185 + 55 + 25 + 45 + 65 =" at bounding box center [609, 359] width 469 height 18
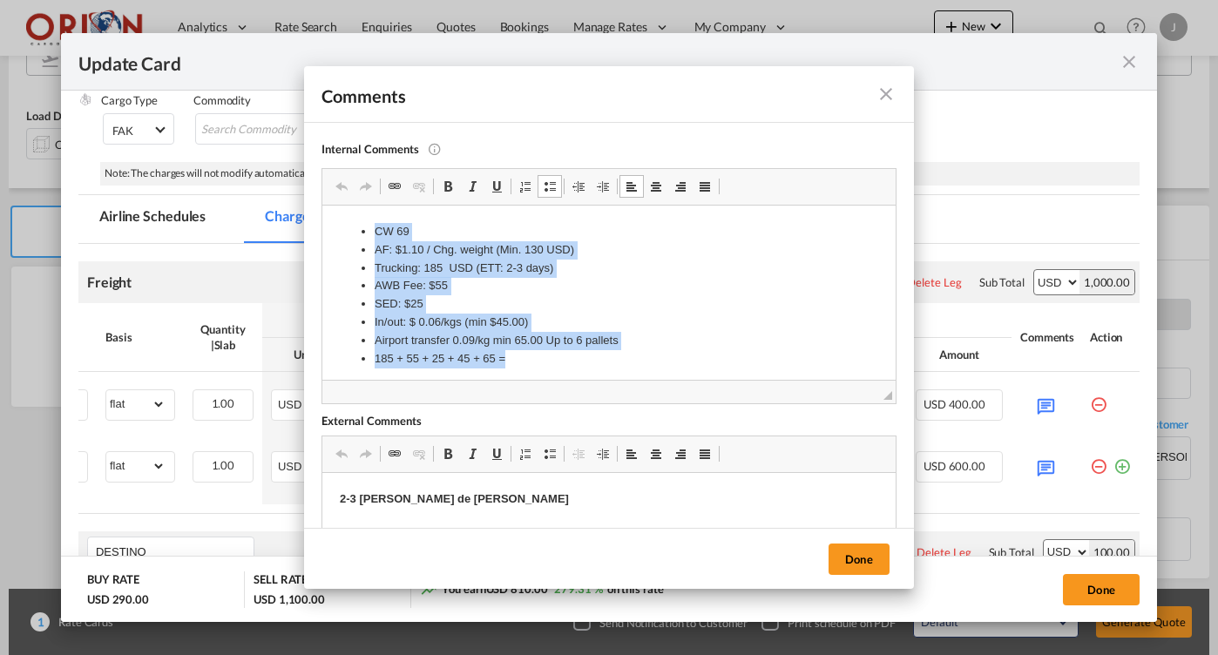
drag, startPoint x: 526, startPoint y: 361, endPoint x: 279, endPoint y: 169, distance: 313.0
click at [322, 206] on html "CW 69 AF: $1.10 / Chg. weight (Min. 130 USD) Trucking: 185 USD (ETT: 2-3 days) …" at bounding box center [608, 296] width 573 height 180
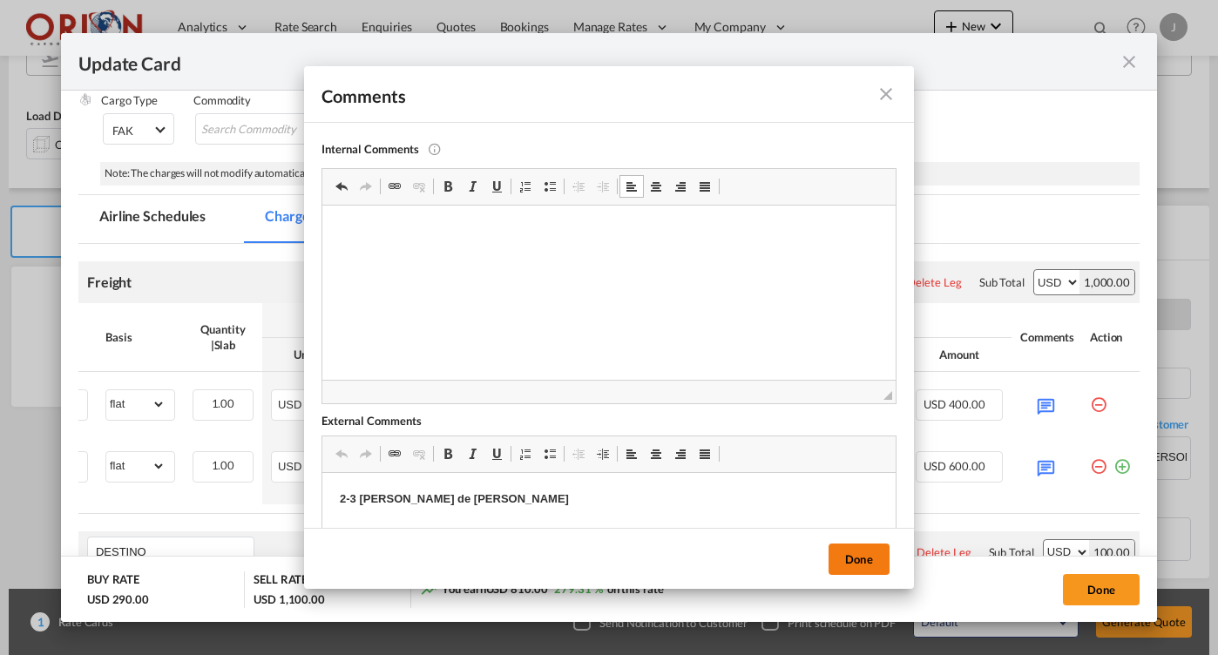
click at [837, 551] on button "Done" at bounding box center [859, 559] width 61 height 31
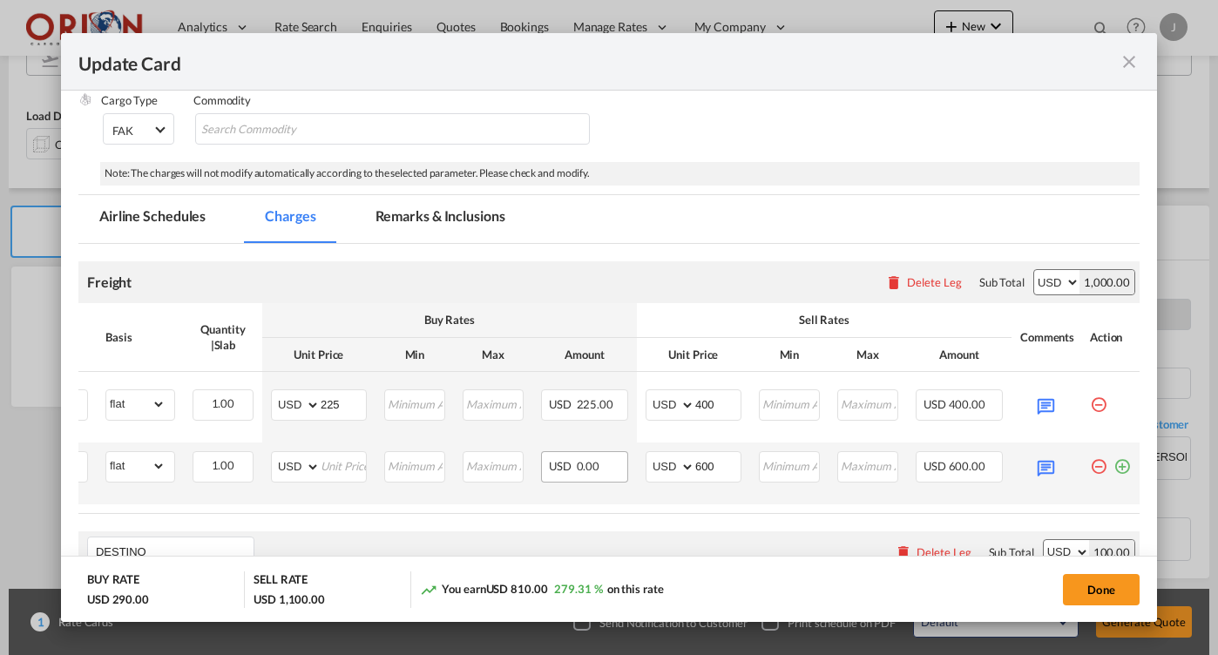
scroll to position [0, 20]
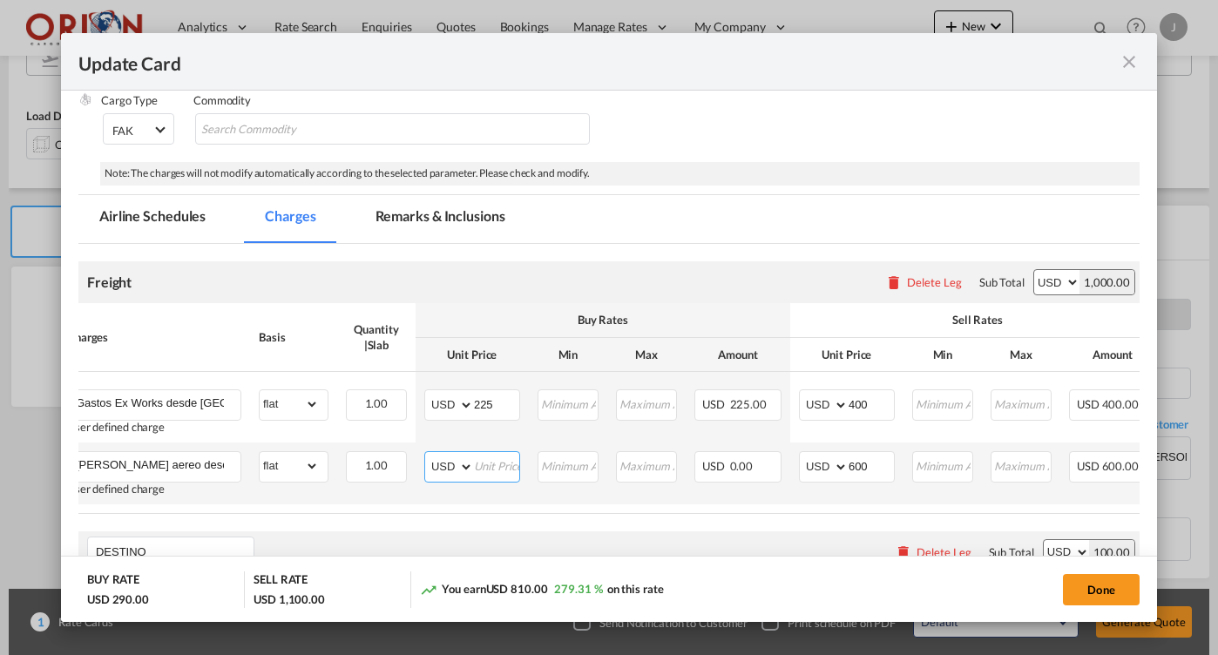
click at [473, 463] on select "AED AFN ALL AMD ANG AOA ARS AUD AWG AZN BAM BBD BDT BGN BHD BIF BMD BND [PERSON…" at bounding box center [450, 467] width 45 height 24
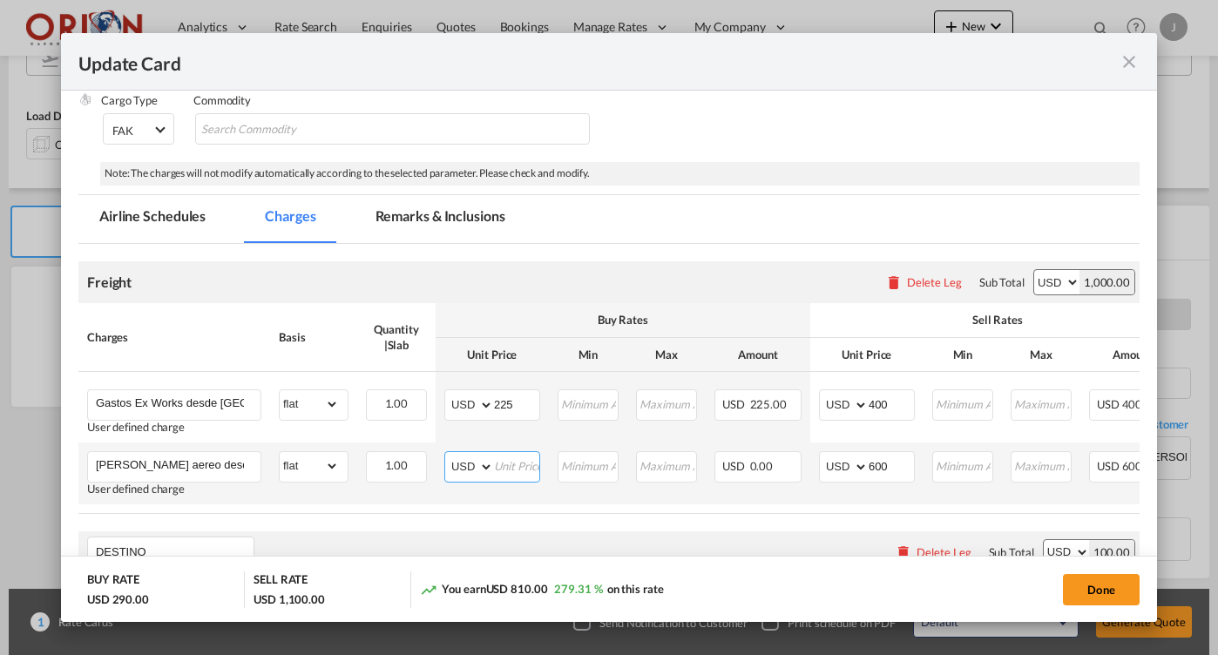
click at [522, 464] on input "Update Card Port ..." at bounding box center [516, 465] width 45 height 26
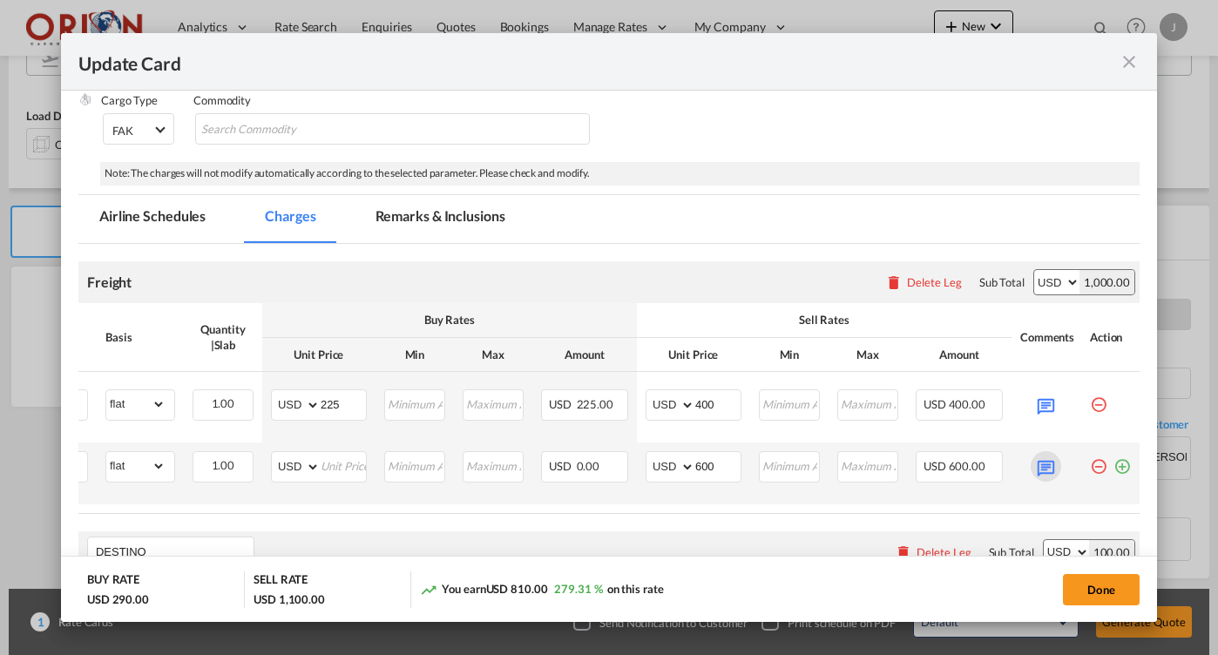
click at [1054, 470] on md-icon "Update Card Port ..." at bounding box center [1046, 466] width 30 height 30
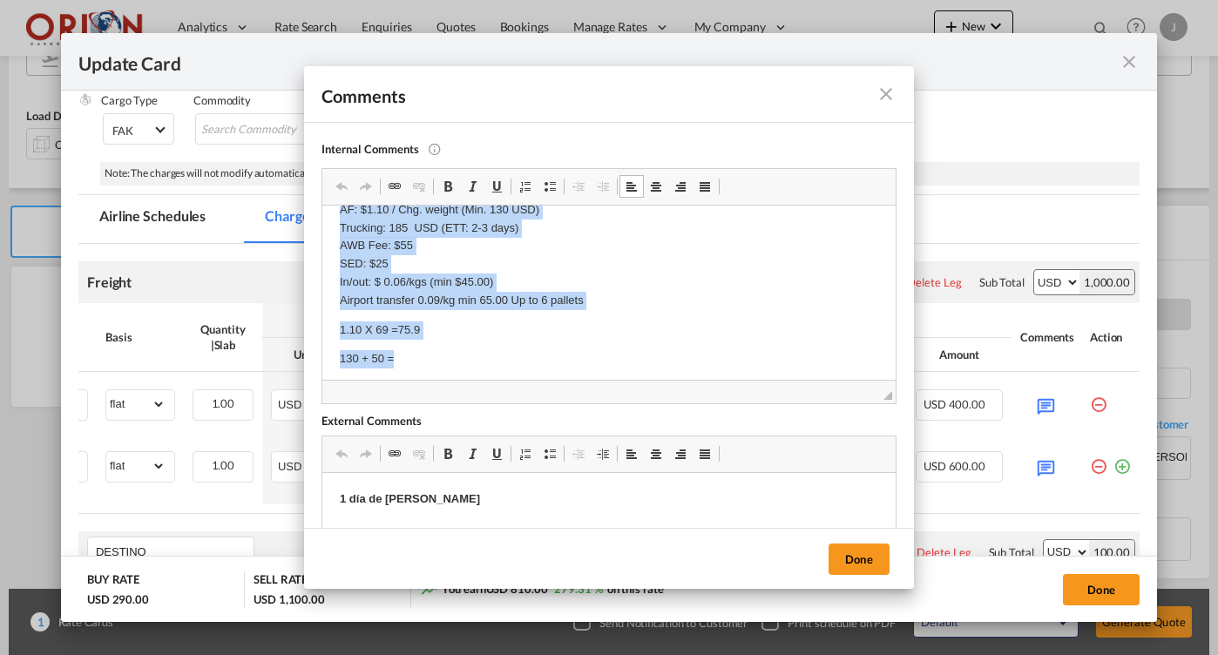
scroll to position [4, 0]
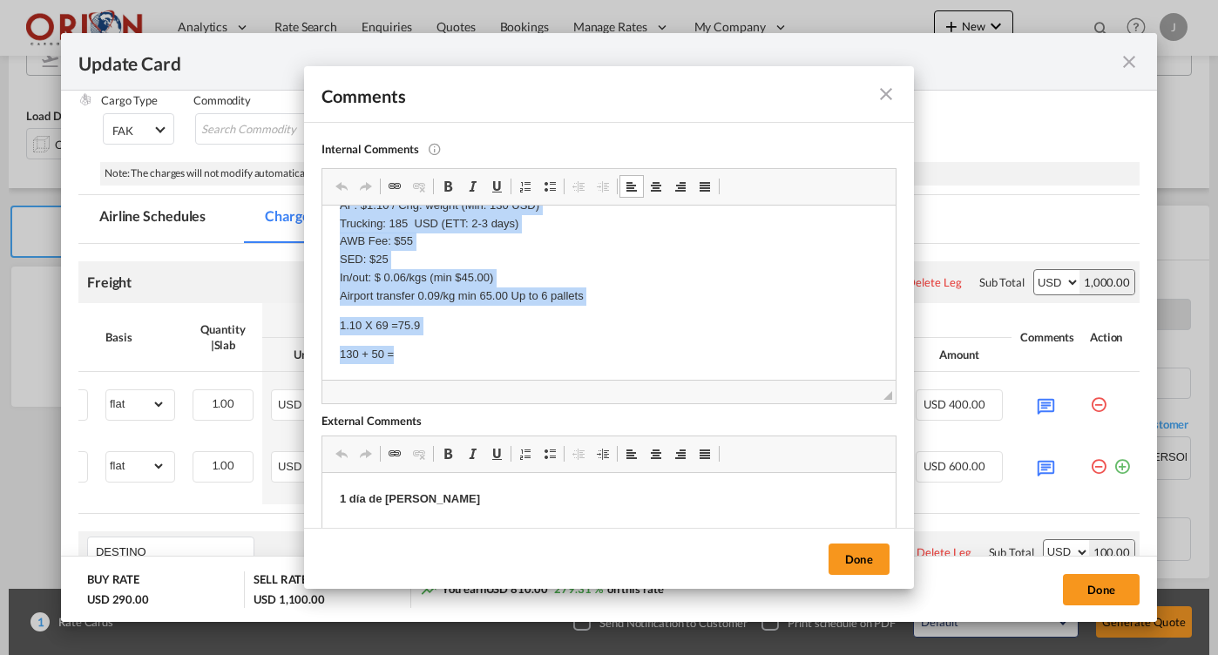
drag, startPoint x: 337, startPoint y: 242, endPoint x: 496, endPoint y: 403, distance: 226.1
click at [496, 382] on html "AF: $1.10 / Chg. weight (Min. 130 USD) Trucking: 185 USD (ETT: 2-3 days) AWB Fe…" at bounding box center [608, 271] width 573 height 220
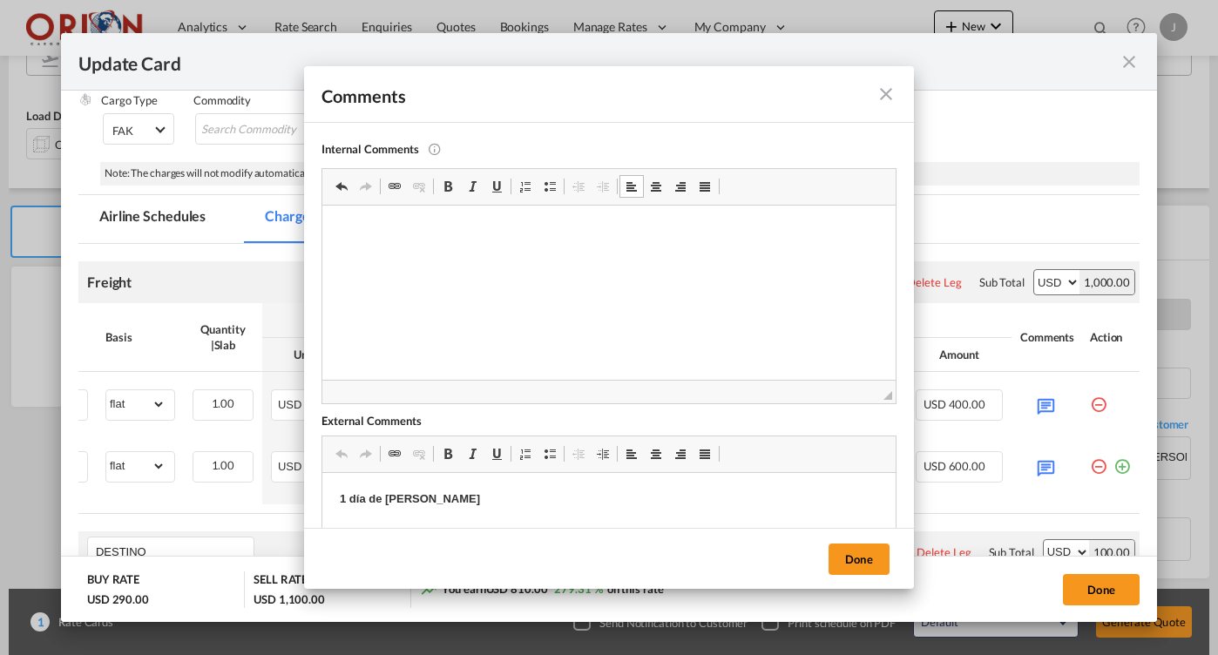
scroll to position [0, 0]
drag, startPoint x: 30, startPoint y: 41, endPoint x: 846, endPoint y: 568, distance: 971.9
click at [846, 568] on button "Done" at bounding box center [859, 559] width 61 height 31
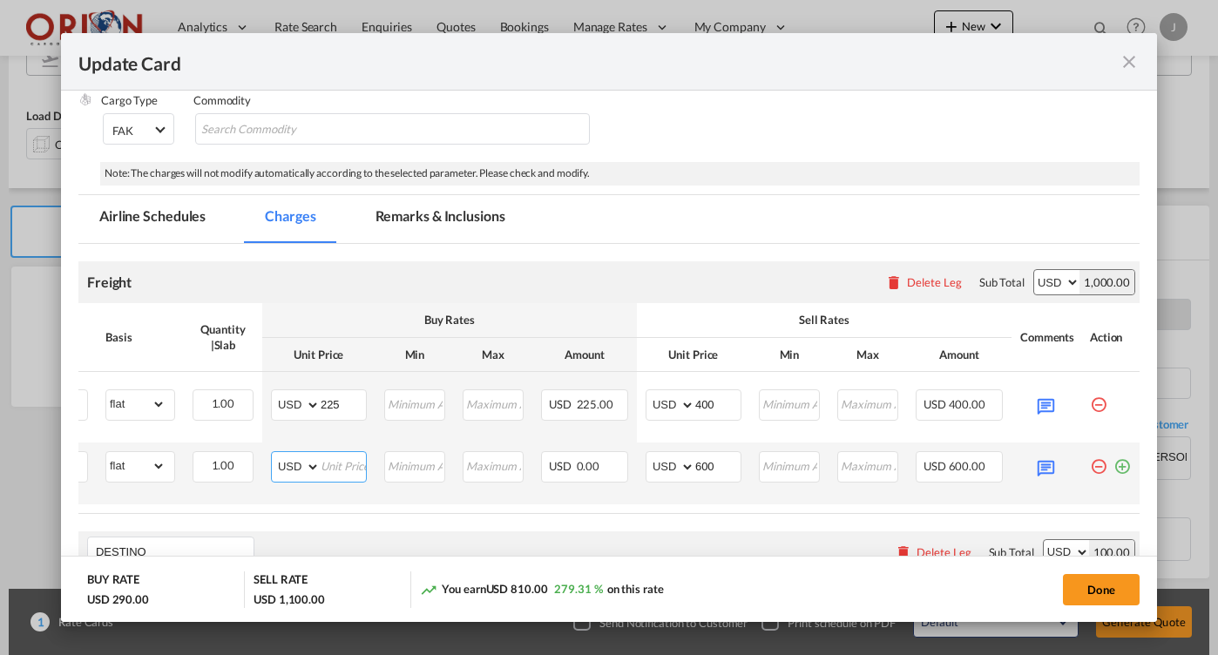
click at [357, 458] on input "Update Card Port ..." at bounding box center [343, 465] width 45 height 26
type input "1305"
click at [716, 466] on input "600" at bounding box center [717, 465] width 45 height 26
type input "1400"
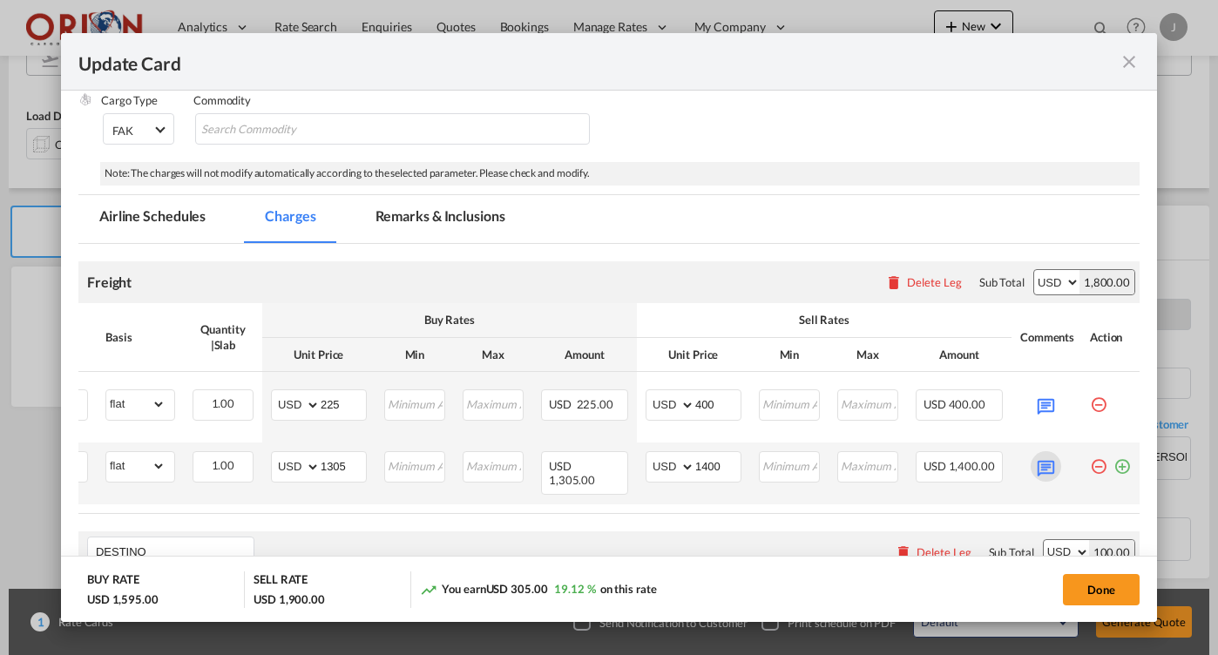
click at [1047, 455] on md-icon "Update Card Port ..." at bounding box center [1046, 466] width 30 height 30
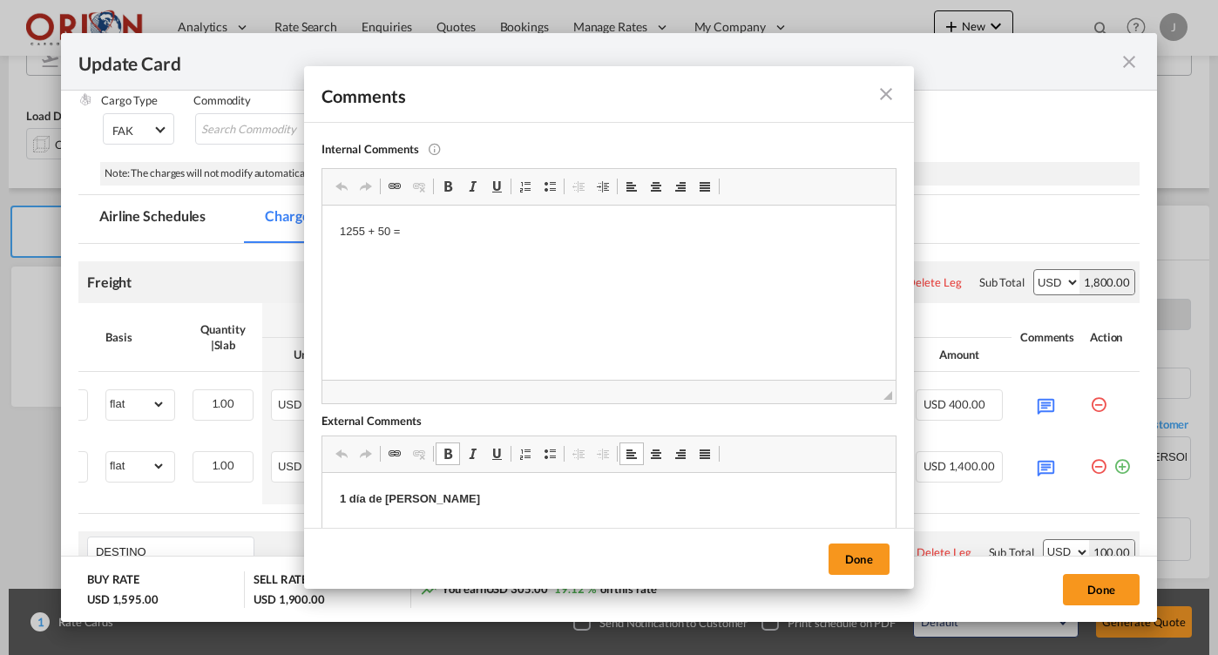
drag, startPoint x: 349, startPoint y: 498, endPoint x: 677, endPoint y: 1010, distance: 607.4
click at [376, 502] on strong "4-6 día de [PERSON_NAME]" at bounding box center [415, 498] width 151 height 13
click at [877, 561] on button "Done" at bounding box center [859, 559] width 61 height 31
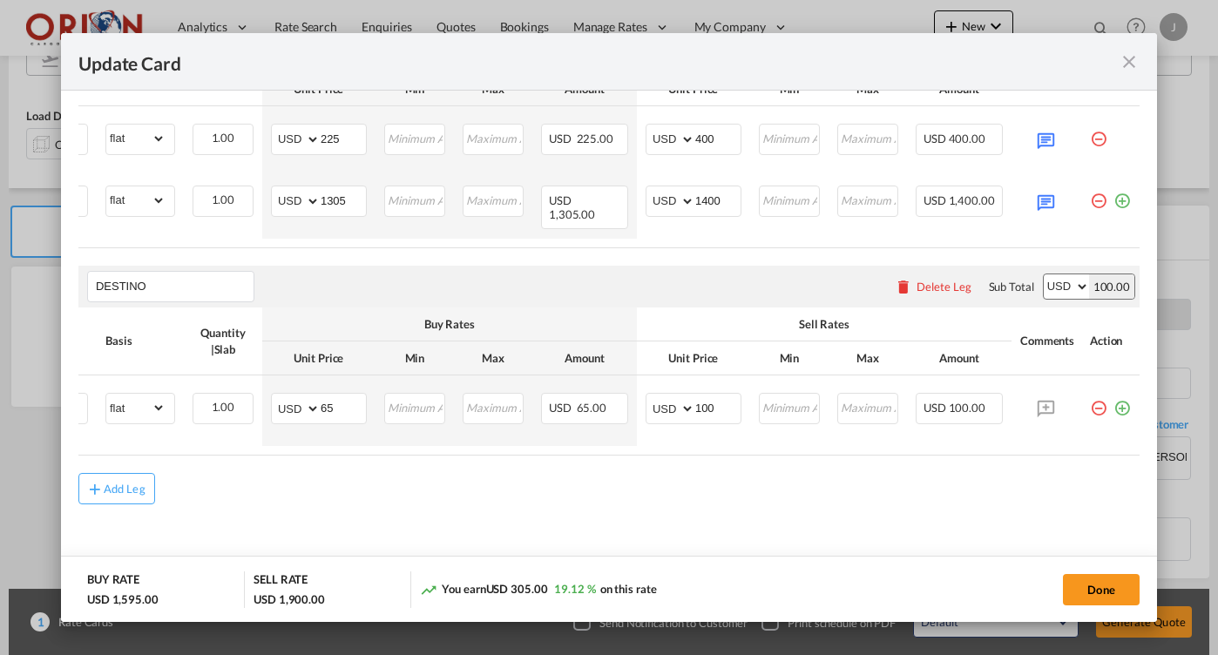
scroll to position [0, 173]
click at [1036, 190] on md-icon "Update Card Port ..." at bounding box center [1046, 201] width 30 height 30
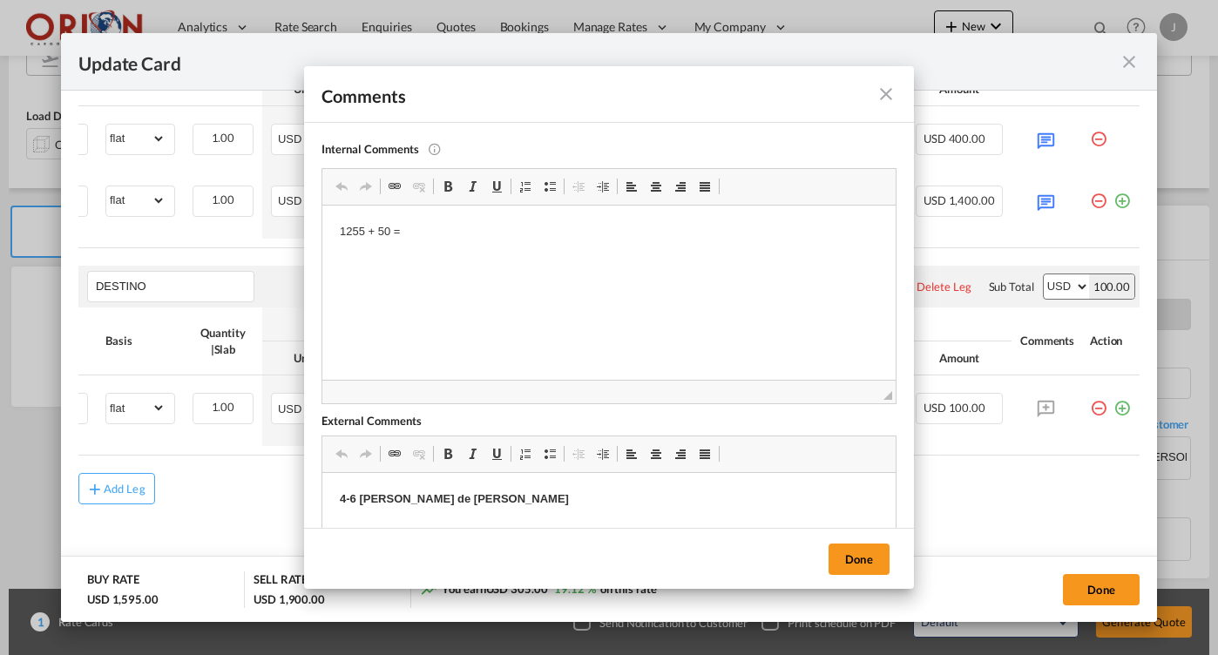
scroll to position [0, 0]
click at [422, 234] on p "1255 + 50 =" at bounding box center [609, 232] width 539 height 18
click at [479, 235] on p "1255 + 50 + 150 + 55" at bounding box center [609, 232] width 539 height 18
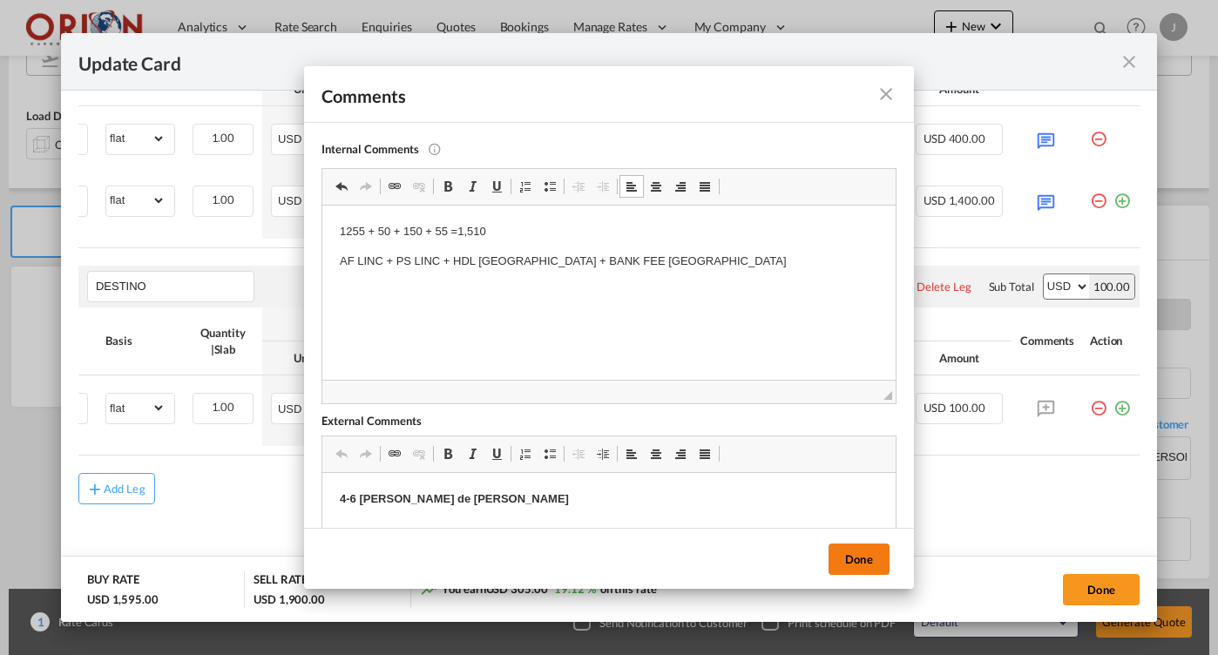
drag, startPoint x: 157, startPoint y: 30, endPoint x: 869, endPoint y: 563, distance: 889.5
click at [869, 563] on button "Done" at bounding box center [859, 559] width 61 height 31
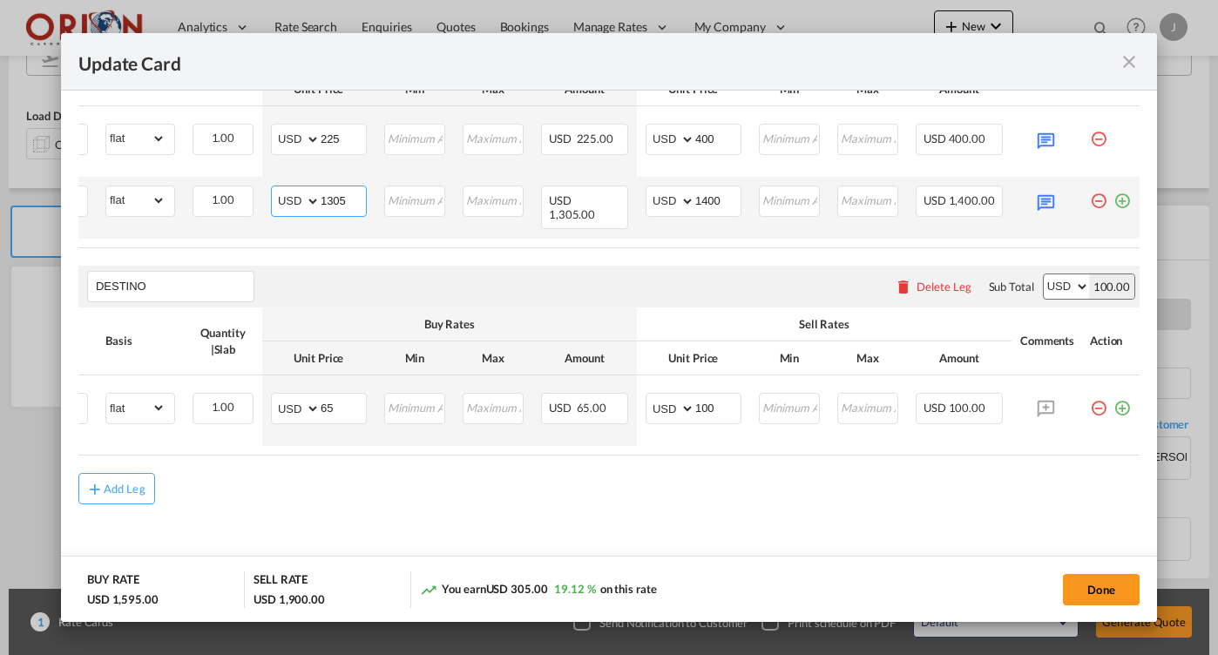
click at [331, 186] on input "1305" at bounding box center [343, 199] width 45 height 26
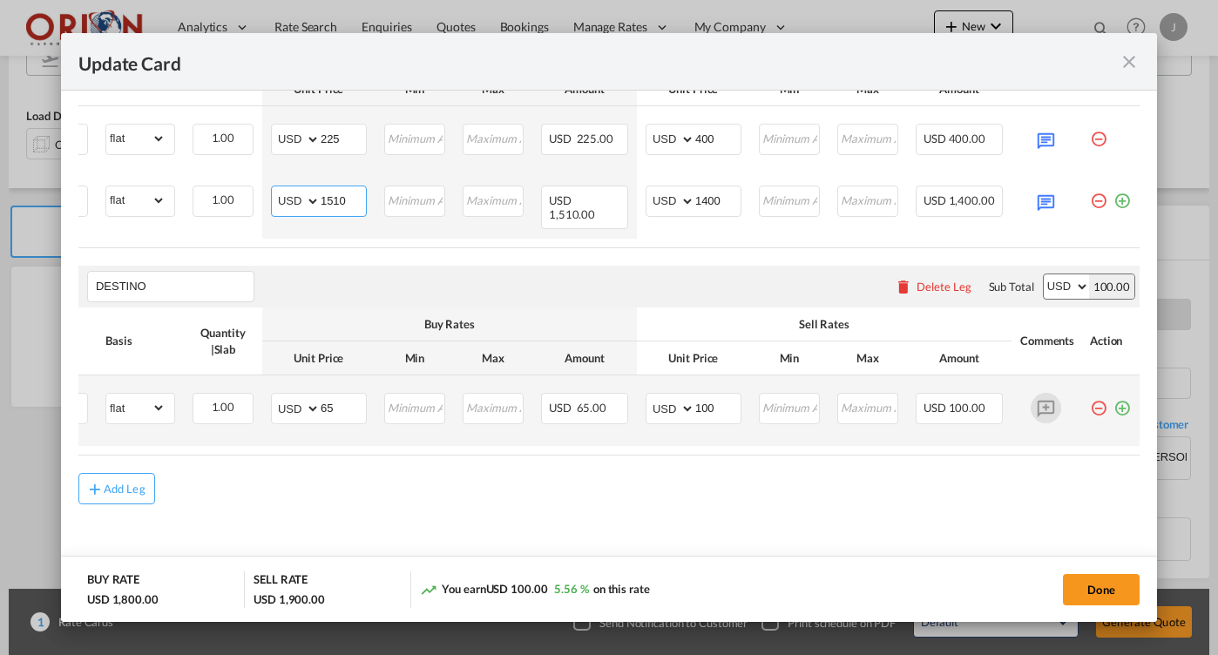
type input "1510"
click at [1053, 406] on md-icon "Update Card Port ..." at bounding box center [1046, 408] width 30 height 30
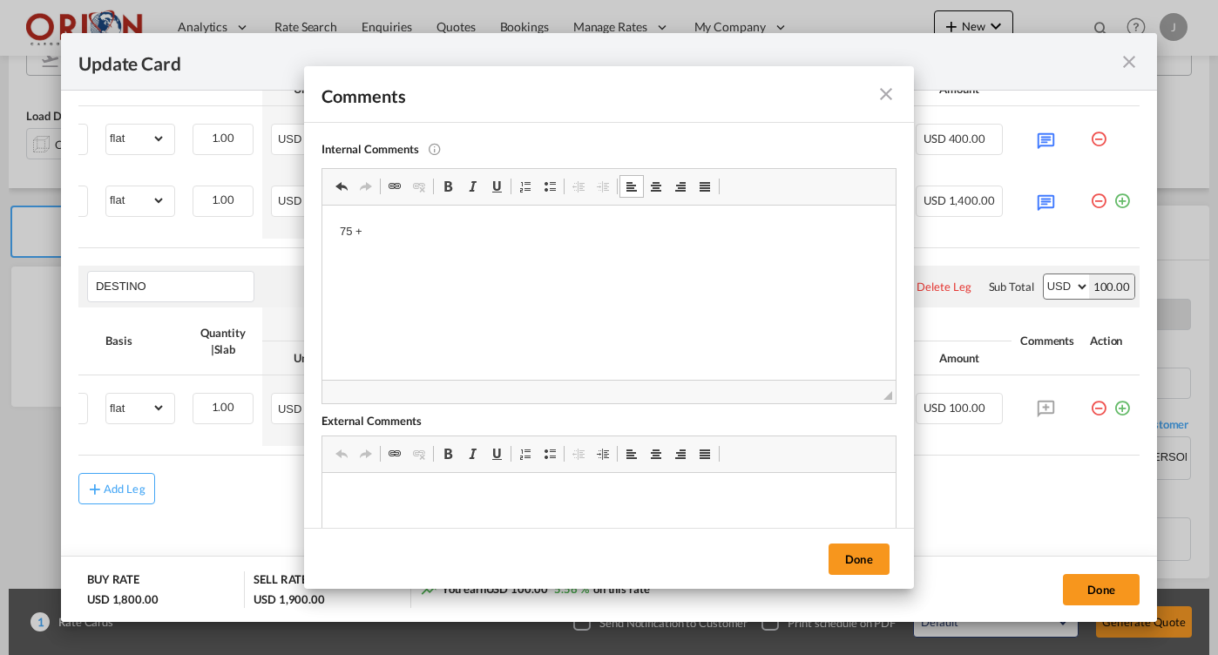
click at [403, 239] on p "75 +" at bounding box center [609, 232] width 539 height 18
click at [558, 268] on p "desconsolidacion + gastos operativos +" at bounding box center [609, 262] width 539 height 18
click at [587, 262] on p "desconsolidacion + gastos operativos + administraivos" at bounding box center [609, 262] width 539 height 18
copy p "administraivos"
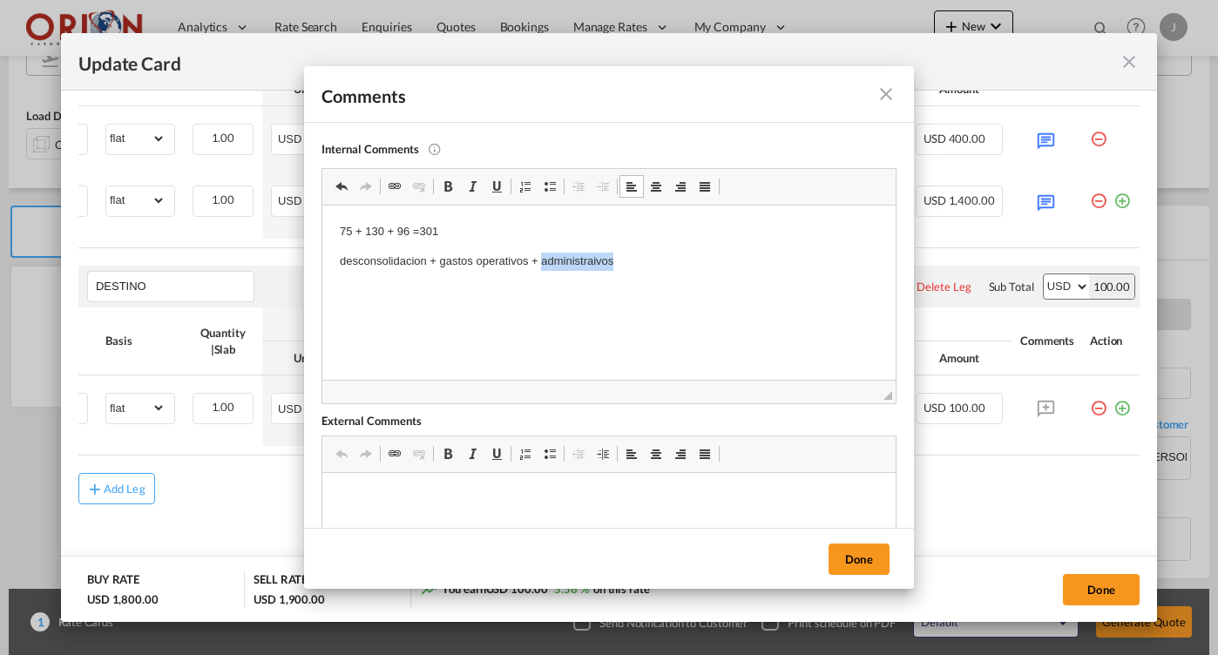
click at [394, 261] on p "desconsolidacion + gastos operativos + administraivos" at bounding box center [609, 262] width 539 height 18
click at [569, 261] on p "administraivos + gastos operativos + administraivos" at bounding box center [609, 262] width 539 height 18
click at [843, 554] on button "Done" at bounding box center [859, 559] width 61 height 31
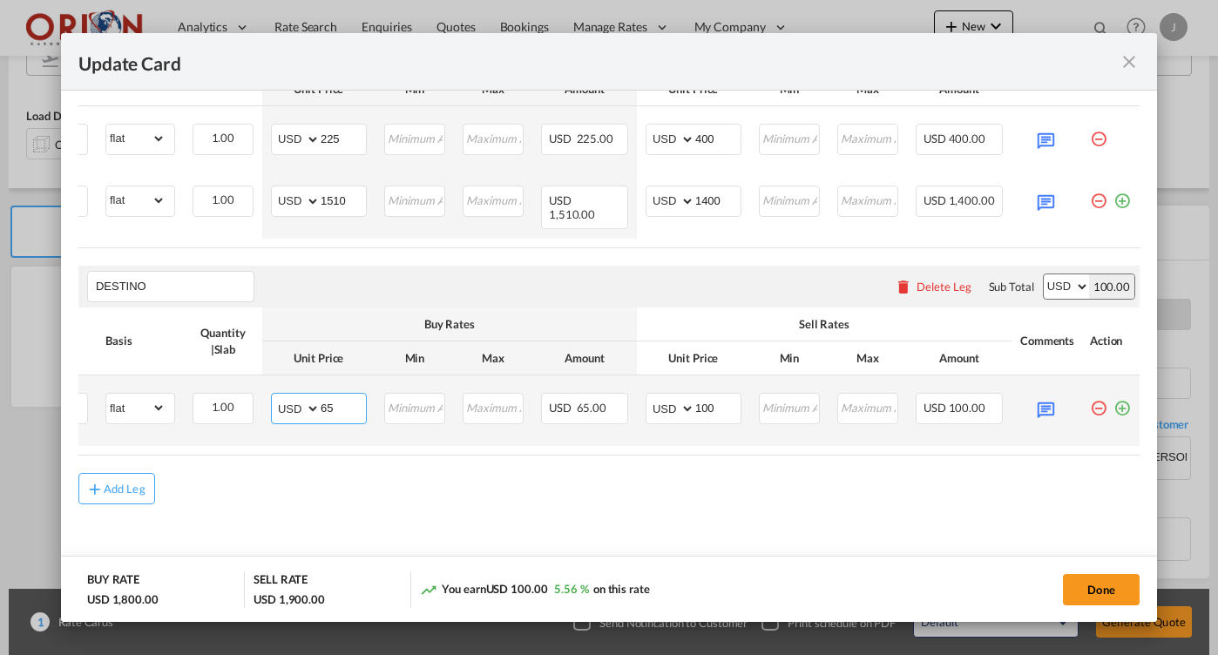
click at [343, 400] on input "65" at bounding box center [343, 407] width 45 height 26
type input "301"
click at [715, 403] on input "100" at bounding box center [717, 407] width 45 height 26
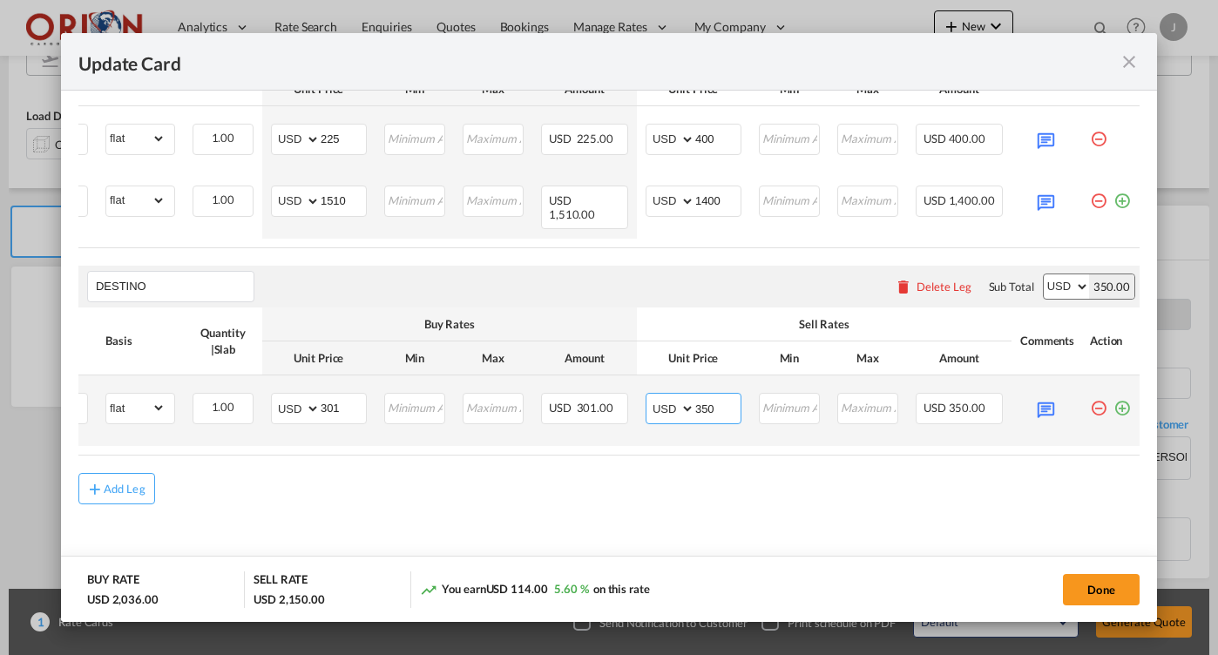
type input "350"
click at [1121, 402] on md-icon "icon-plus-circle-outline green-400-fg" at bounding box center [1122, 401] width 17 height 17
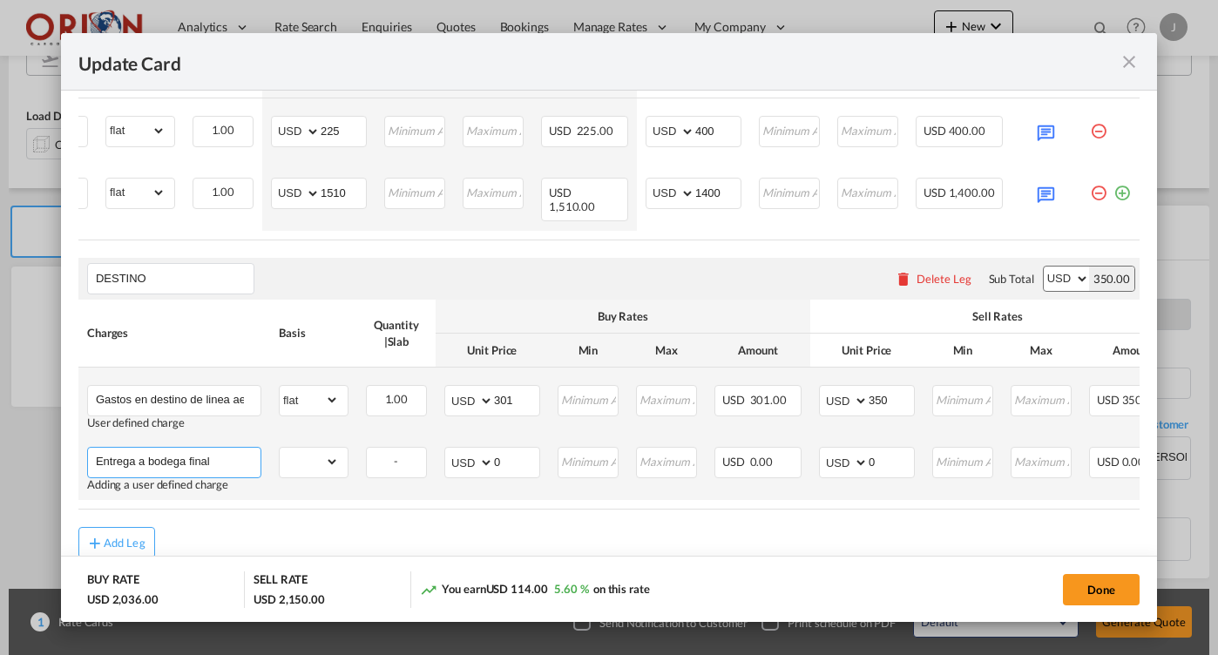
paste input "[GEOGRAPHIC_DATA] 1060"
type input "Entrega a bodega final CARACAS 1060"
select select "flat"
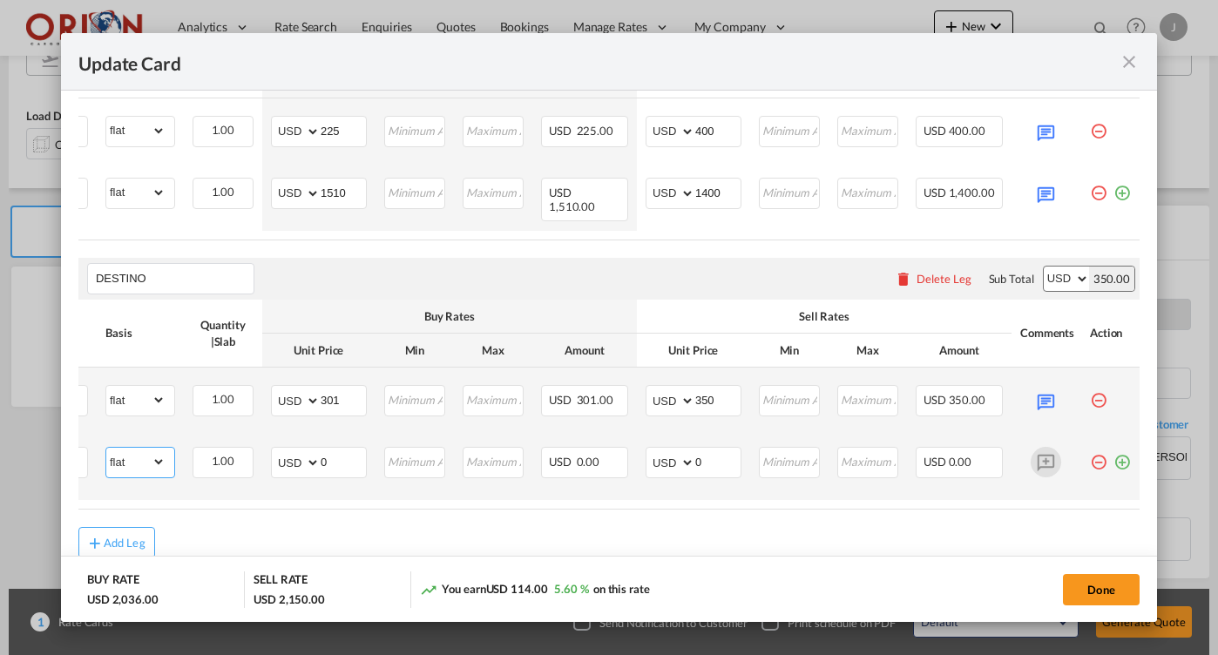
scroll to position [0, 173]
click at [1057, 460] on md-icon "Update Card Port ..." at bounding box center [1046, 462] width 30 height 30
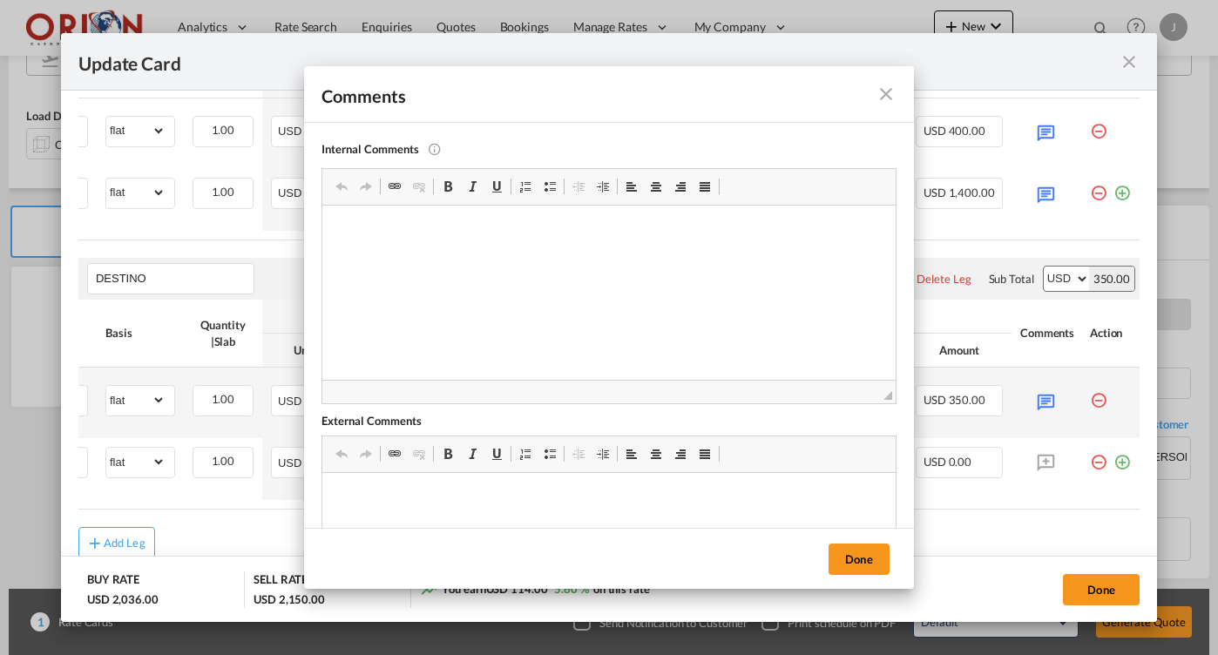
scroll to position [0, 0]
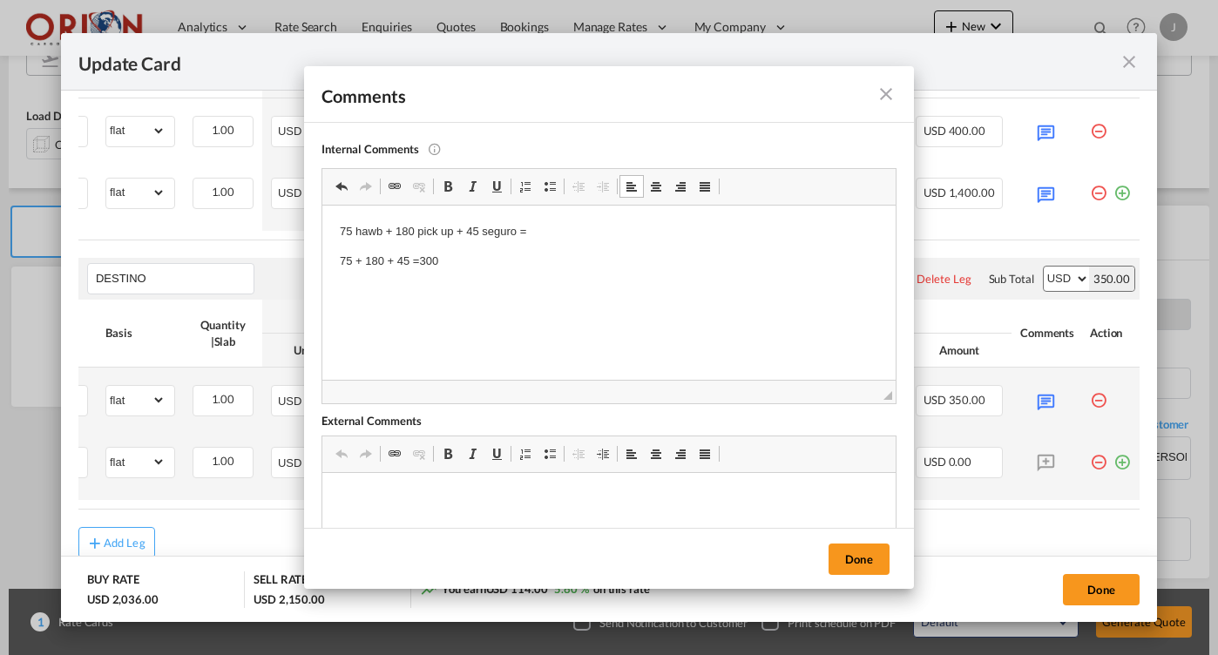
drag, startPoint x: 119, startPoint y: 50, endPoint x: 561, endPoint y: 480, distance: 617.4
click at [864, 557] on button "Done" at bounding box center [859, 559] width 61 height 31
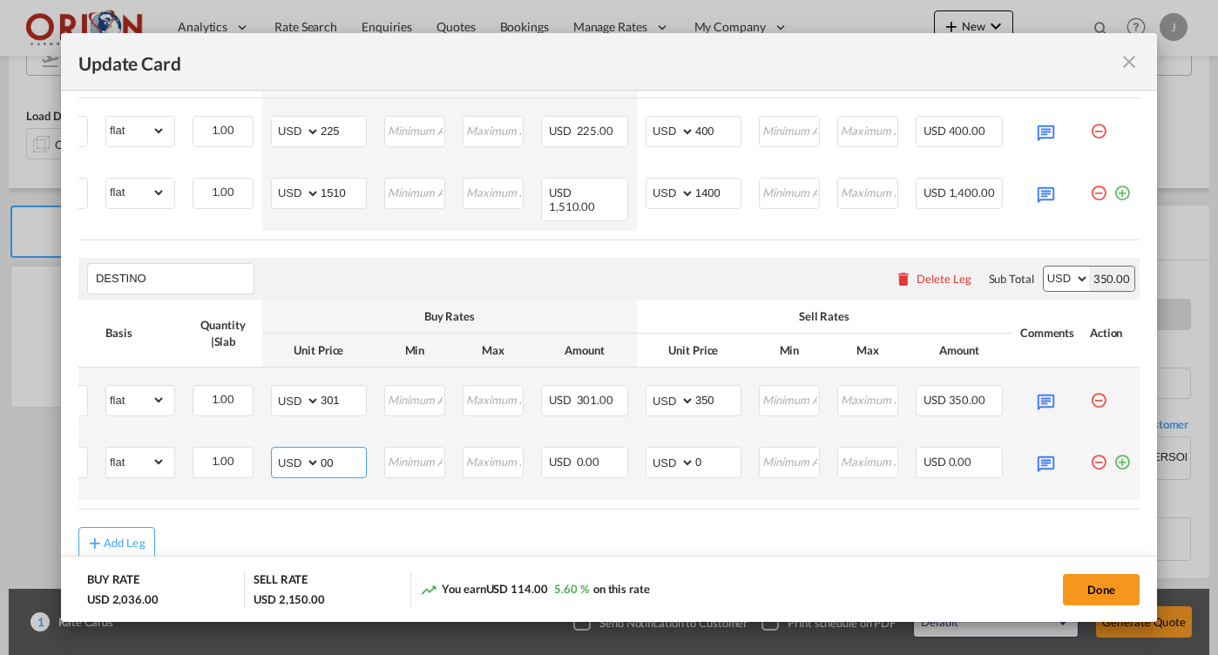
click at [335, 463] on input "00" at bounding box center [343, 461] width 45 height 26
type input "0"
type input "300"
click at [727, 458] on input "0" at bounding box center [717, 461] width 45 height 26
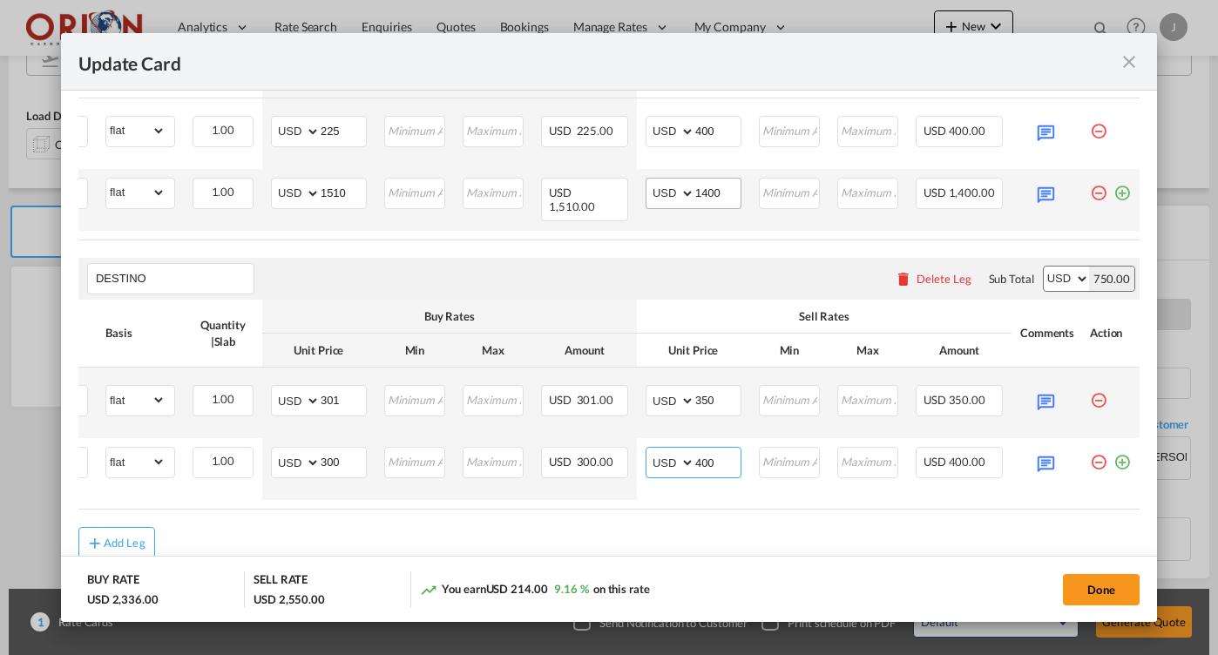
type input "400"
click at [719, 197] on input "1400" at bounding box center [717, 192] width 45 height 26
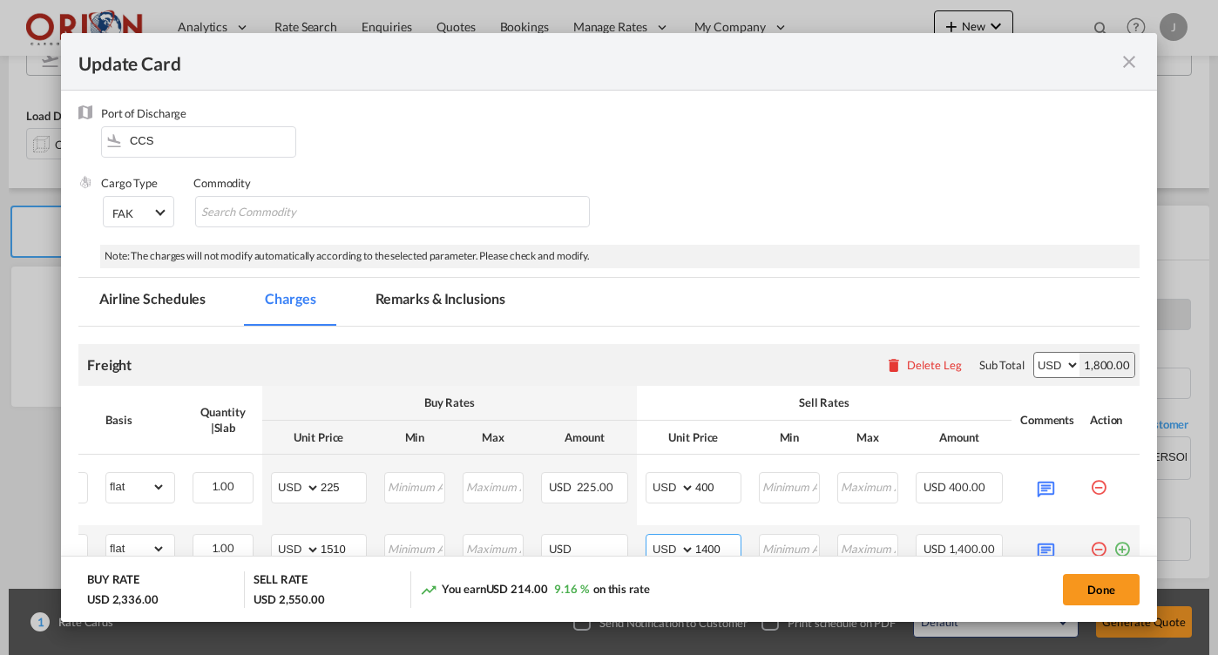
scroll to position [122, 0]
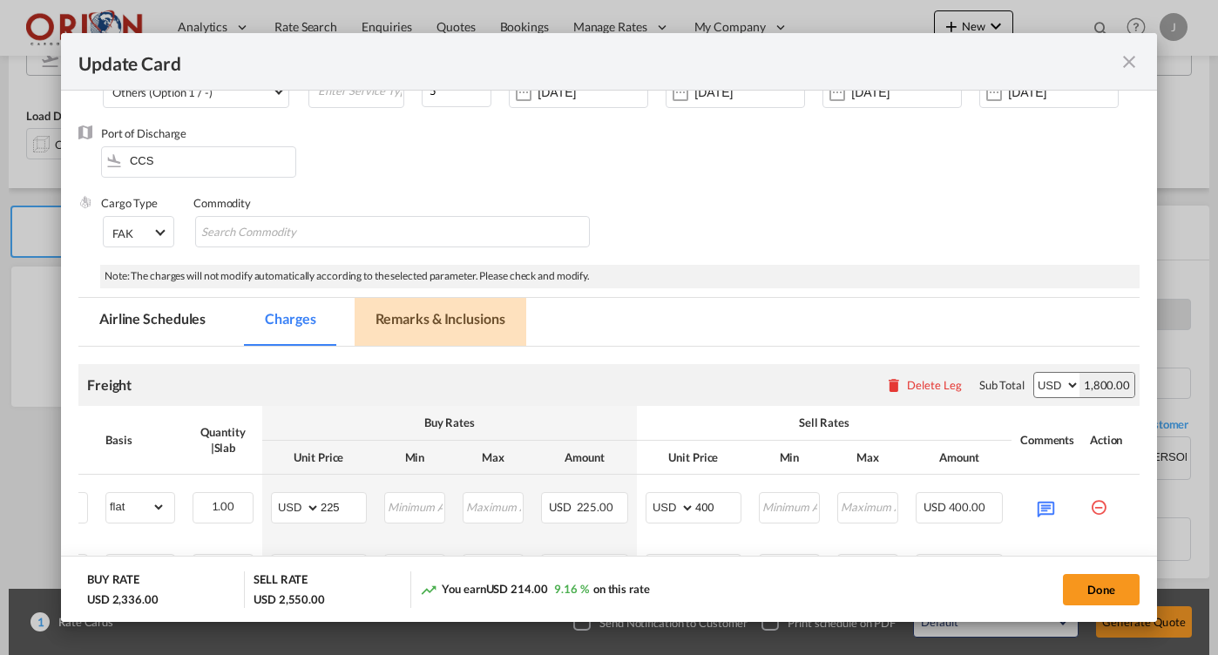
click at [454, 313] on md-tab-item "Remarks & Inclusions" at bounding box center [441, 322] width 172 height 48
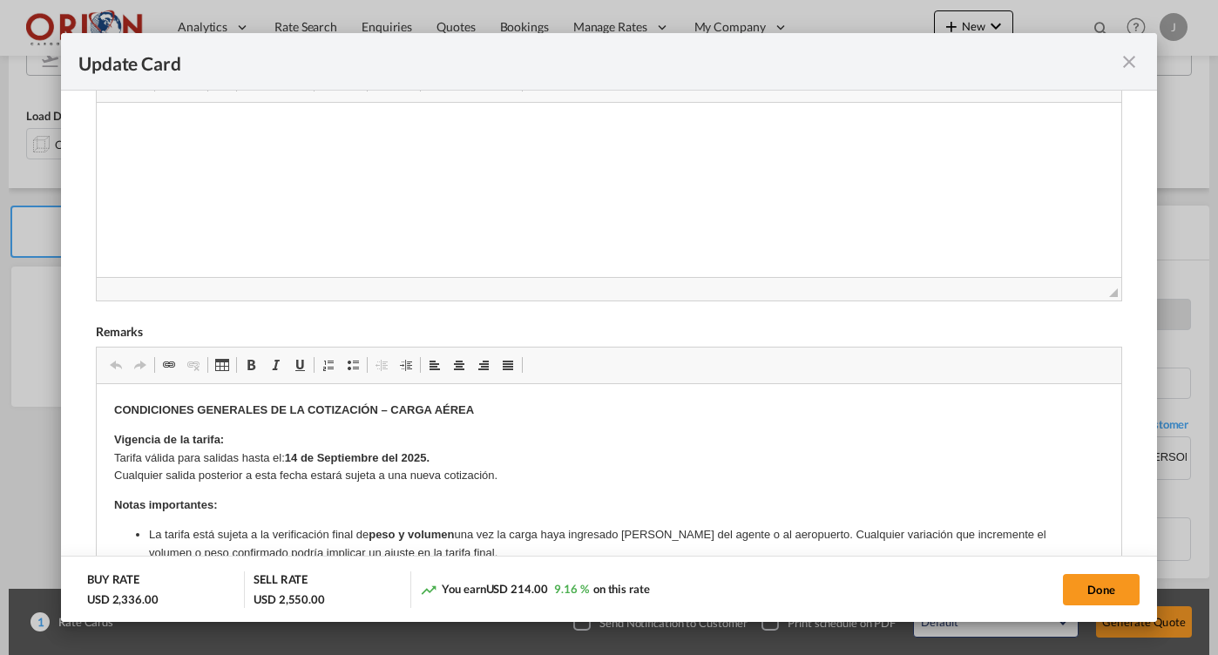
scroll to position [0, 0]
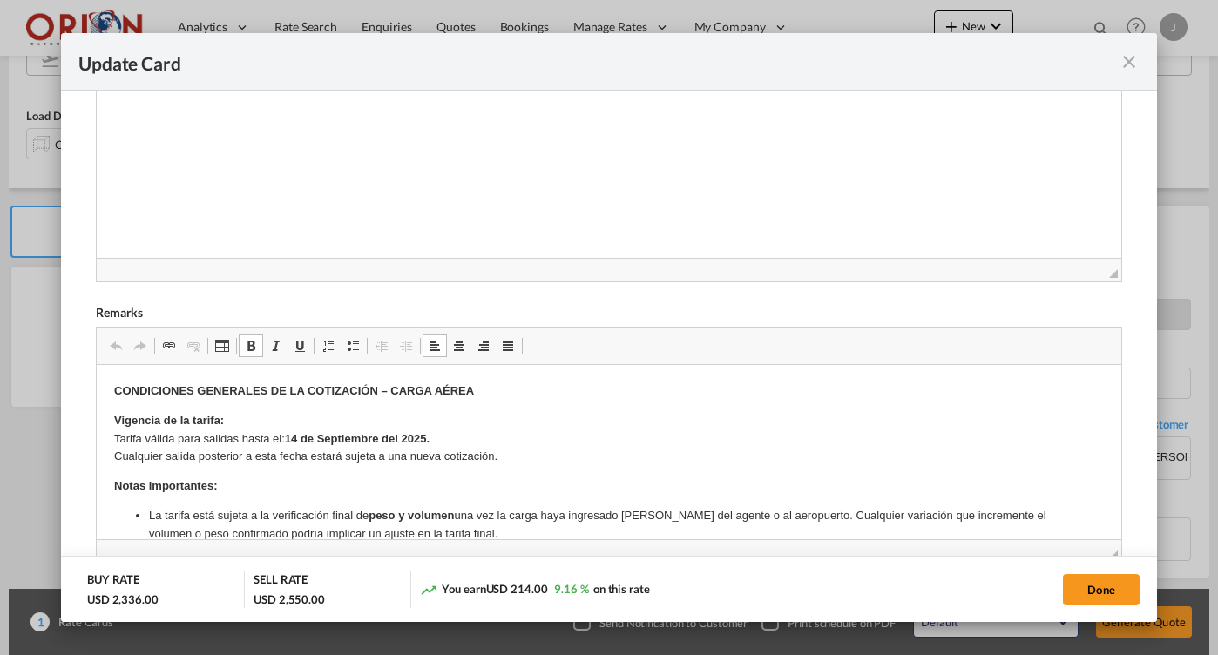
click at [293, 441] on strong "14 de Septiembre del 2025." at bounding box center [356, 438] width 145 height 13
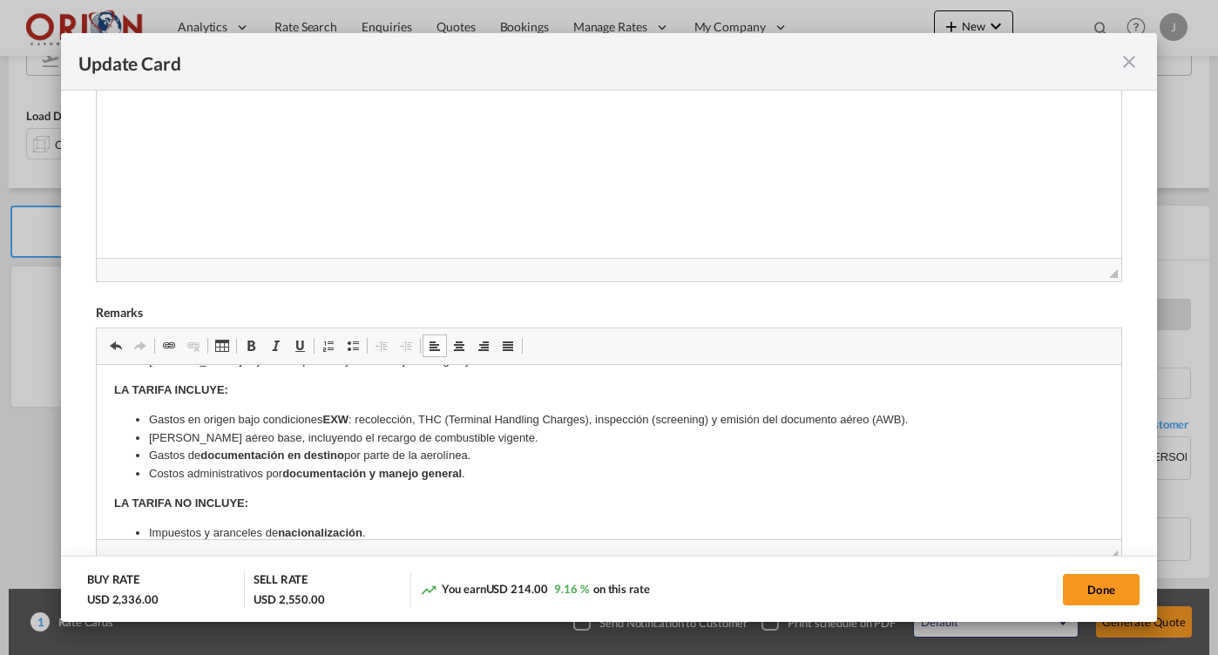
scroll to position [317, 0]
click at [520, 469] on li "Costos administrativos por documentación y manejo general ." at bounding box center [608, 475] width 920 height 18
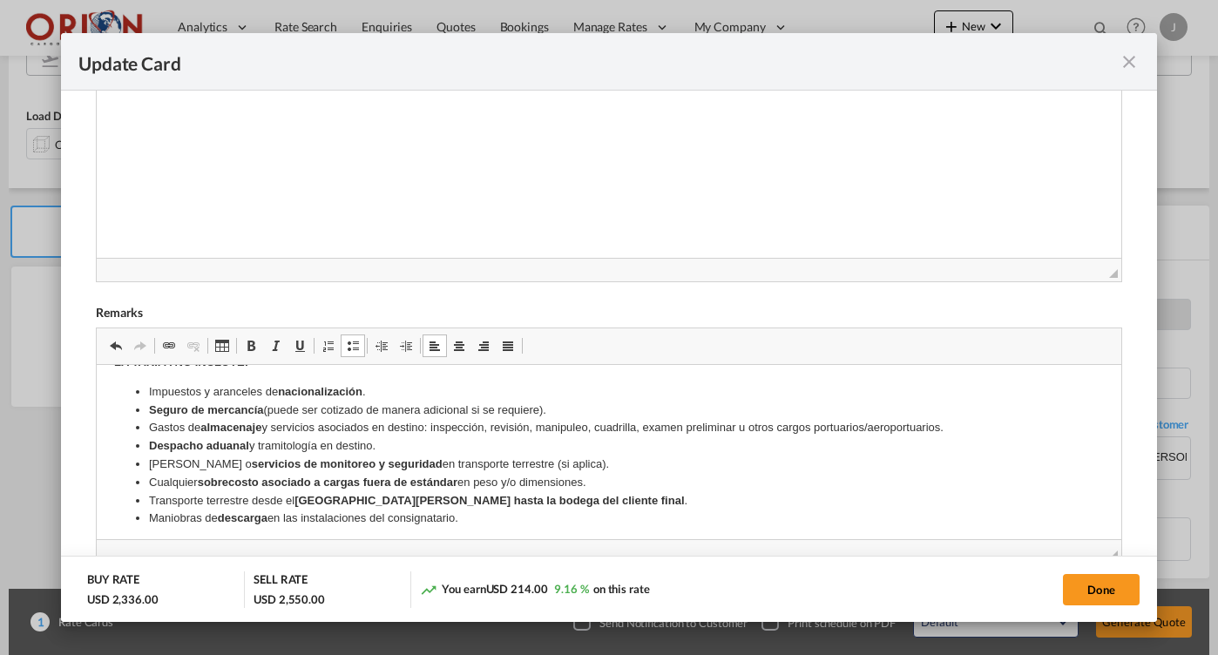
scroll to position [458, 0]
click at [393, 495] on strong "[GEOGRAPHIC_DATA][PERSON_NAME] hasta la bodega del cliente final" at bounding box center [488, 501] width 389 height 13
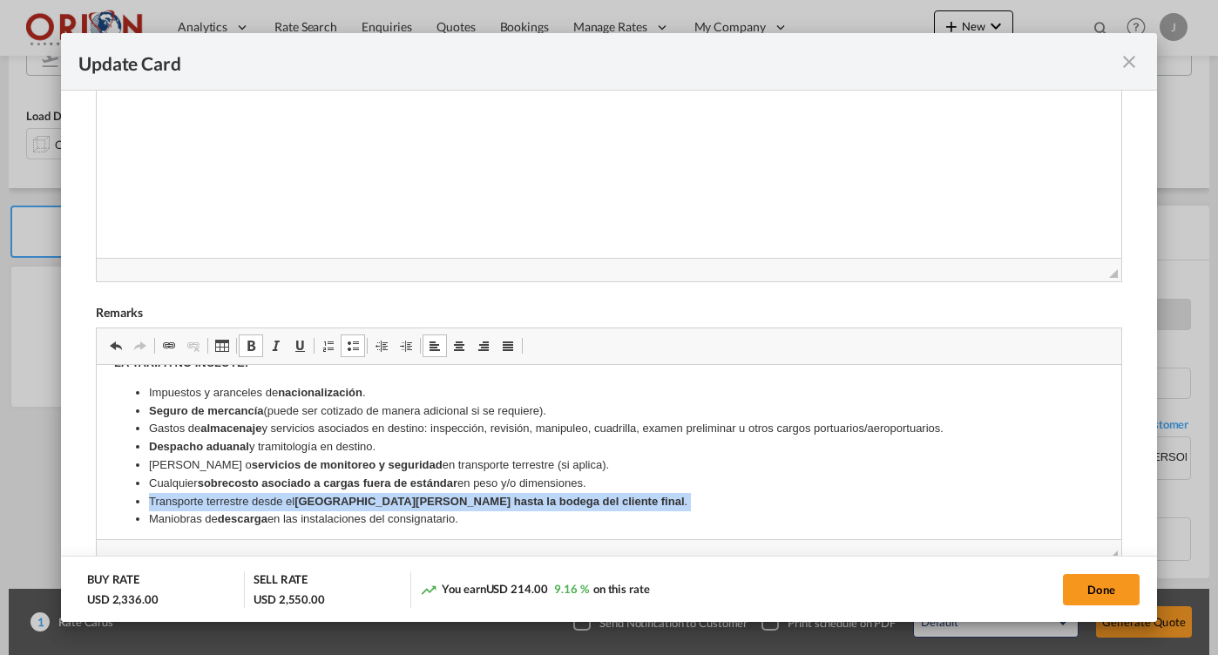
click at [393, 495] on strong "[GEOGRAPHIC_DATA][PERSON_NAME] hasta la bodega del cliente final" at bounding box center [488, 501] width 389 height 13
copy li "Transporte terrestre desde el [GEOGRAPHIC_DATA][PERSON_NAME] hasta la bodega de…"
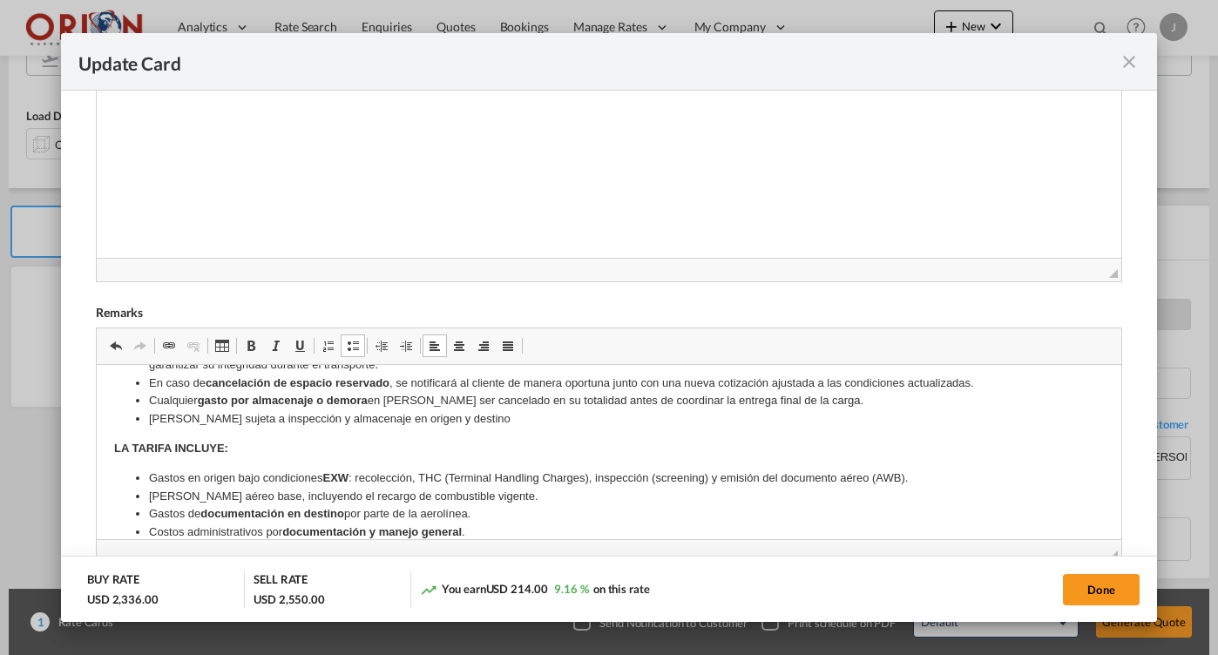
scroll to position [291, 0]
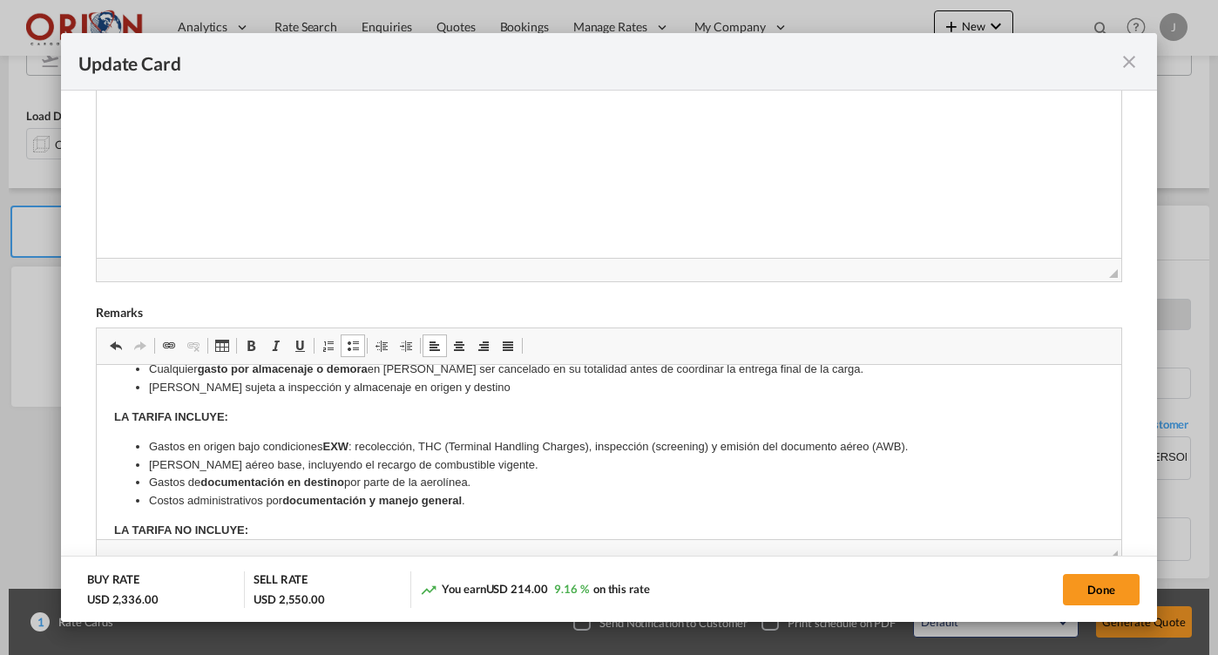
click at [493, 505] on body "CONDICIONES GENERALES DE LA COTIZACIÓN – CARGA AÉREA Vigencia de la tarifa: Tar…" at bounding box center [608, 393] width 990 height 605
click at [479, 497] on li "Costos administrativos por documentación y manejo general ." at bounding box center [608, 501] width 920 height 18
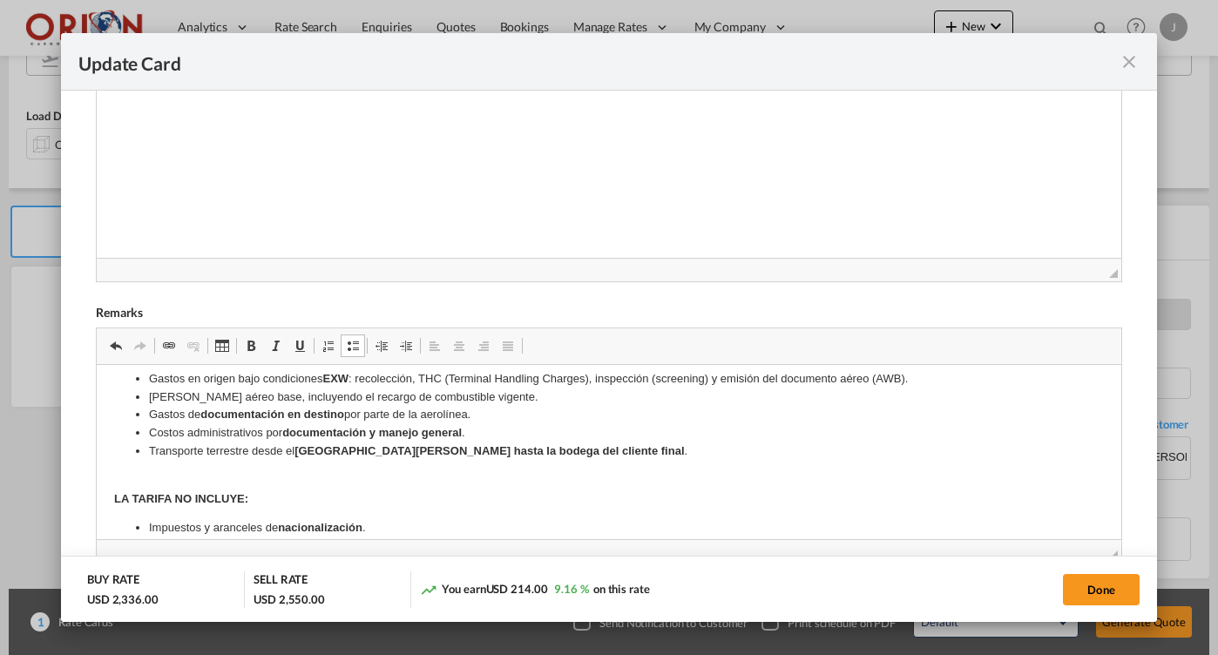
scroll to position [362, 0]
click at [367, 442] on strong "[GEOGRAPHIC_DATA][PERSON_NAME] hasta la bodega del cliente final" at bounding box center [488, 448] width 389 height 13
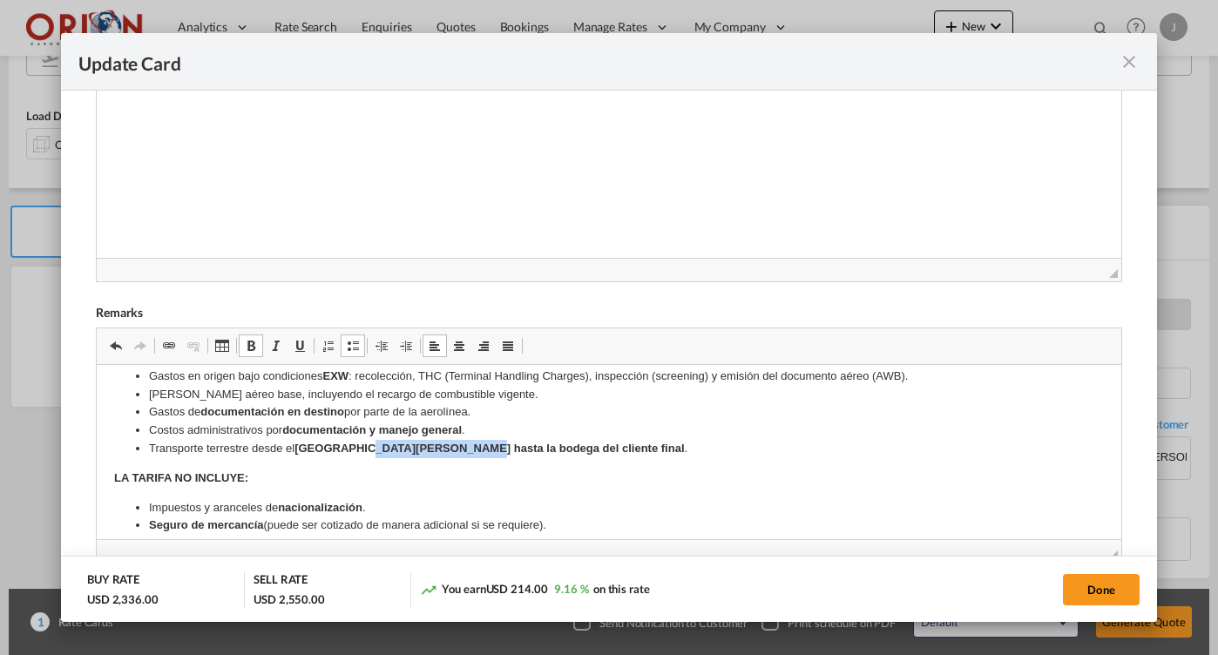
drag, startPoint x: 361, startPoint y: 438, endPoint x: 468, endPoint y: 439, distance: 107.2
click at [468, 442] on strong "[GEOGRAPHIC_DATA][PERSON_NAME] hasta la bodega del cliente final" at bounding box center [488, 448] width 389 height 13
drag, startPoint x: 483, startPoint y: 442, endPoint x: 360, endPoint y: 443, distance: 122.9
click at [360, 443] on strong "[GEOGRAPHIC_DATA][PERSON_NAME][PERSON_NAME] hasta la bodega del cliente final" at bounding box center [465, 448] width 343 height 13
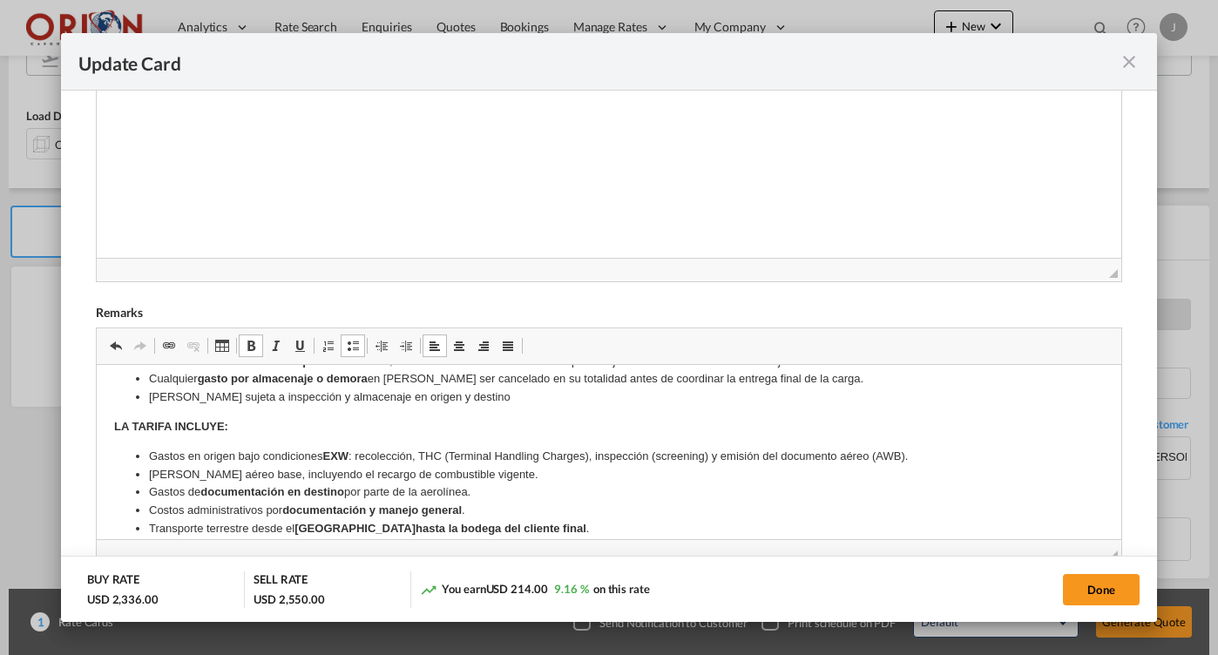
scroll to position [267, 0]
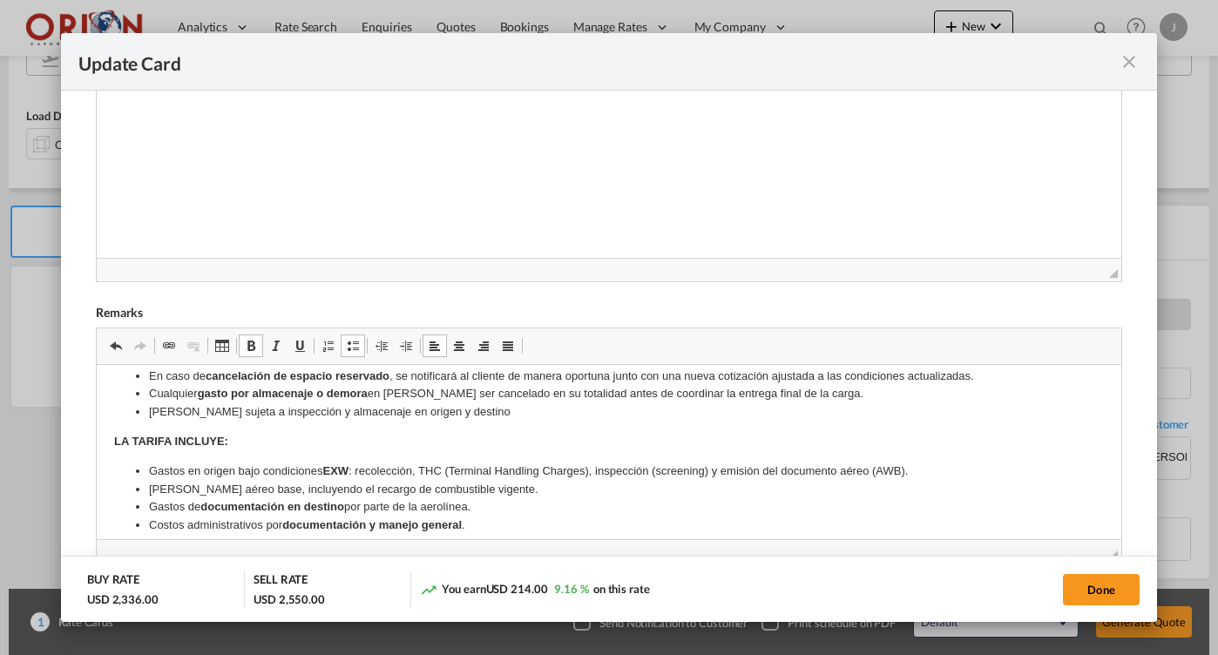
click at [476, 403] on li "[PERSON_NAME] sujeta a inspección y almacenaje en origen y destino" at bounding box center [608, 412] width 920 height 18
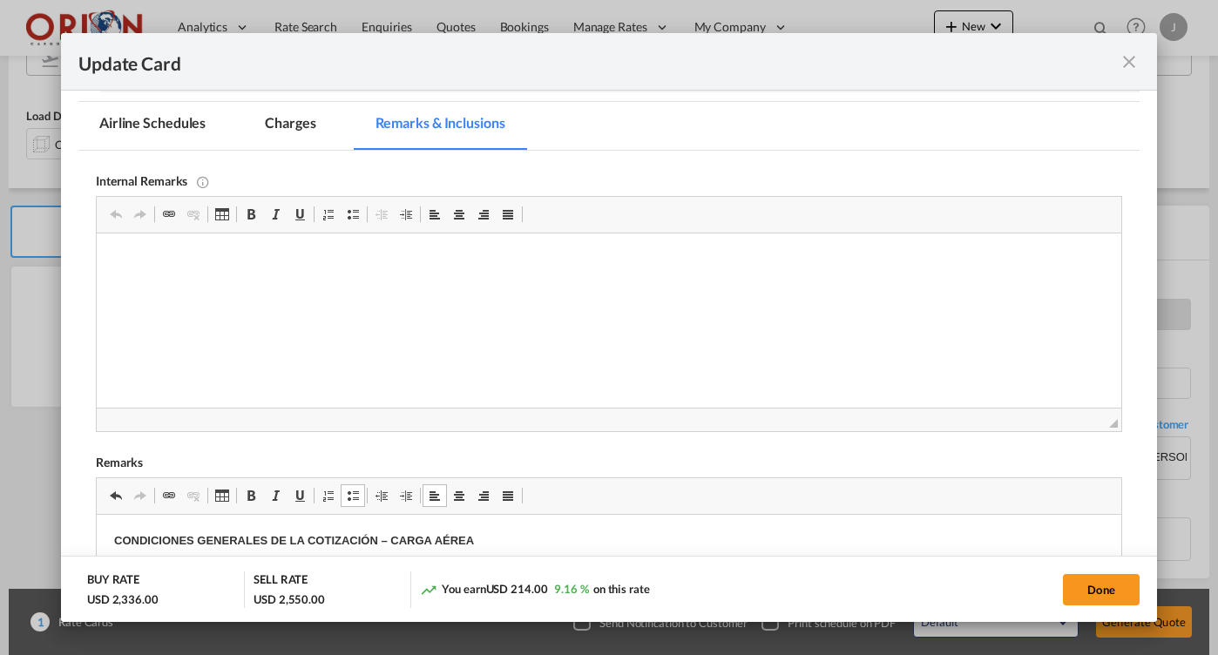
scroll to position [309, 0]
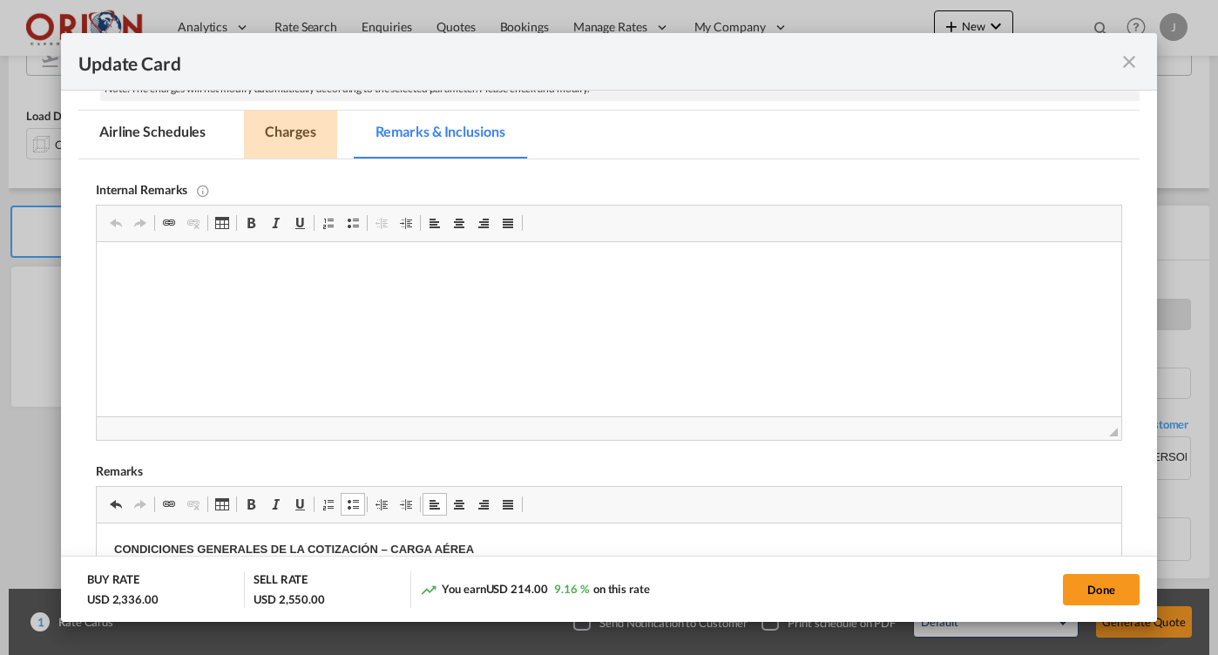
click at [283, 126] on md-tab-item "Charges" at bounding box center [290, 135] width 92 height 48
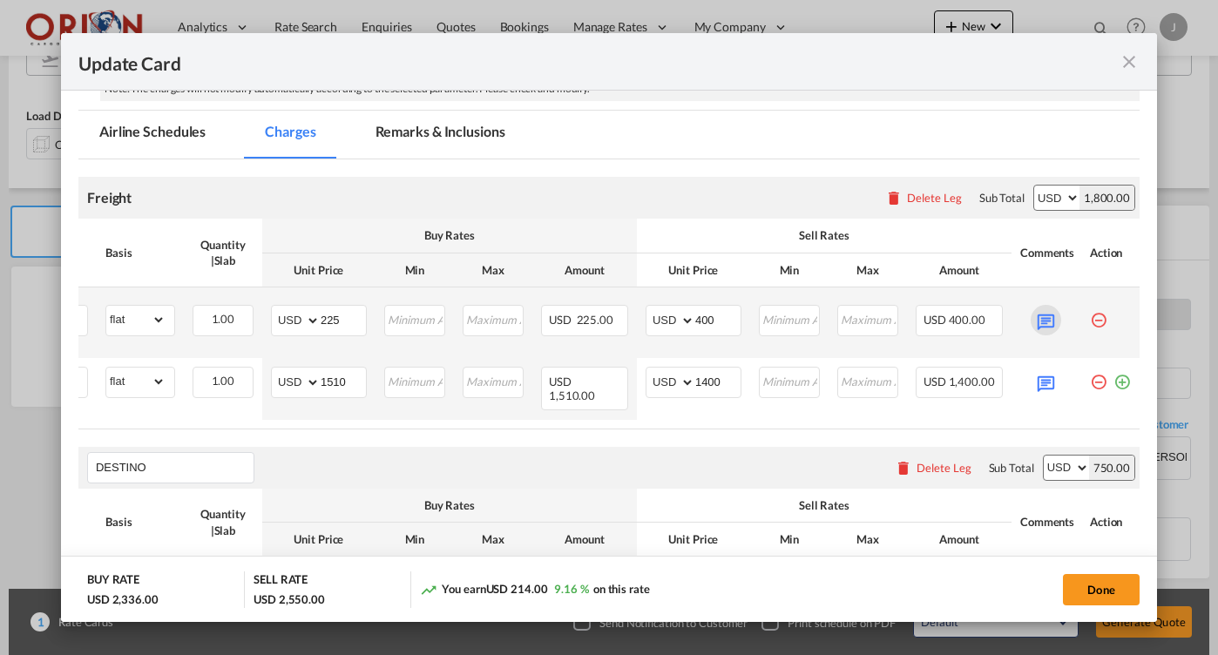
click at [1039, 321] on md-icon "Update Card Port ..." at bounding box center [1046, 320] width 30 height 30
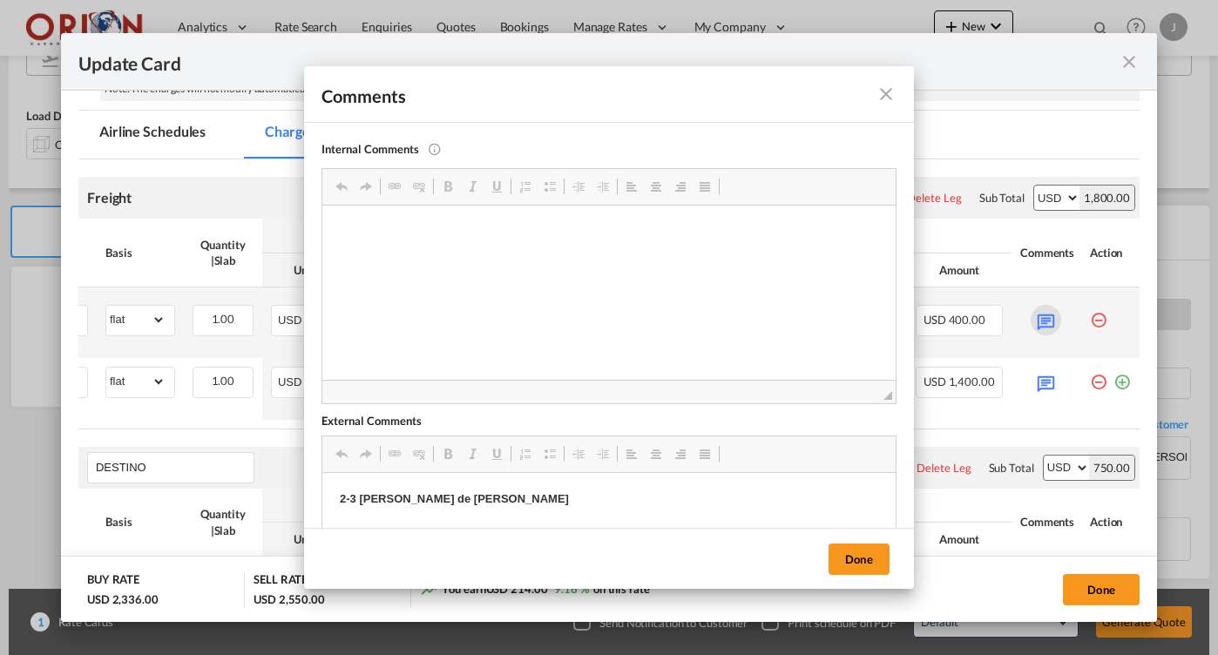
scroll to position [0, 0]
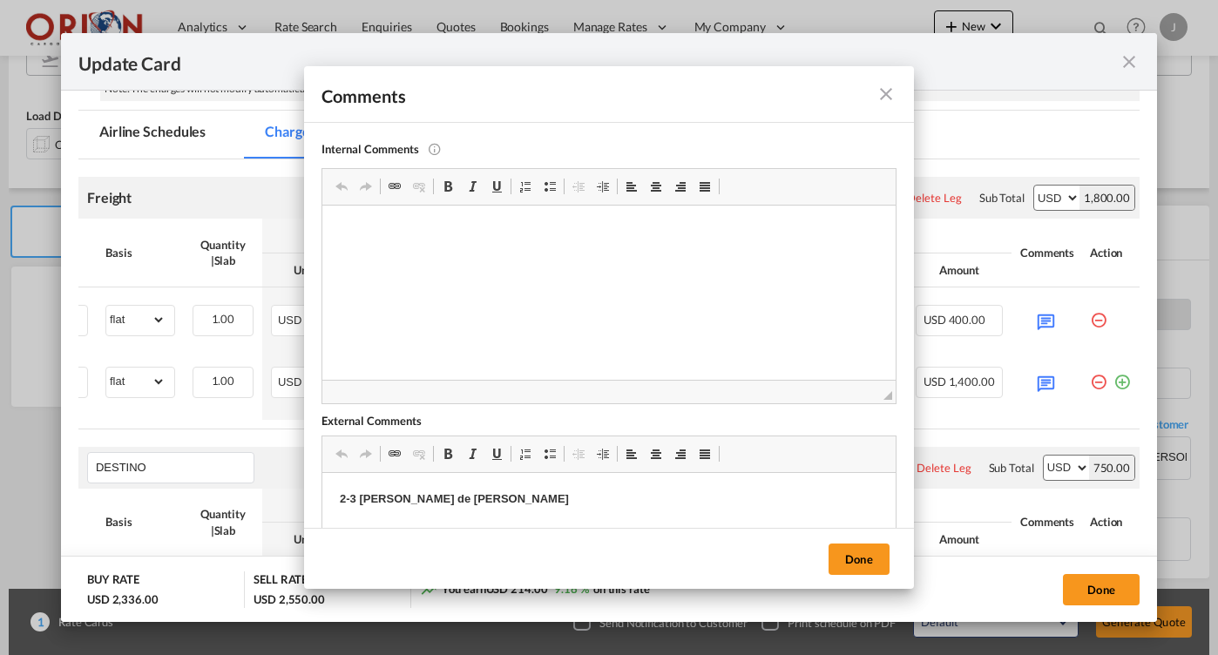
click at [884, 90] on md-icon "icon-close fg-AAA8AD m-0 pointer" at bounding box center [886, 94] width 21 height 21
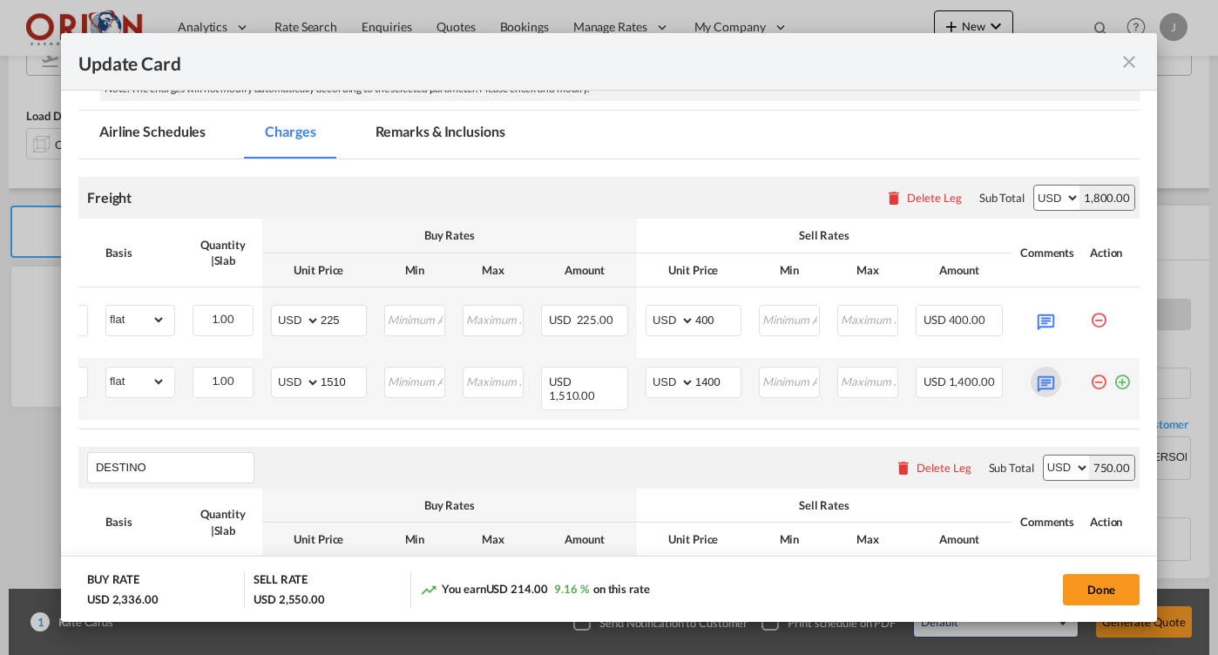
click at [1044, 386] on md-icon "Update Card Port ..." at bounding box center [1046, 382] width 30 height 30
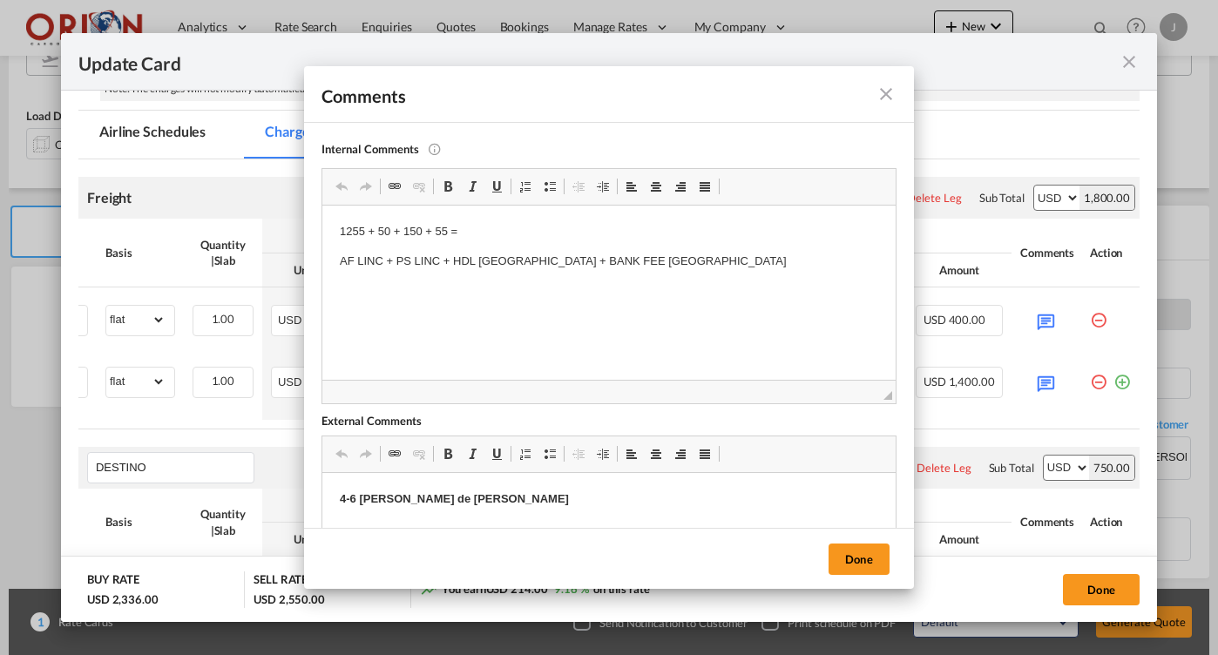
click at [879, 95] on md-icon "icon-close fg-AAA8AD m-0 pointer" at bounding box center [886, 94] width 21 height 21
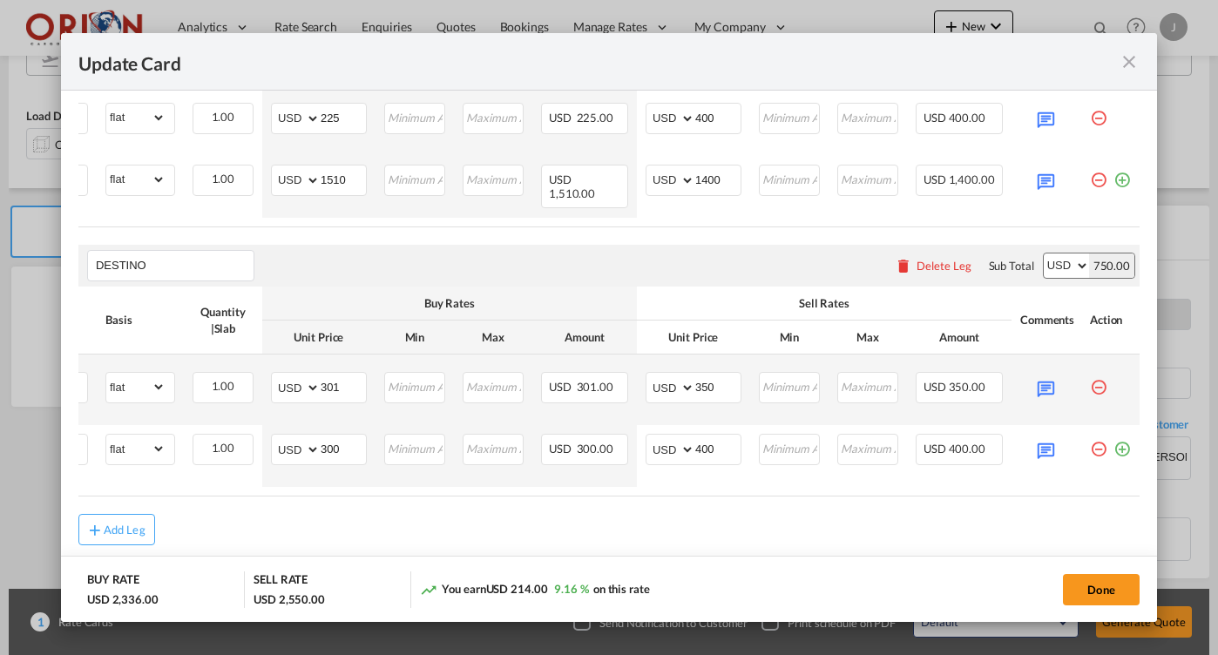
scroll to position [560, 0]
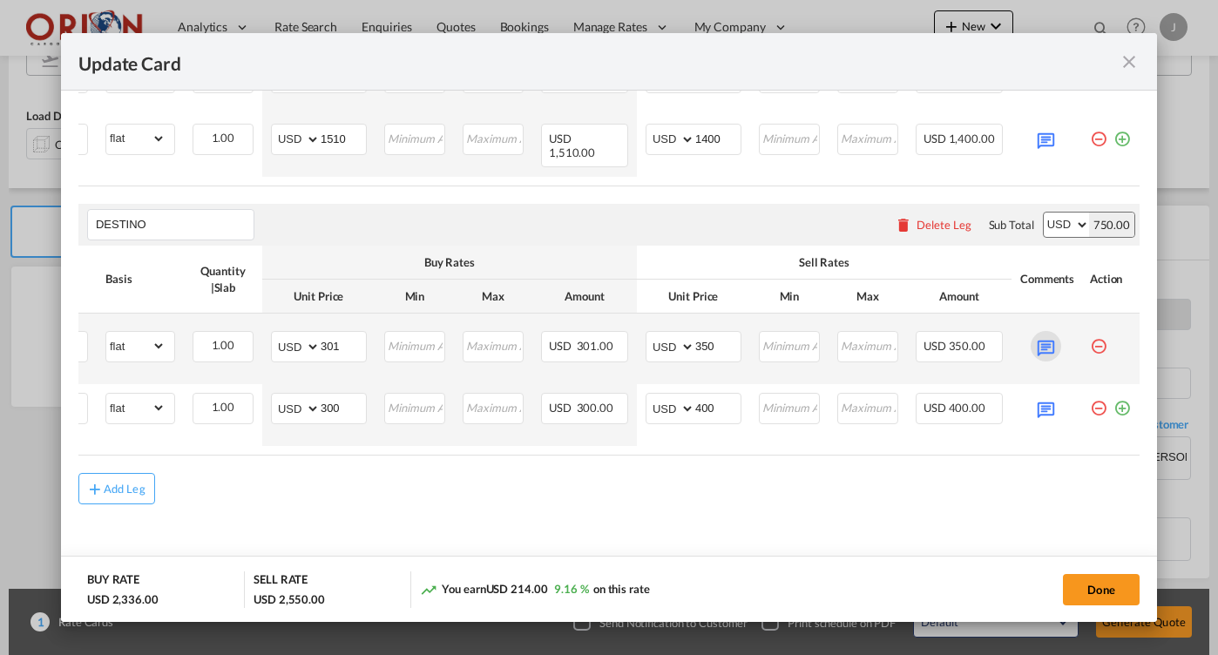
click at [1045, 347] on md-icon "Update Card Port ..." at bounding box center [1046, 346] width 30 height 30
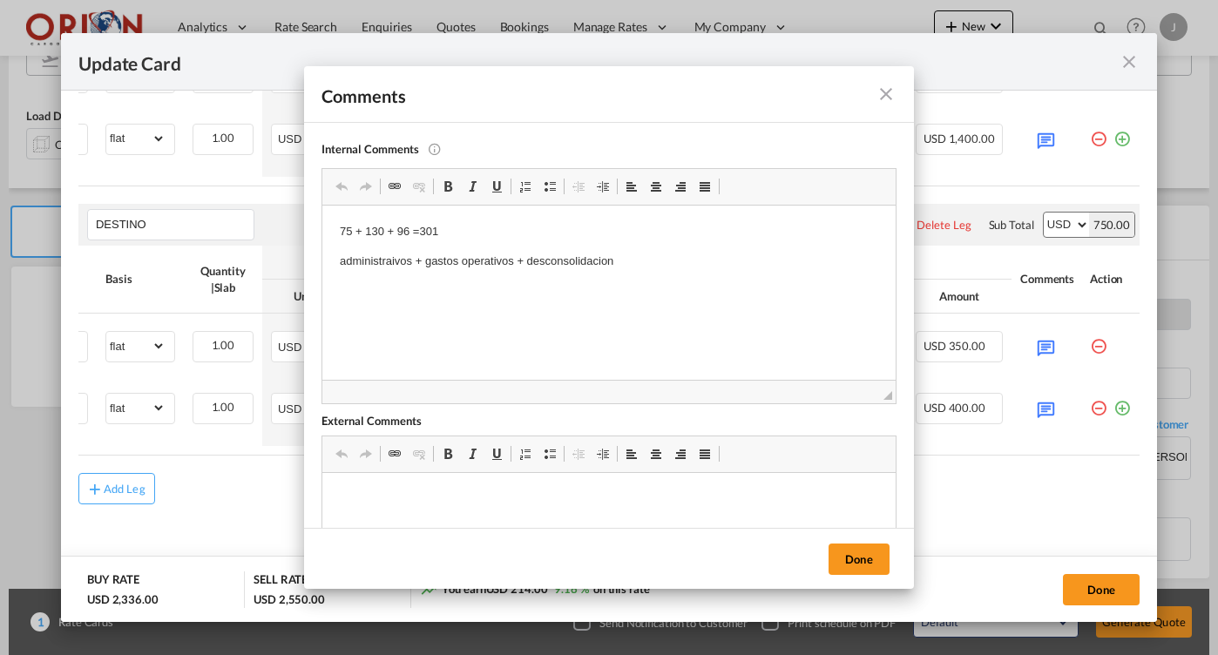
scroll to position [0, 0]
click at [882, 557] on button "Done" at bounding box center [859, 559] width 61 height 31
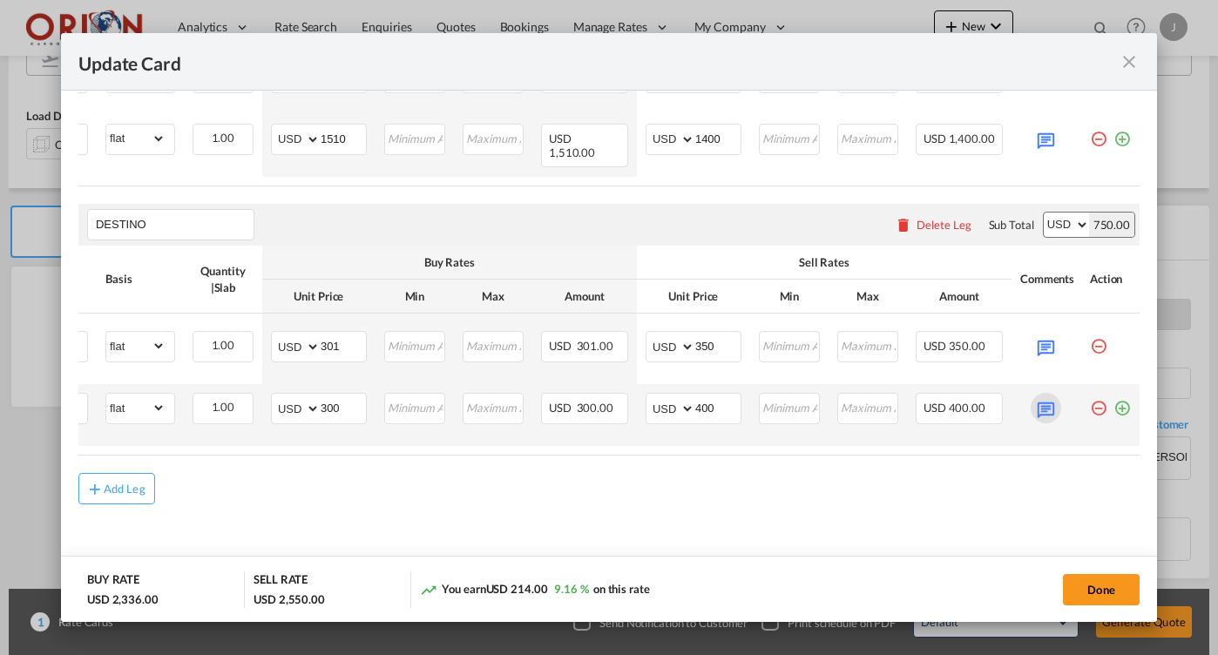
click at [1052, 410] on md-icon "Update Card Port ..." at bounding box center [1046, 408] width 30 height 30
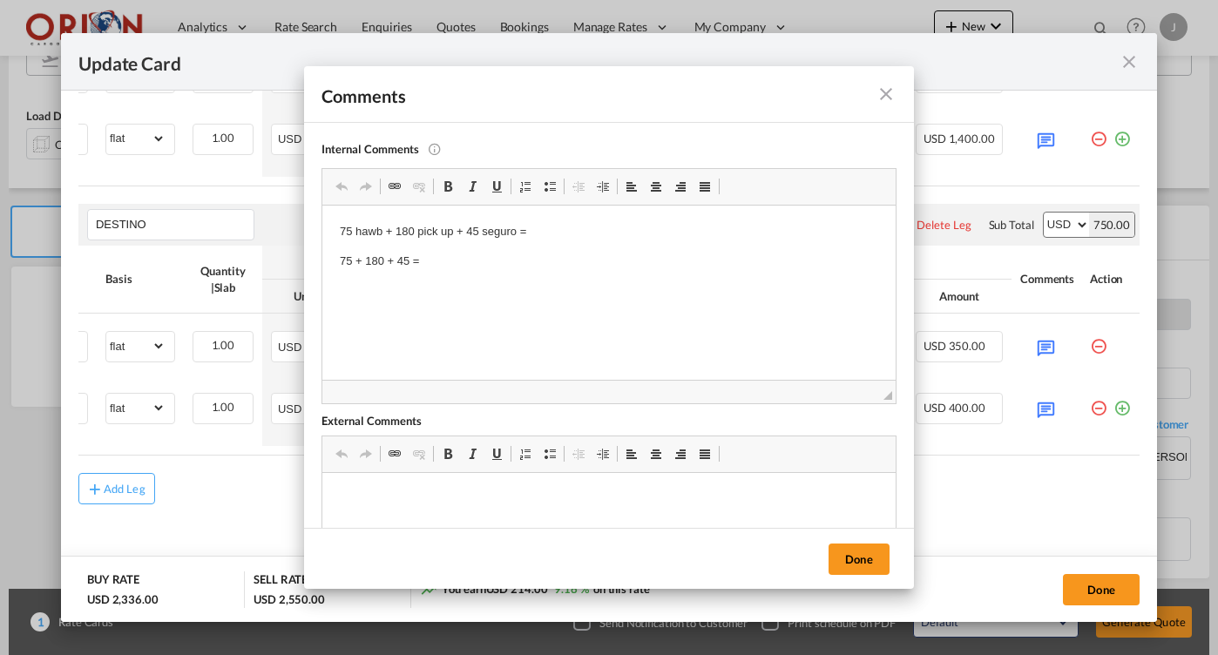
click at [879, 98] on md-icon "icon-close fg-AAA8AD m-0 pointer" at bounding box center [886, 94] width 21 height 21
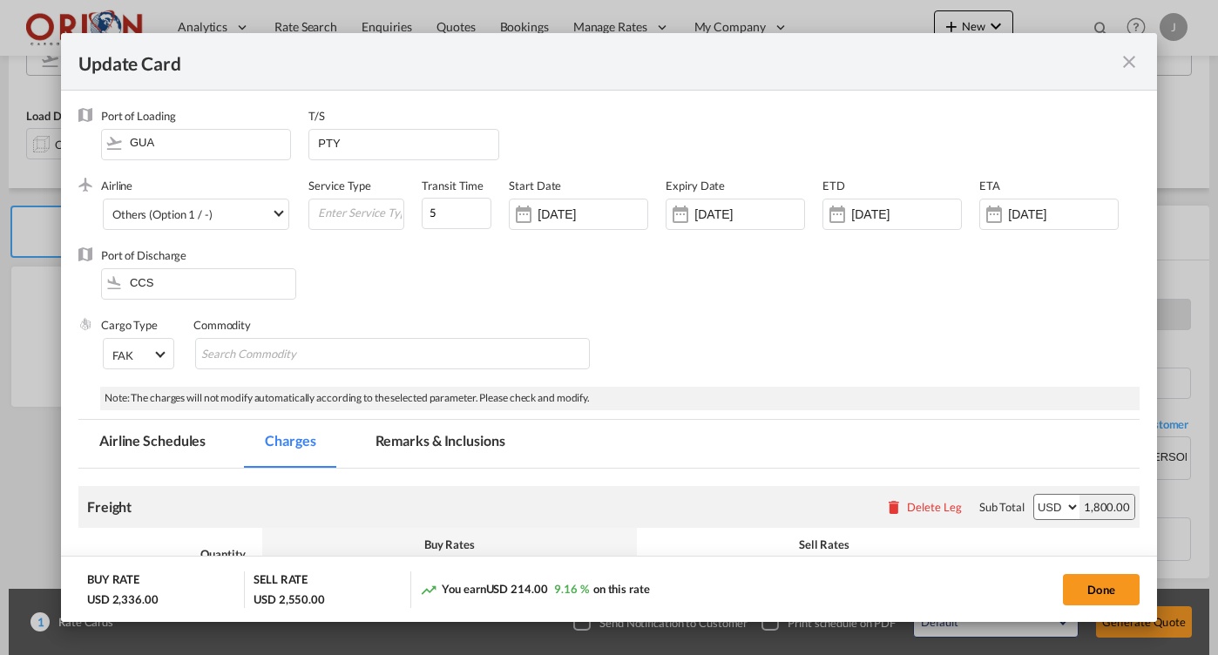
click at [434, 437] on md-tab-item "Remarks & Inclusions" at bounding box center [441, 444] width 172 height 48
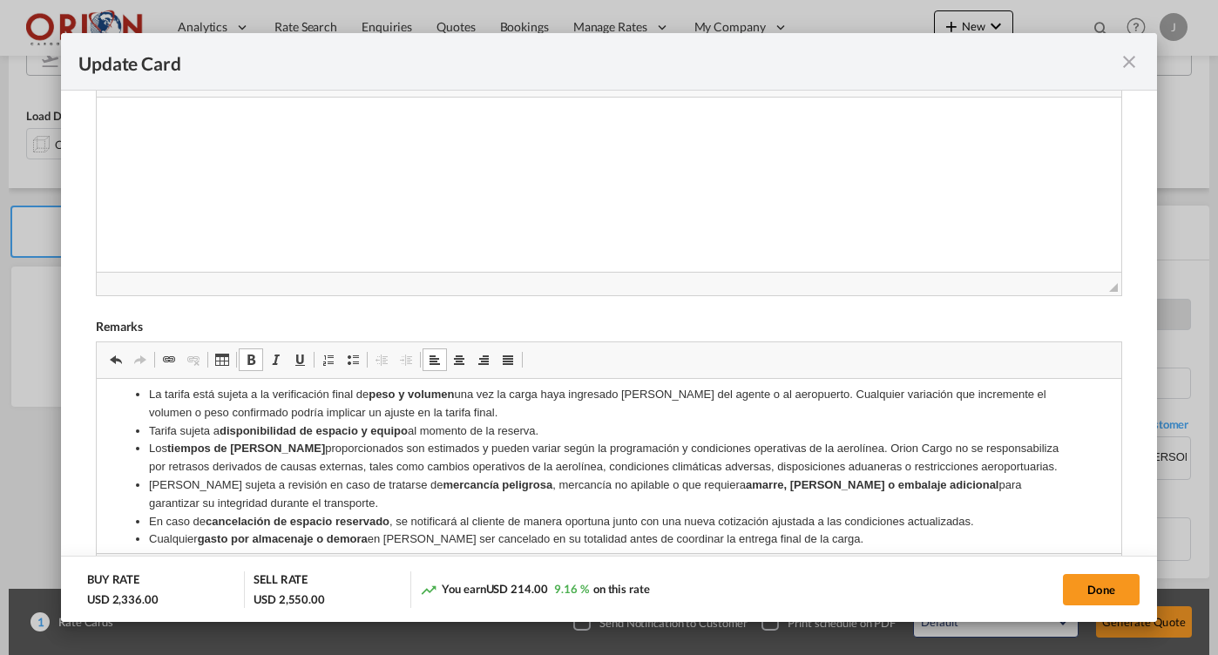
scroll to position [139, 0]
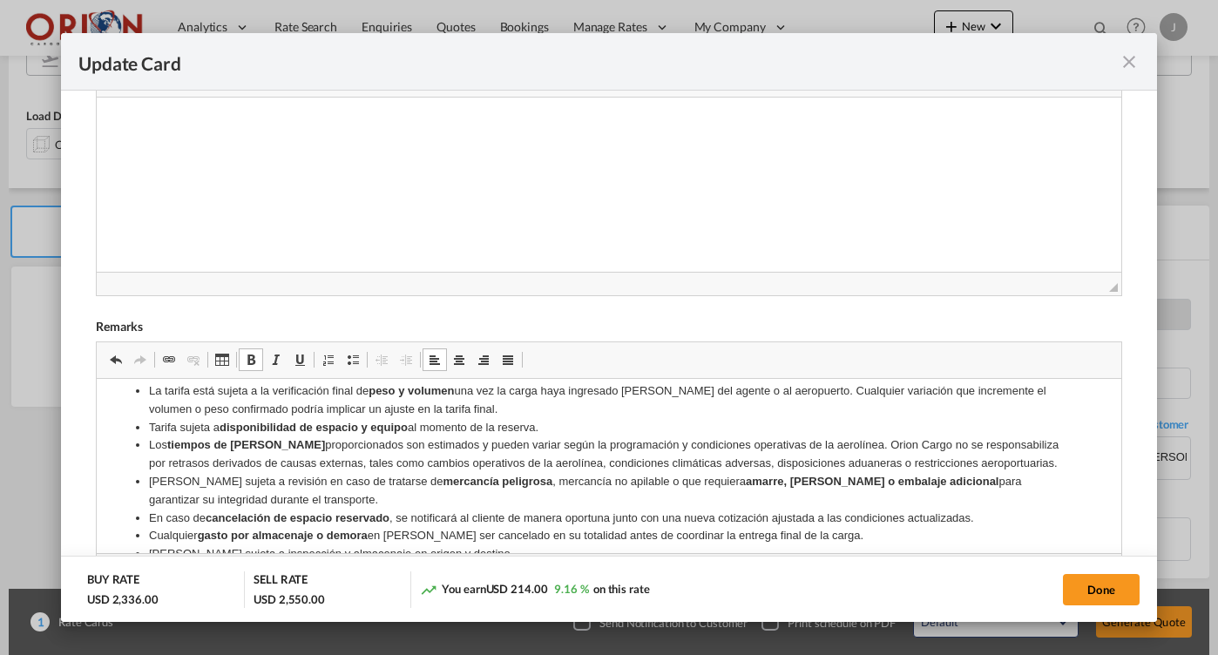
drag, startPoint x: 297, startPoint y: 498, endPoint x: 97, endPoint y: 471, distance: 202.1
click at [97, 471] on html "CONDICIONES GENERALES DE LA COTIZACIÓN – CARGA AÉREA Vigencia de la tarifa: Tar…" at bounding box center [608, 578] width 1025 height 676
click at [255, 359] on span "Update Card Port ..." at bounding box center [251, 360] width 14 height 14
click at [344, 498] on li "[PERSON_NAME] sujeta a revisión en caso de tratarse de mercancía peligrosa, mer…" at bounding box center [608, 491] width 920 height 37
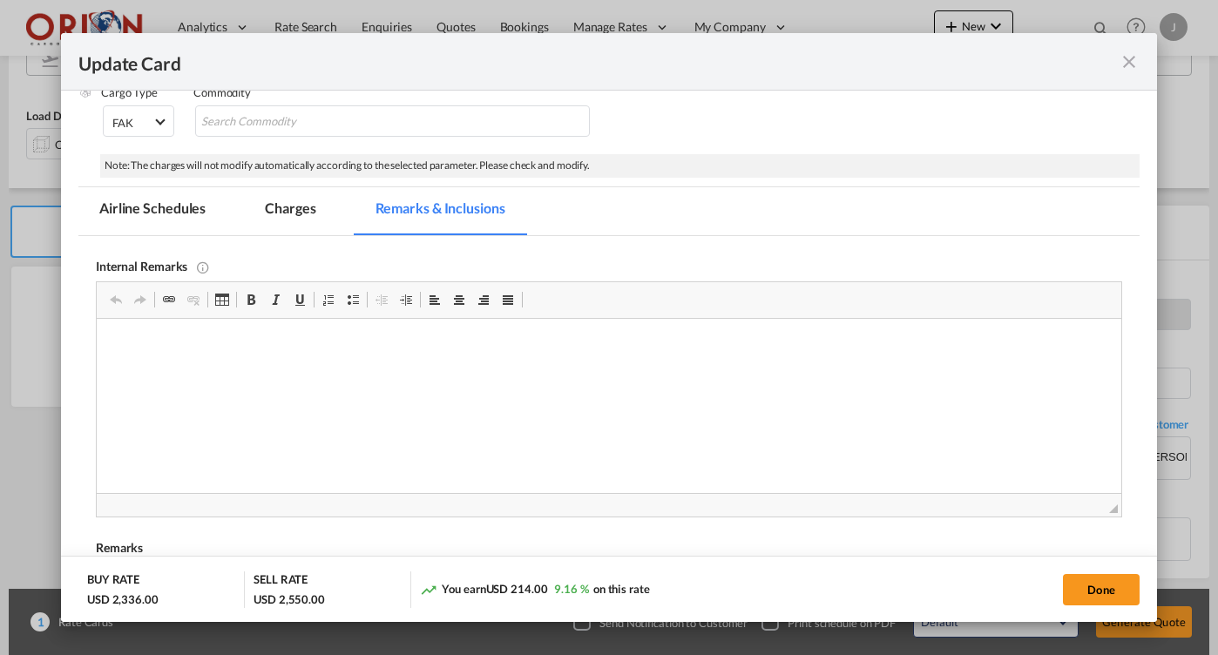
scroll to position [151, 0]
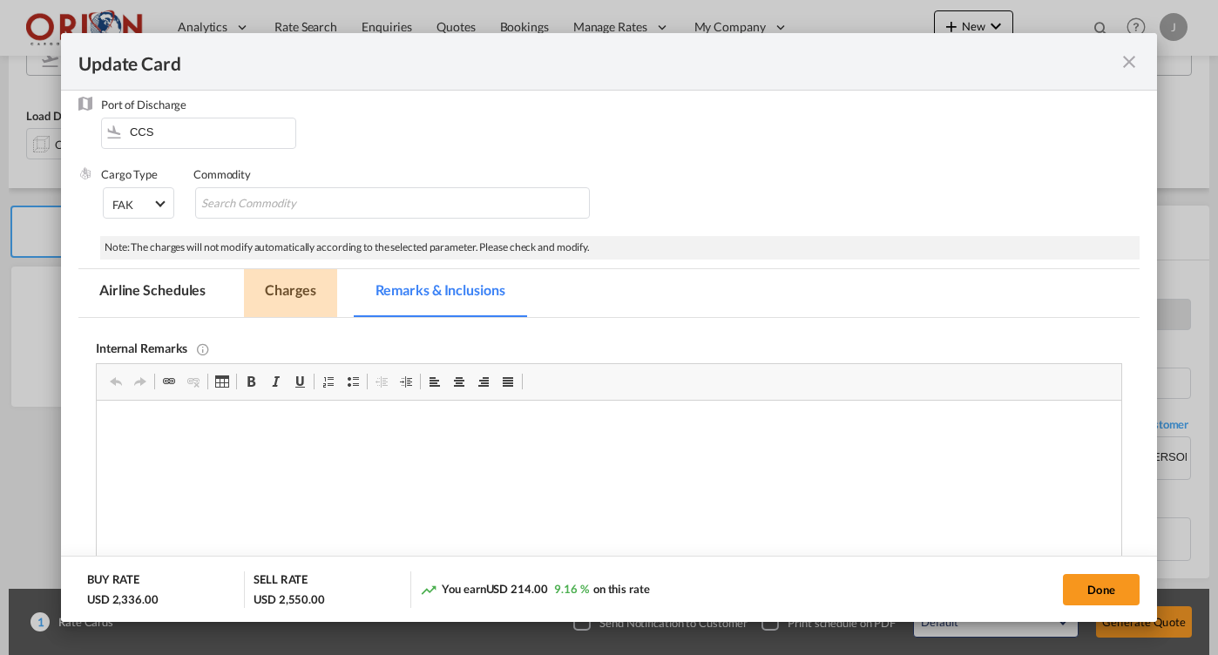
click at [278, 288] on md-tab-item "Charges" at bounding box center [290, 293] width 92 height 48
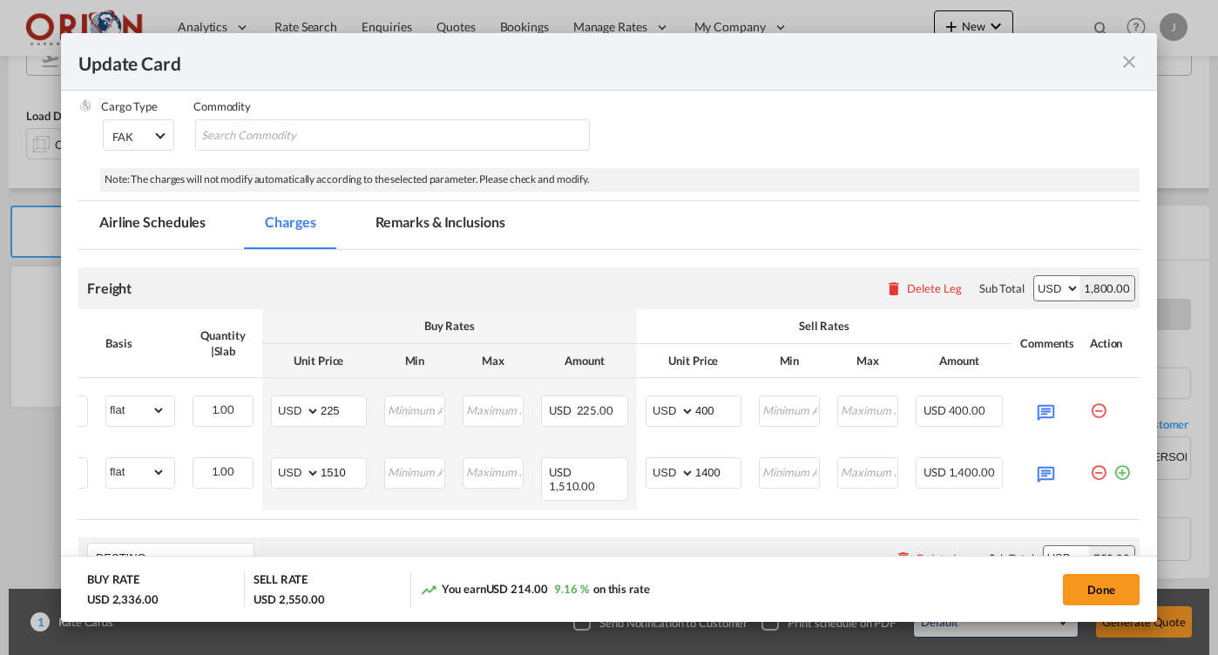
scroll to position [251, 0]
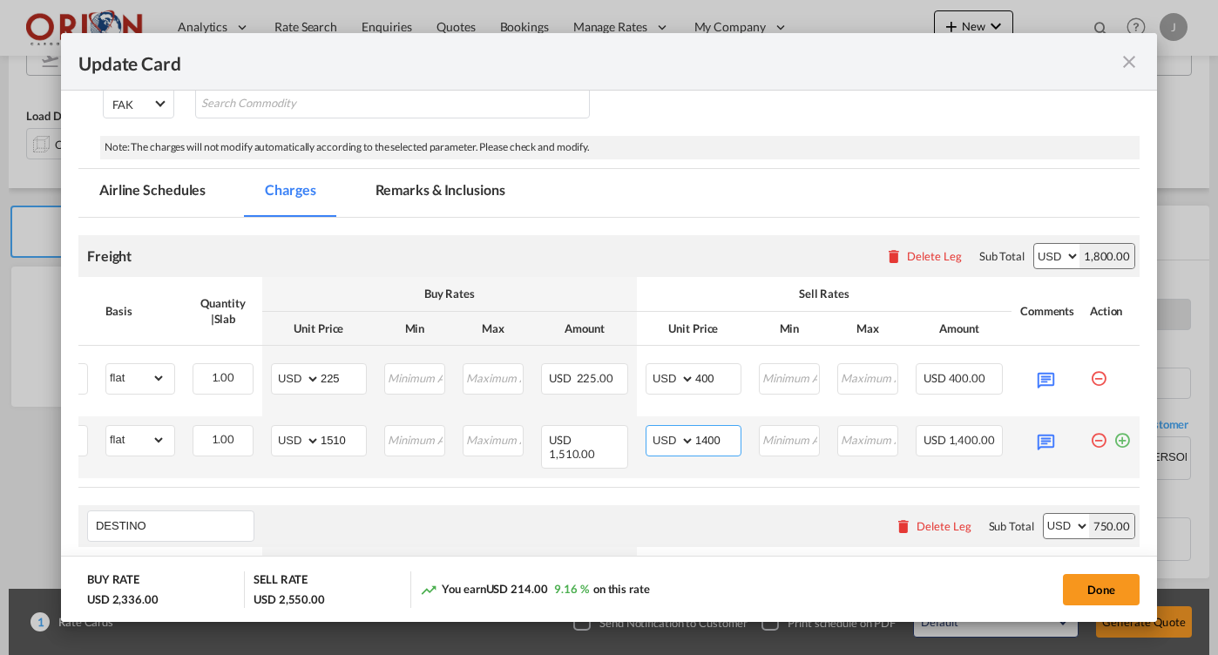
click at [723, 435] on input "1400" at bounding box center [717, 439] width 45 height 26
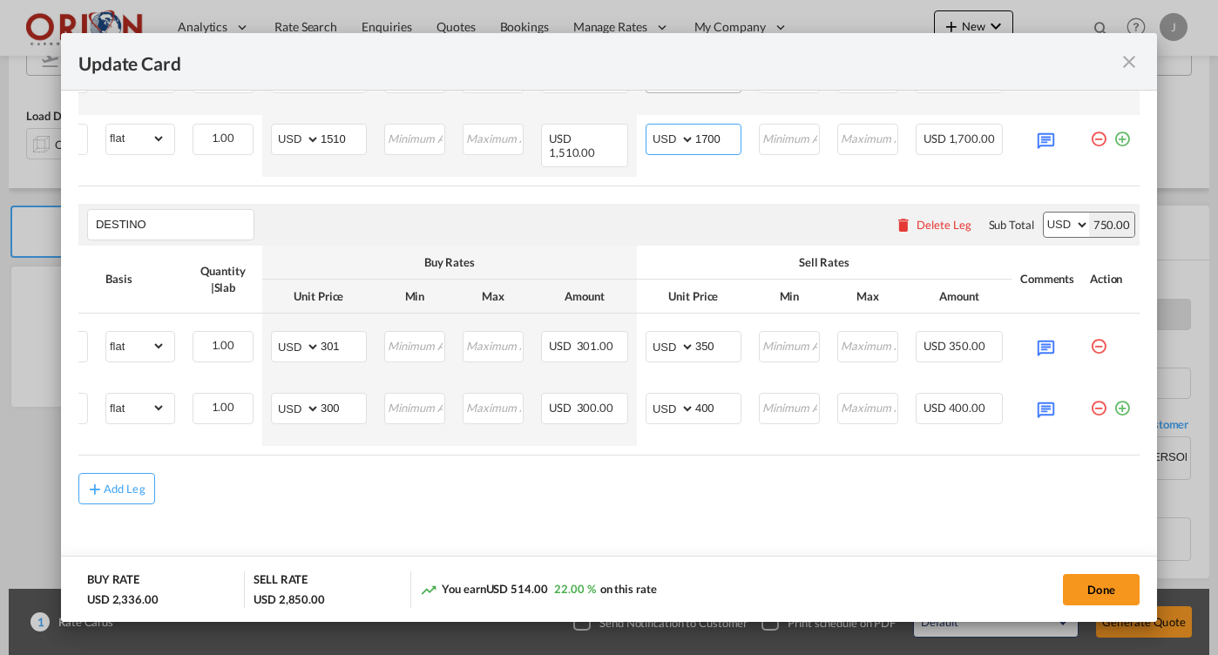
scroll to position [560, 0]
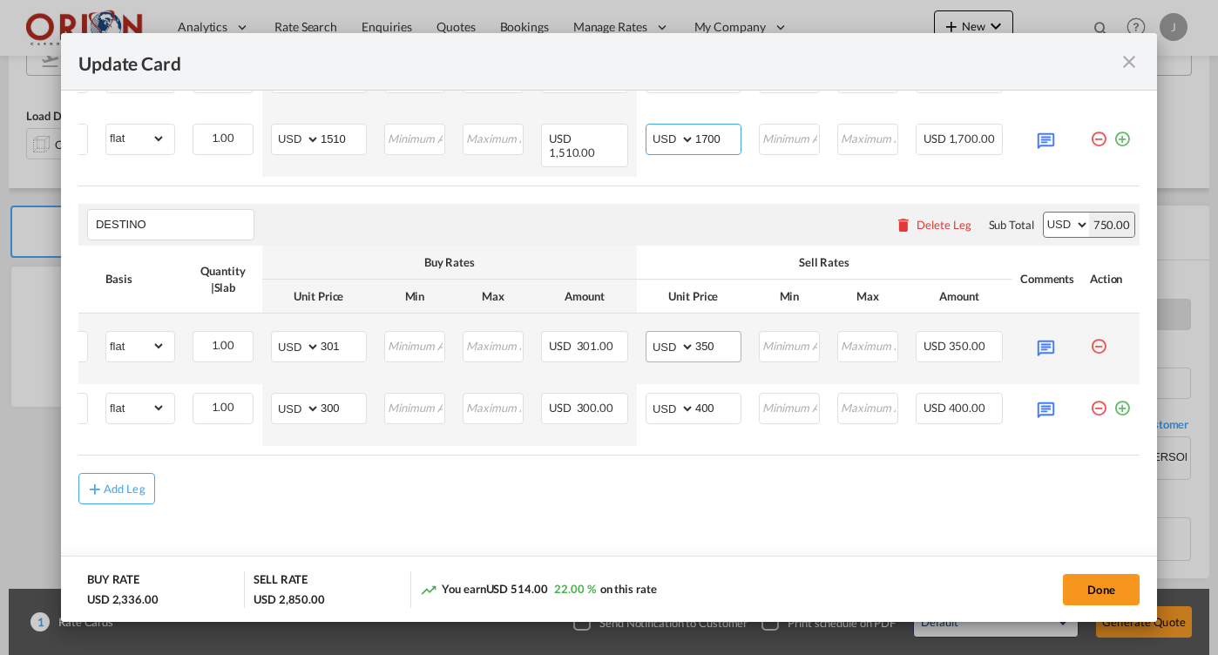
type input "1700"
click at [717, 349] on input "350" at bounding box center [717, 345] width 45 height 26
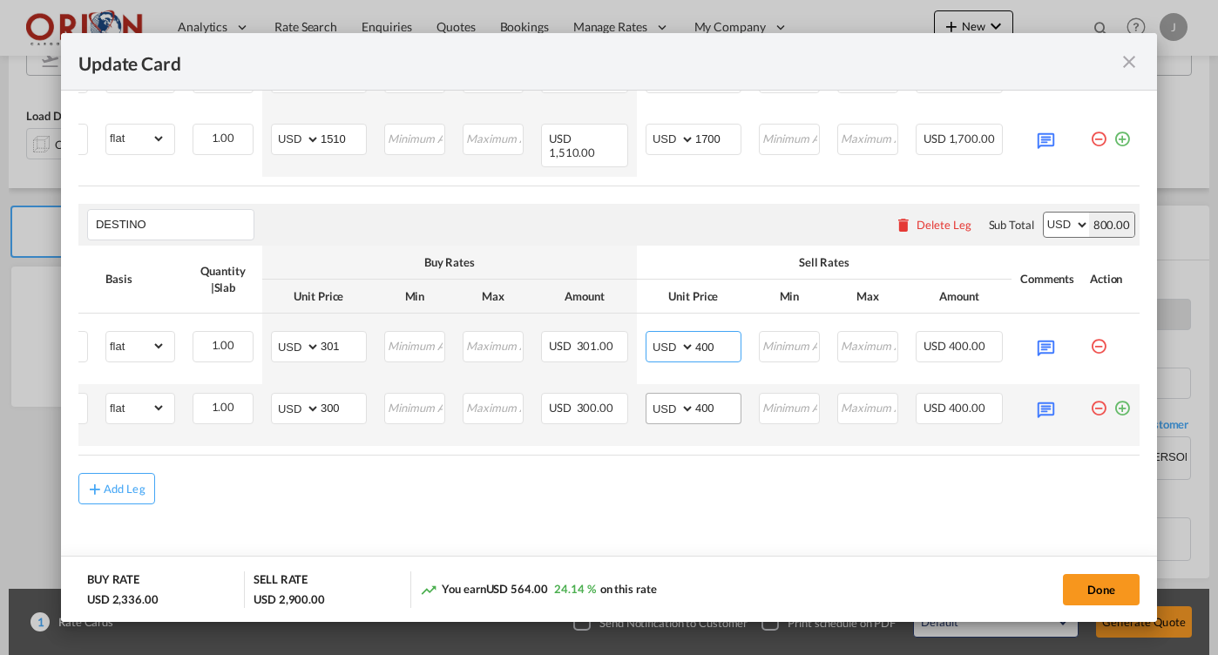
type input "400"
click at [719, 404] on input "400" at bounding box center [717, 407] width 45 height 26
click at [713, 403] on input "450" at bounding box center [717, 407] width 45 height 26
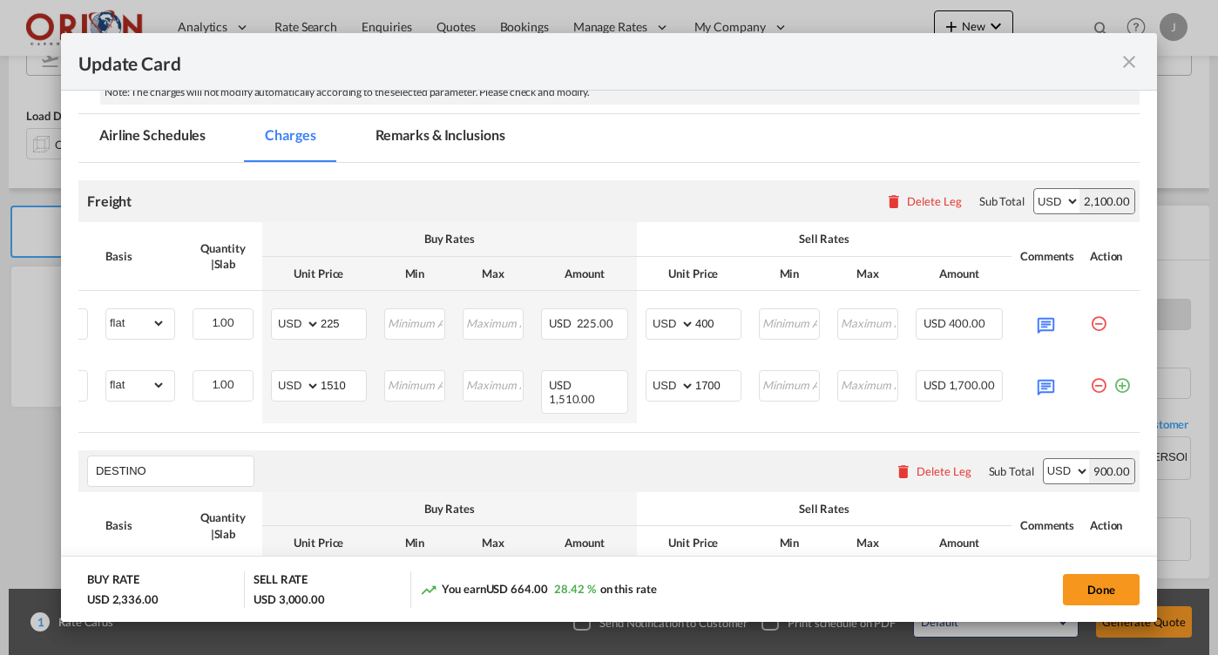
scroll to position [304, 0]
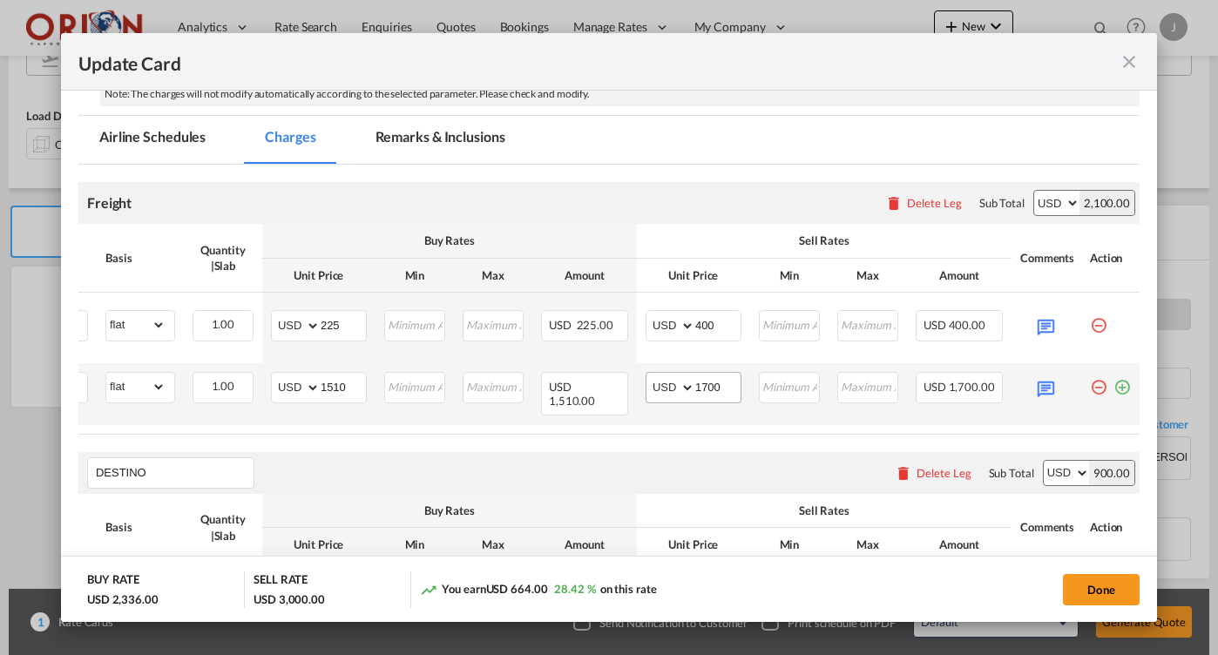
type input "500"
click at [717, 387] on input "1700" at bounding box center [717, 386] width 45 height 26
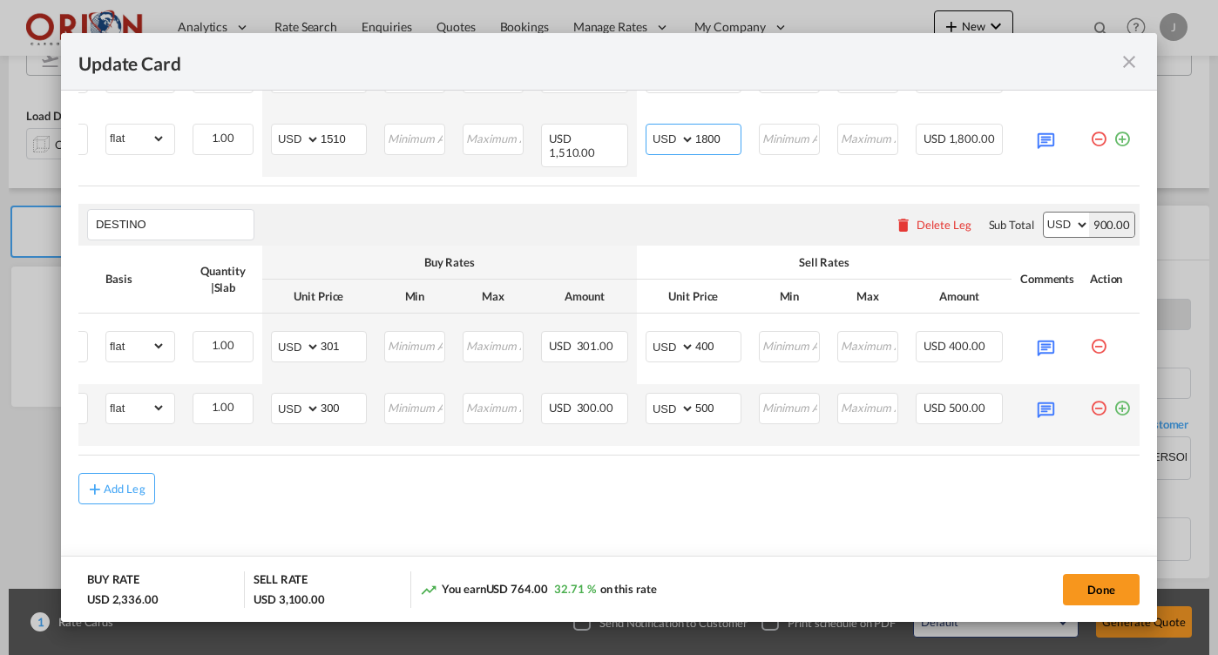
scroll to position [560, 0]
type input "1800"
click at [710, 403] on input "500" at bounding box center [717, 407] width 45 height 26
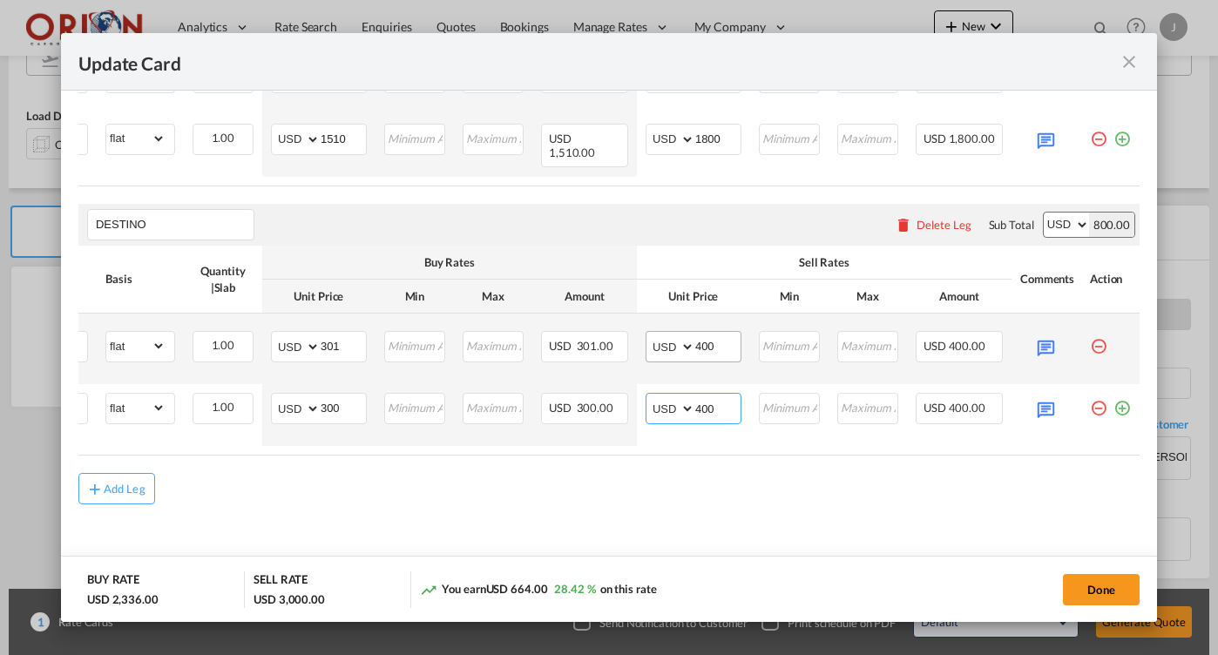
type input "400"
click at [721, 343] on input "400" at bounding box center [717, 345] width 45 height 26
click at [719, 342] on input "350" at bounding box center [717, 345] width 45 height 26
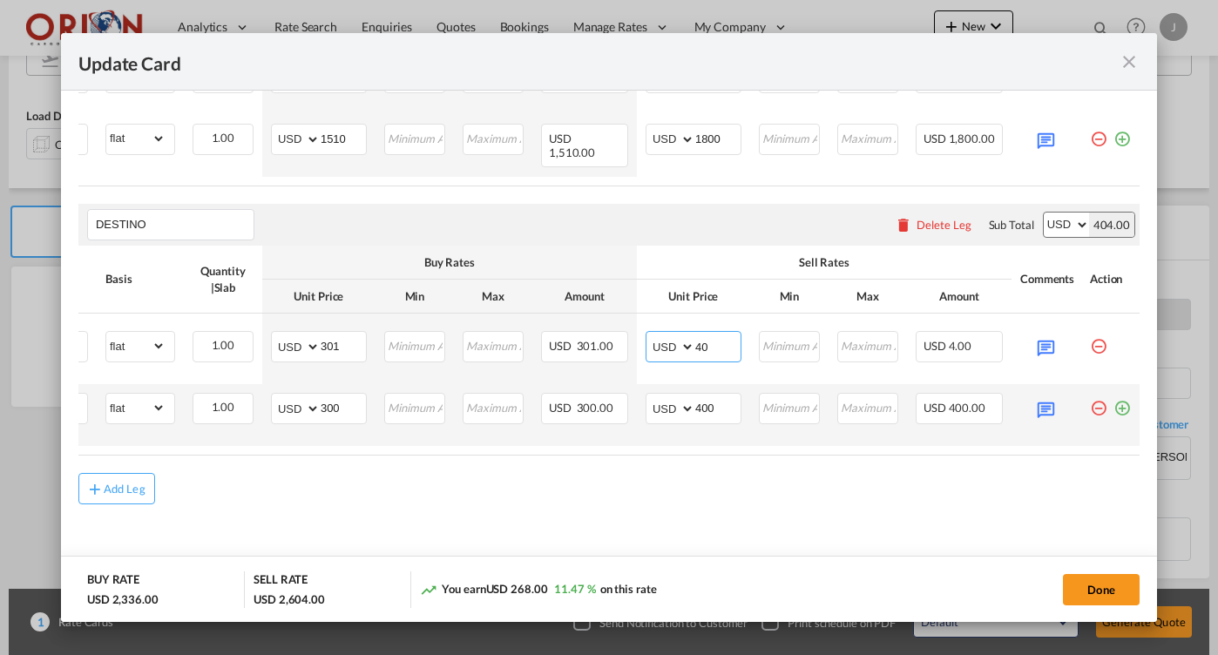
type input "400"
click at [720, 406] on input "400" at bounding box center [717, 407] width 45 height 26
click at [715, 403] on input "350" at bounding box center [717, 407] width 45 height 26
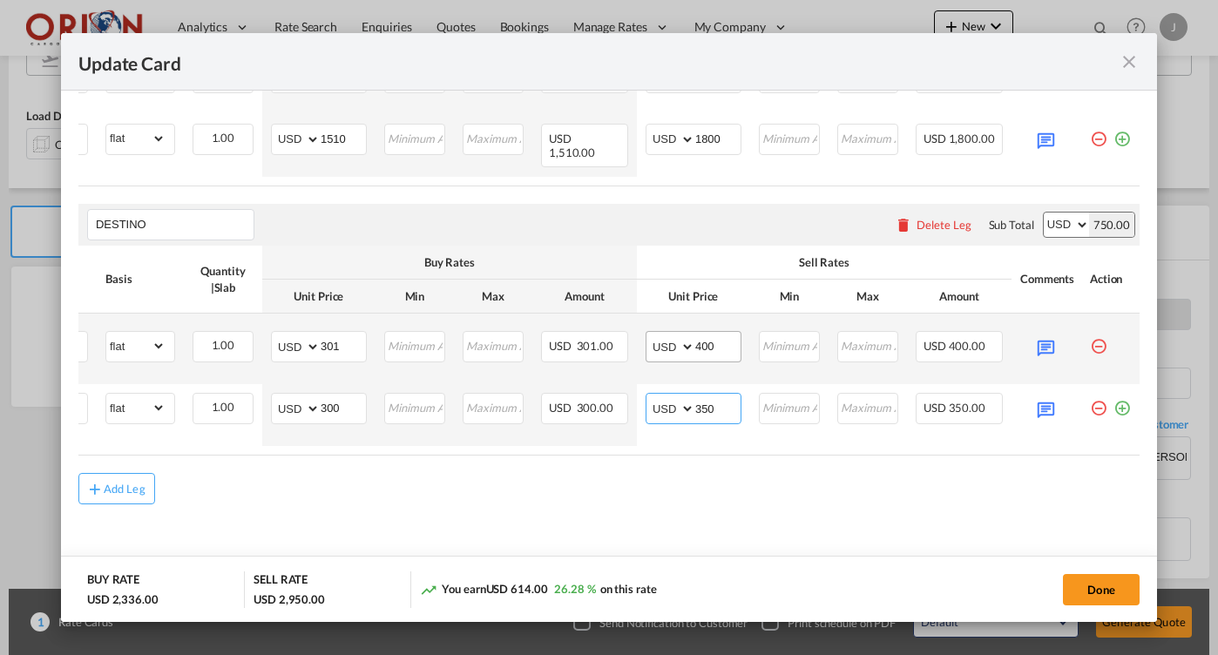
type input "350"
click at [721, 346] on input "400" at bounding box center [717, 345] width 45 height 26
click at [719, 338] on input "400" at bounding box center [717, 345] width 45 height 26
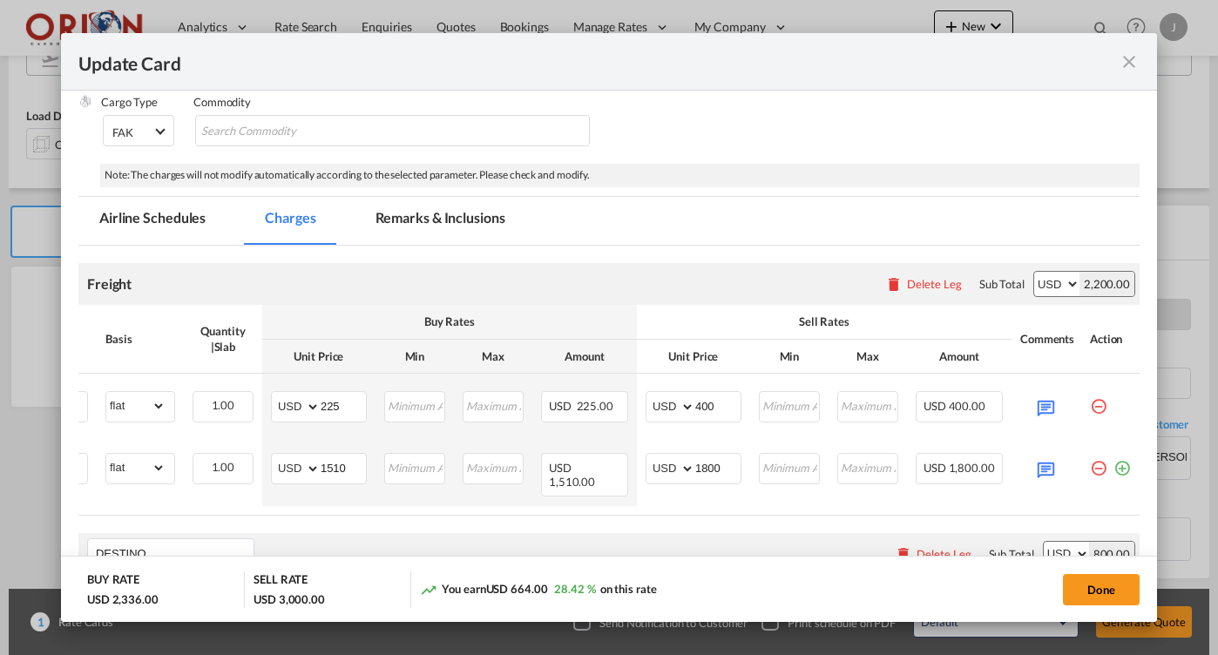
scroll to position [261, 0]
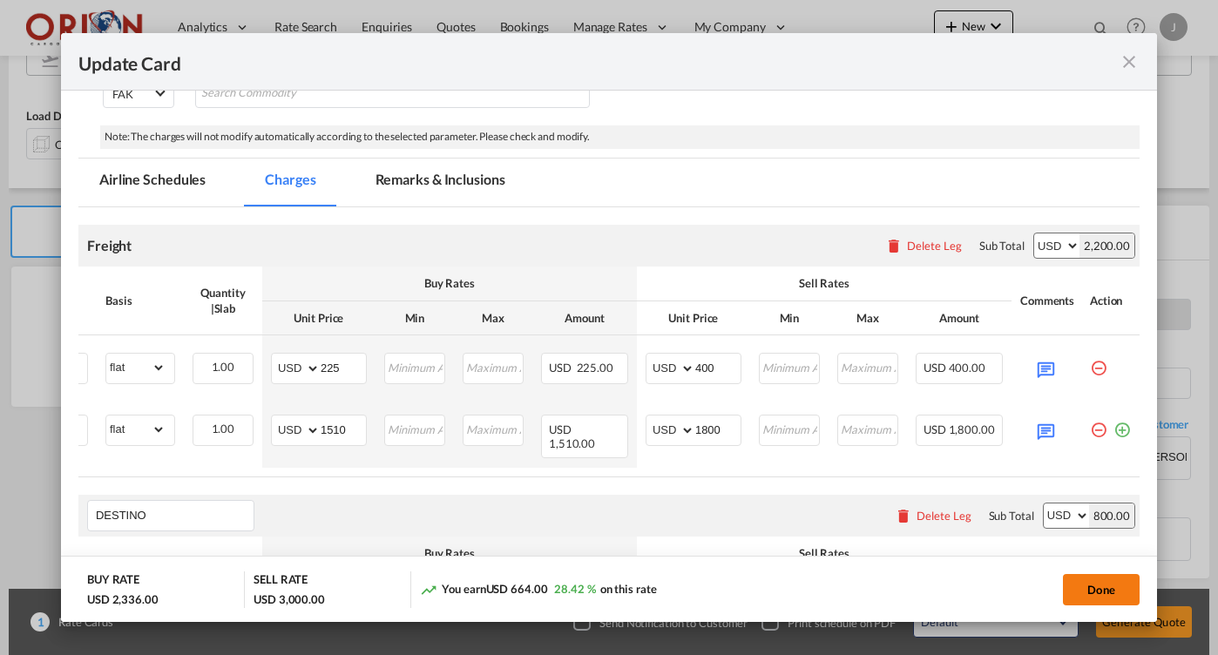
type input "450"
click at [1086, 589] on button "Done" at bounding box center [1101, 589] width 77 height 31
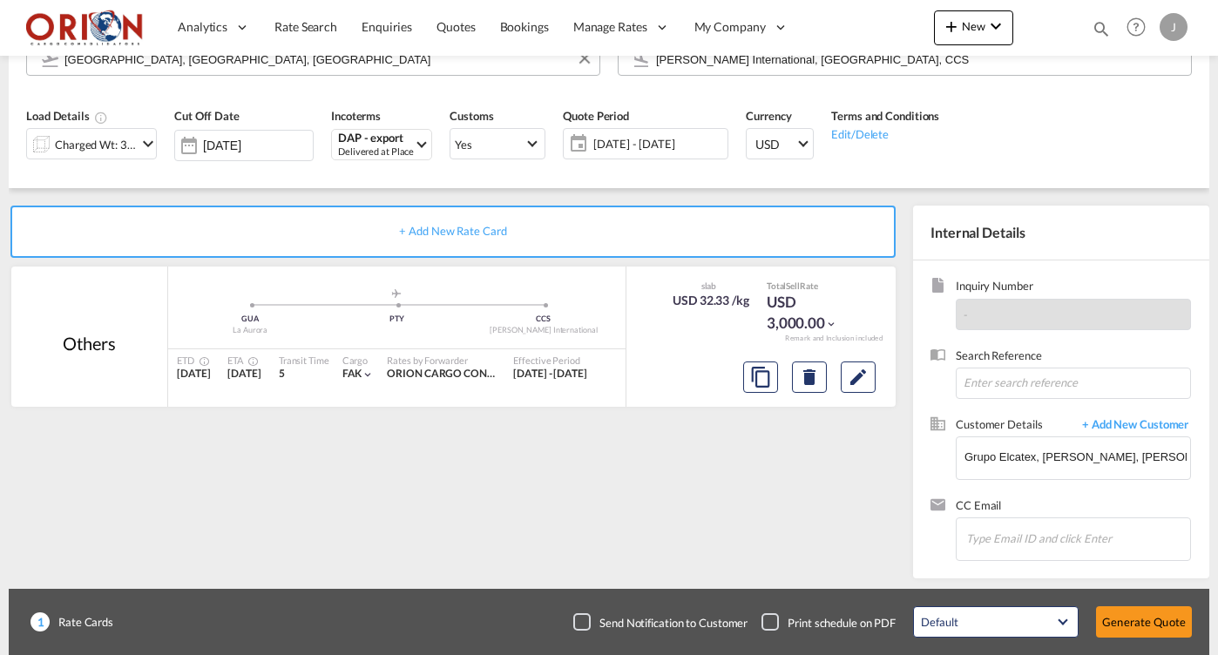
type input "[DATE]"
click at [1126, 627] on button "Generate Quote" at bounding box center [1144, 621] width 96 height 31
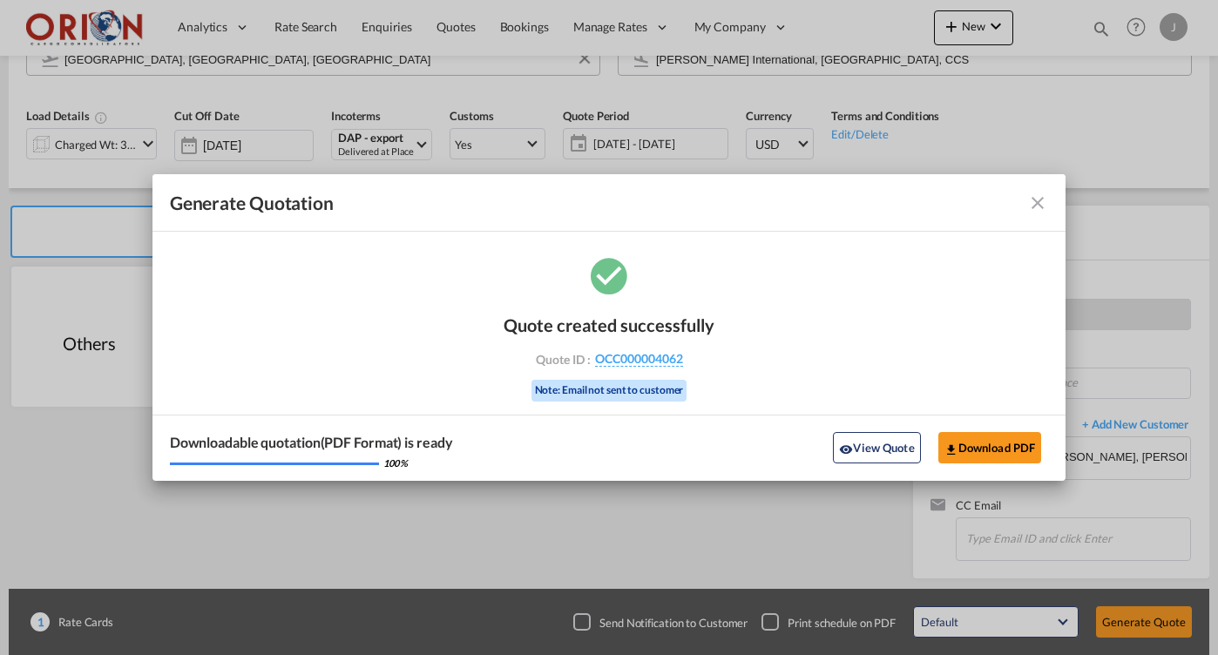
click at [1033, 200] on md-icon "icon-close fg-AAA8AD cursor m-0" at bounding box center [1037, 203] width 21 height 21
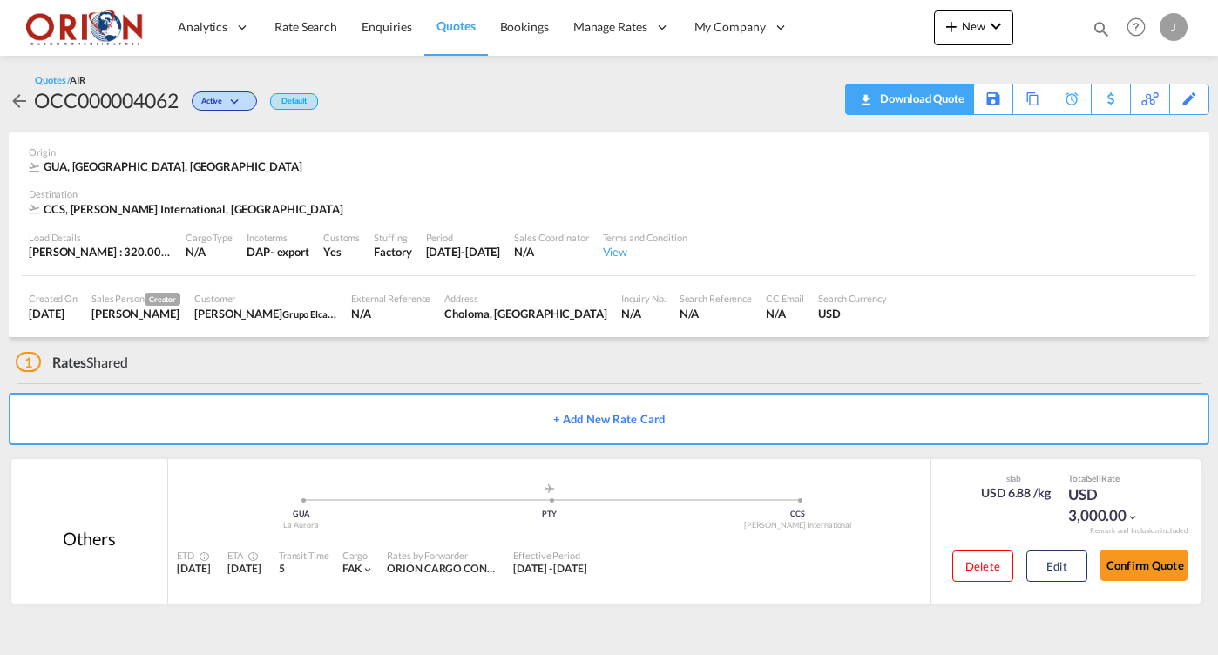
click at [943, 108] on div "Download Quote" at bounding box center [920, 99] width 89 height 28
